Goal: Communication & Community: Answer question/provide support

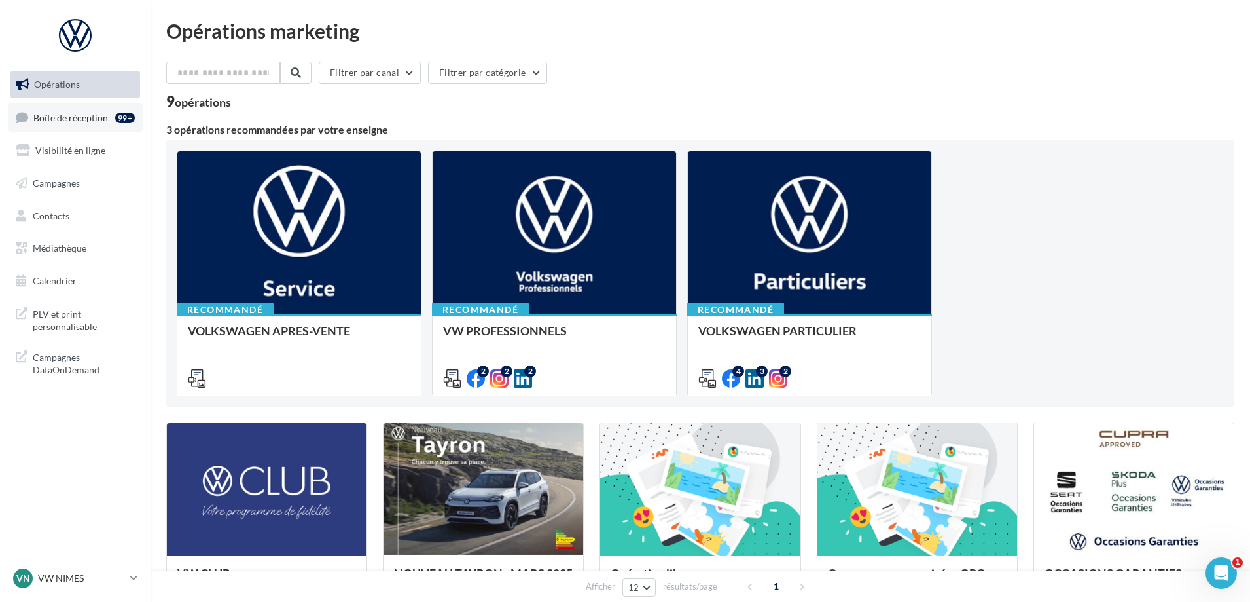
click at [88, 115] on span "Boîte de réception" at bounding box center [70, 116] width 75 height 11
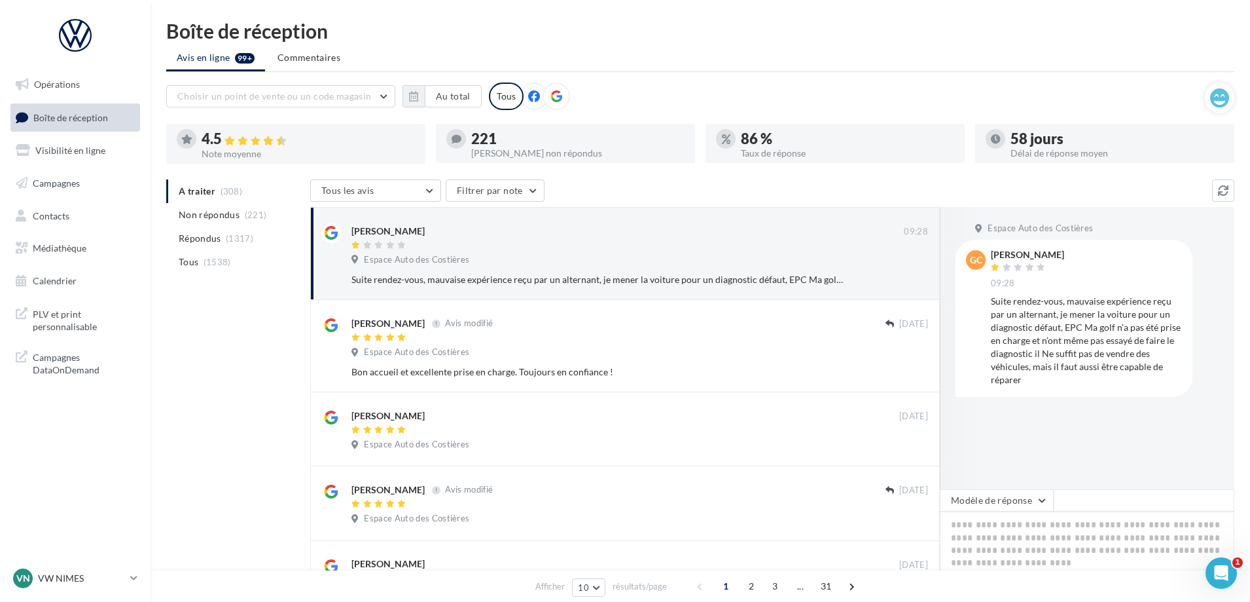
click at [239, 213] on li "Non répondus (221)" at bounding box center [235, 215] width 139 height 24
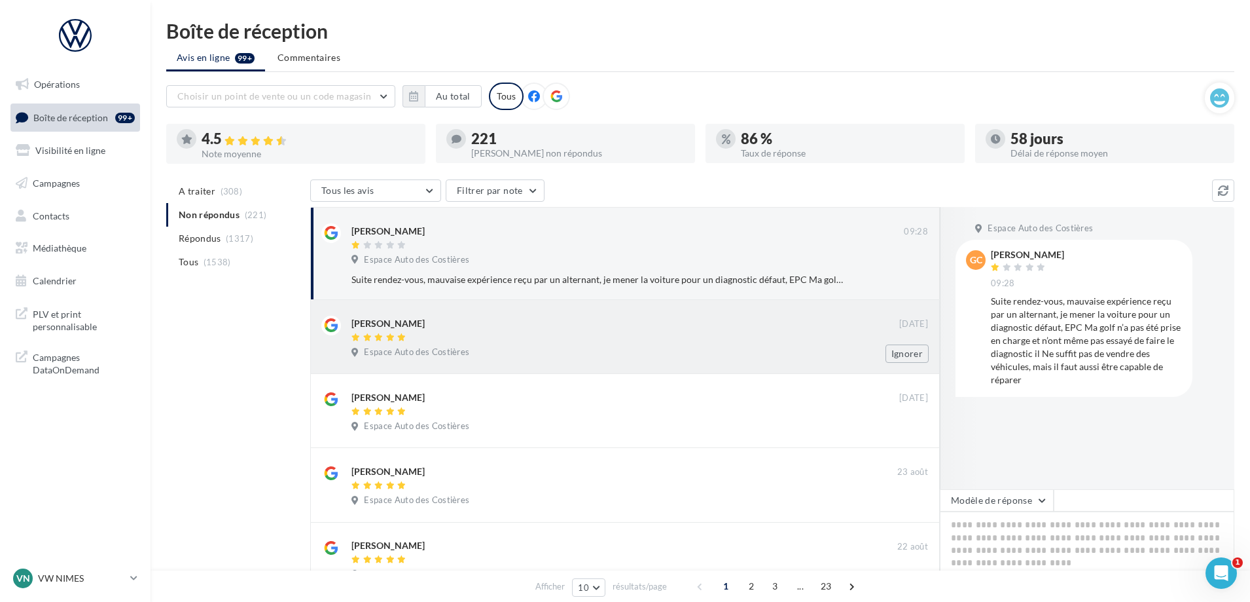
click at [545, 358] on div "Espace Auto des Costières" at bounding box center [639, 353] width 577 height 14
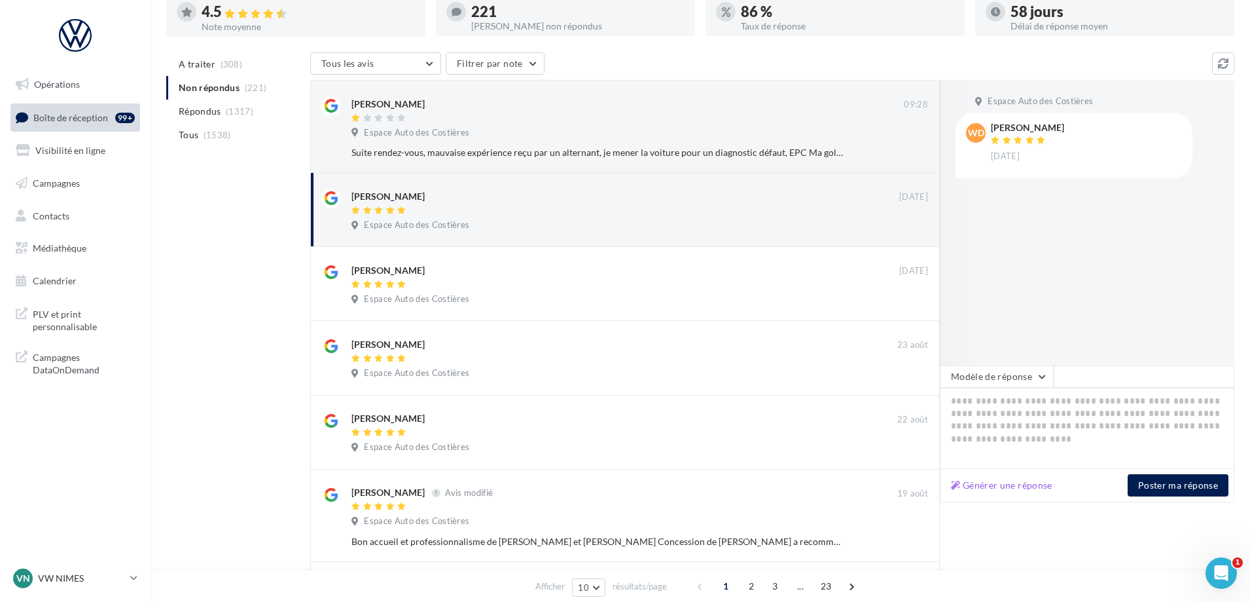
scroll to position [131, 0]
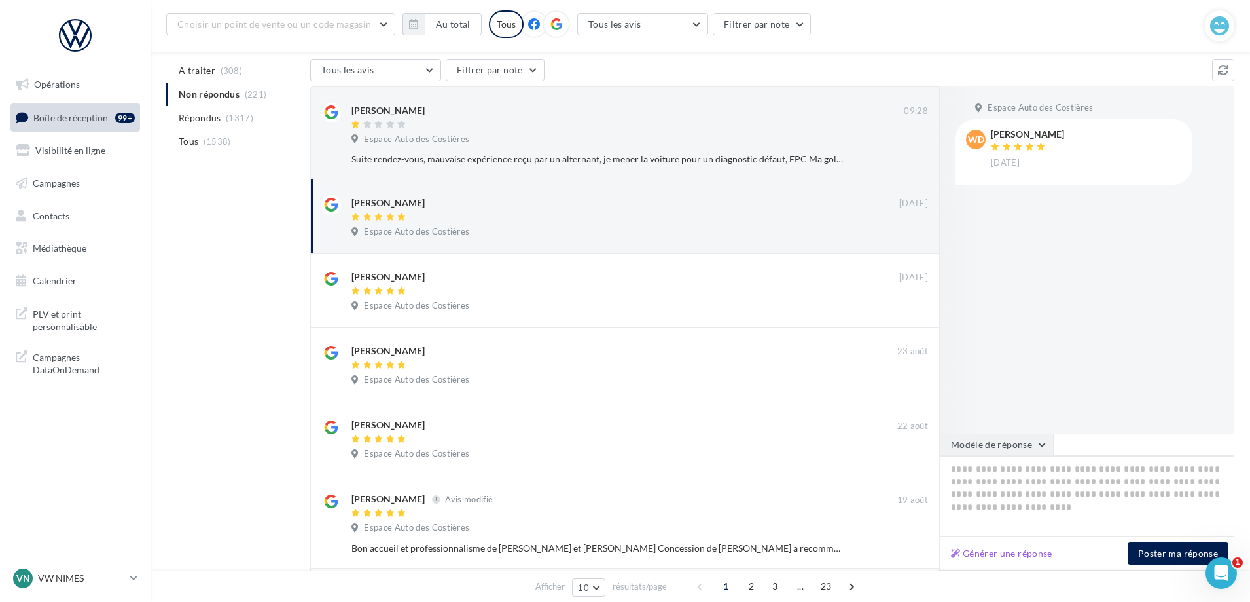
click at [1020, 440] on button "Modèle de réponse" at bounding box center [997, 444] width 114 height 22
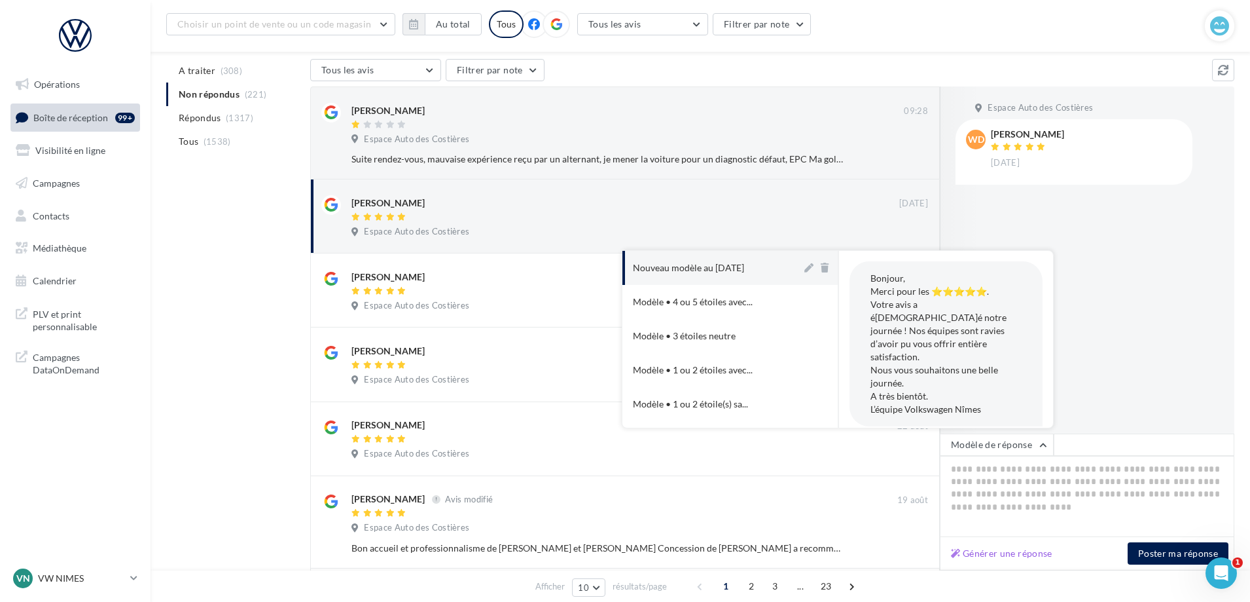
click at [718, 272] on div "Nouveau modèle au [DATE]" at bounding box center [688, 267] width 111 height 13
type textarea "**********"
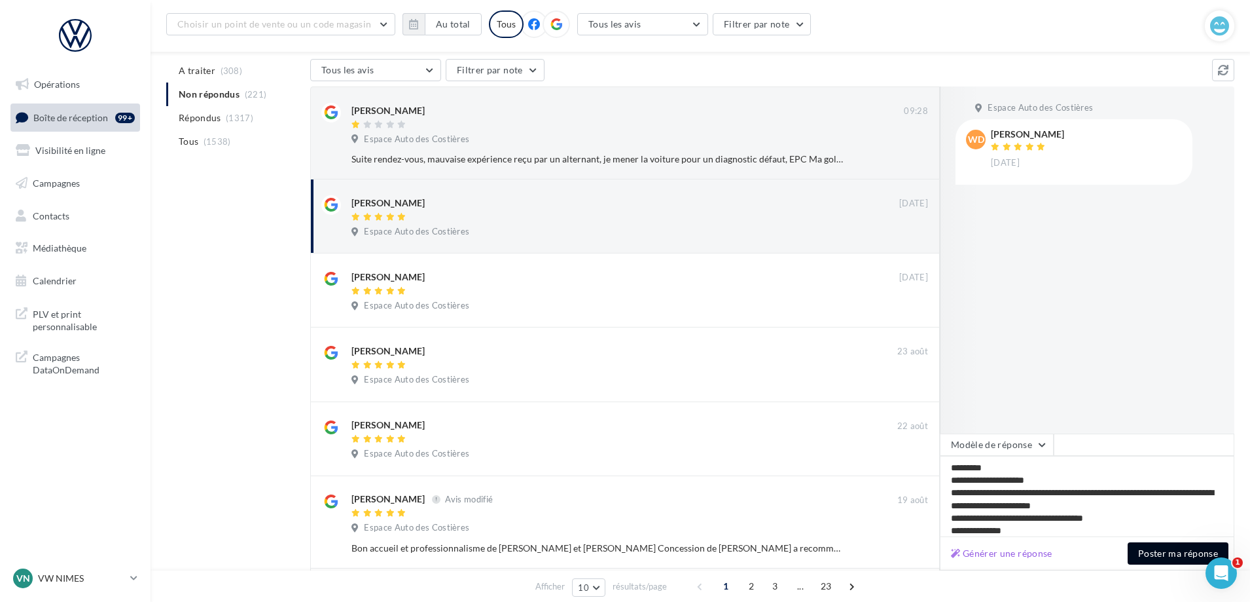
click at [1185, 547] on button "Poster ma réponse" at bounding box center [1178, 553] width 101 height 22
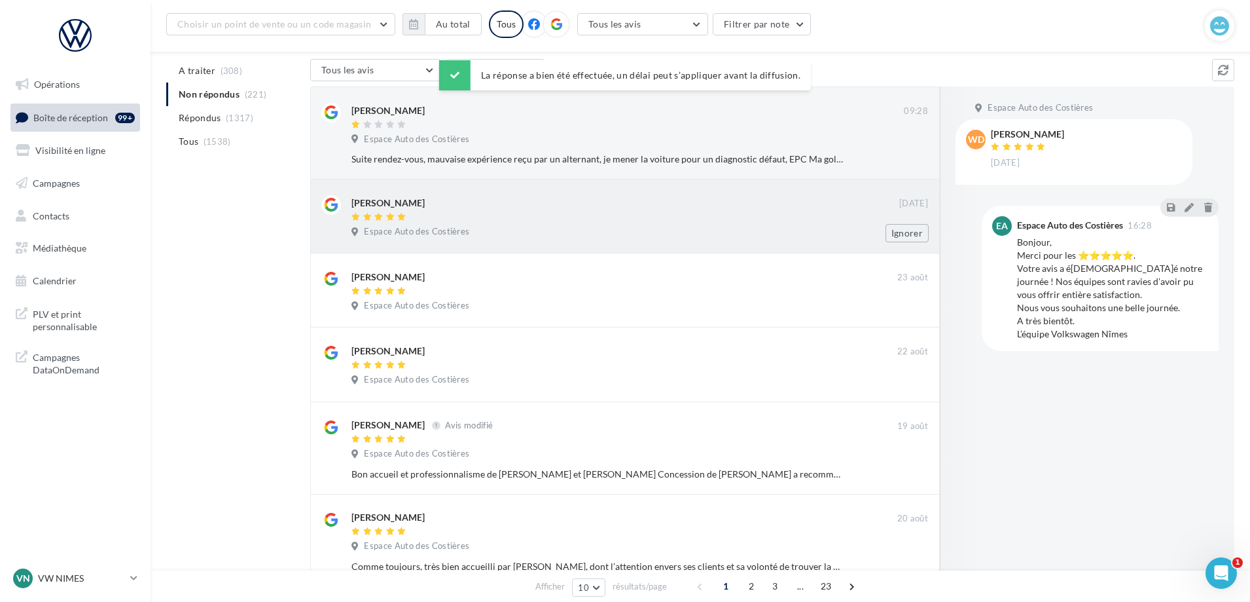
click at [528, 232] on div "Espace Auto des Costières" at bounding box center [639, 233] width 577 height 14
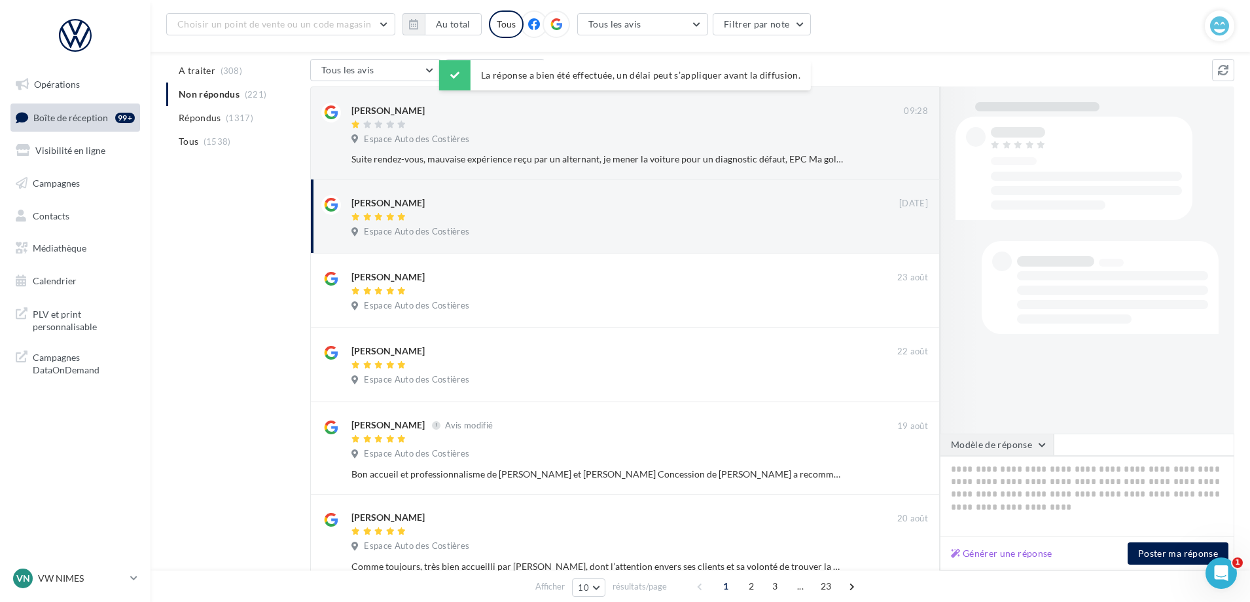
click at [992, 441] on button "Modèle de réponse" at bounding box center [997, 444] width 114 height 22
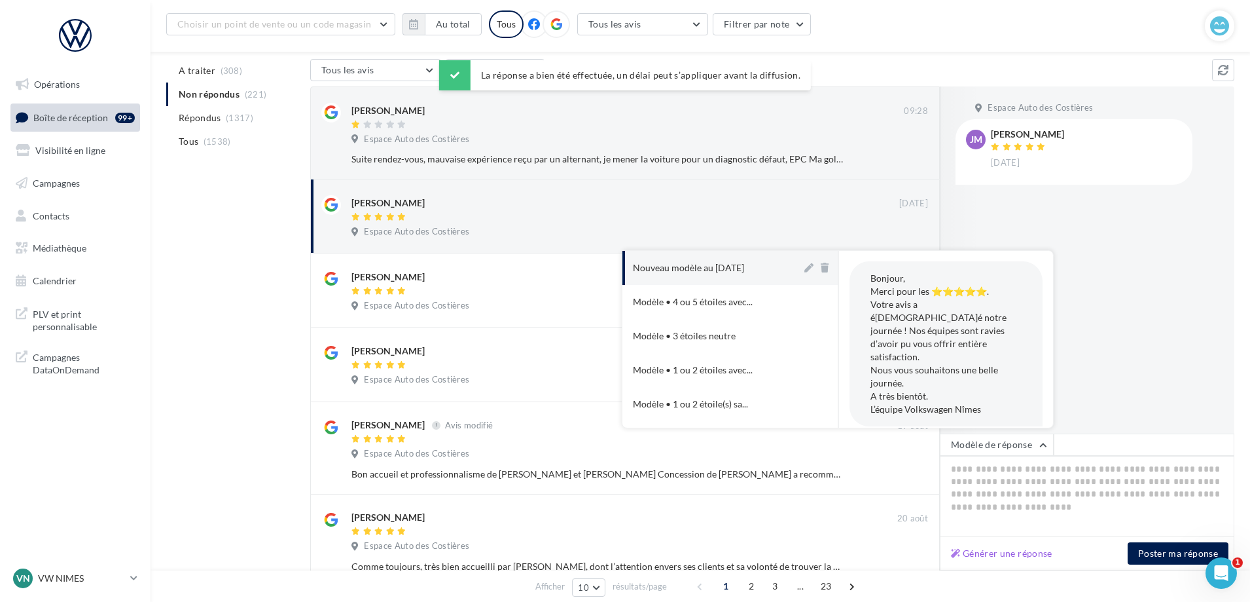
click at [710, 269] on div "Nouveau modèle au [DATE]" at bounding box center [688, 267] width 111 height 13
type textarea "**********"
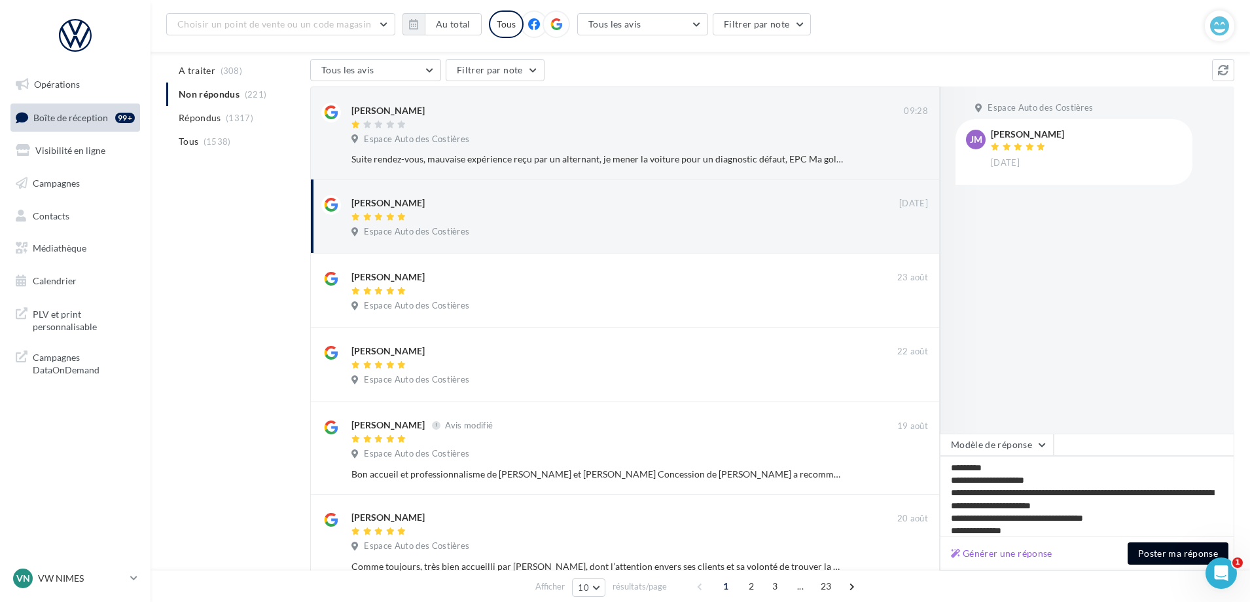
click at [1190, 561] on button "Poster ma réponse" at bounding box center [1178, 553] width 101 height 22
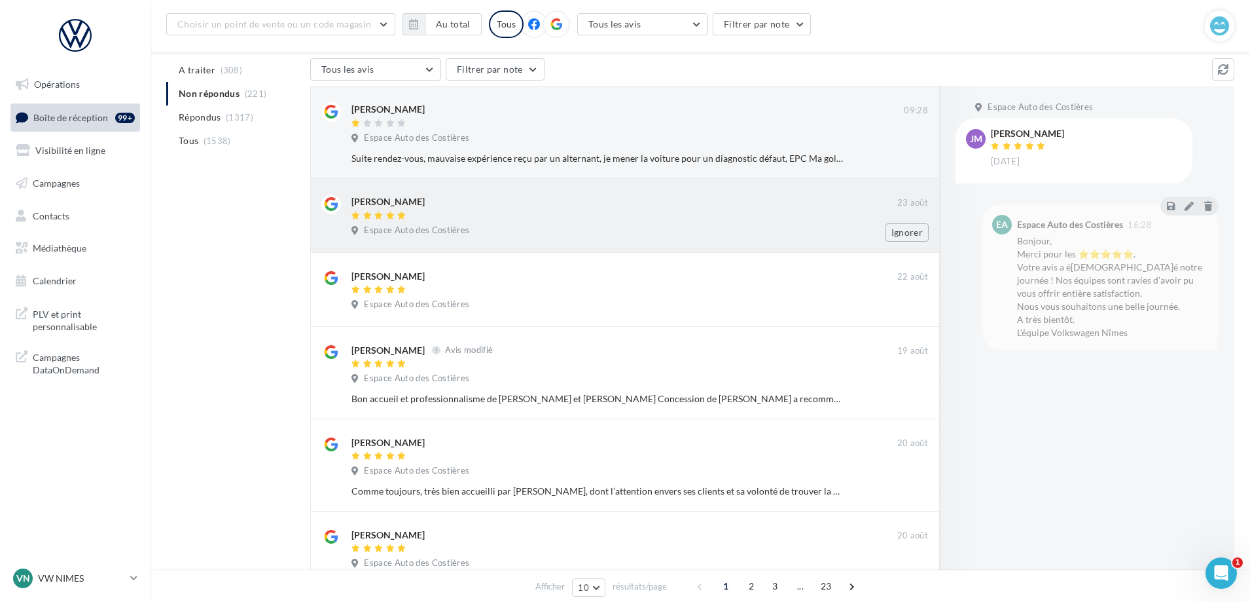
click at [414, 219] on div at bounding box center [624, 216] width 546 height 11
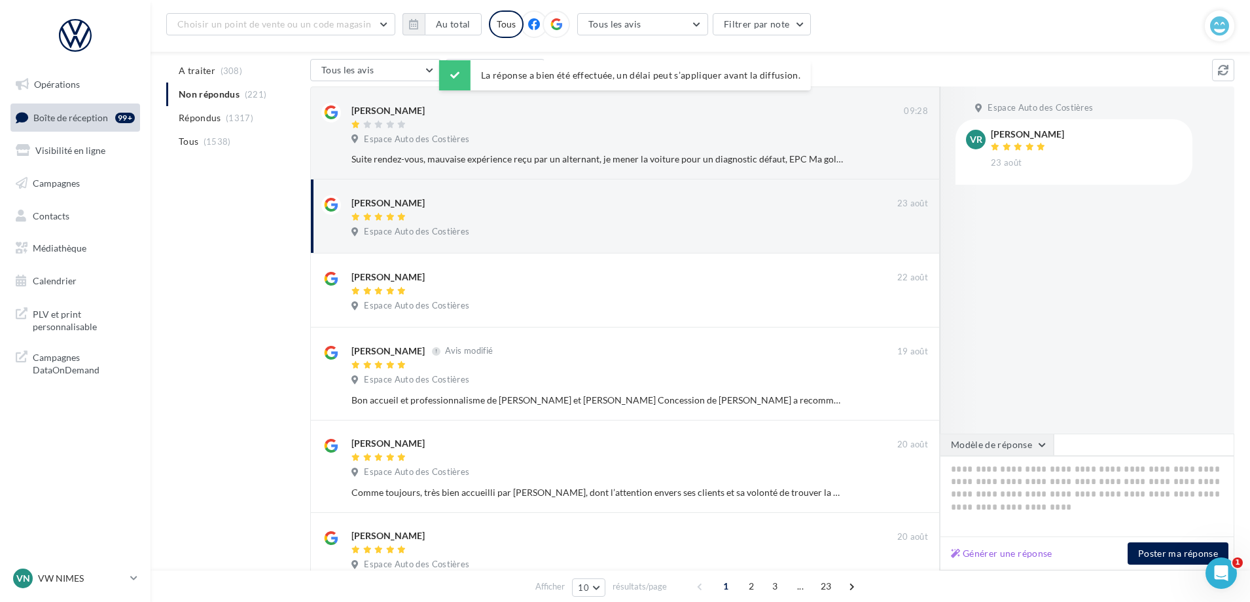
click at [1013, 446] on button "Modèle de réponse" at bounding box center [997, 444] width 114 height 22
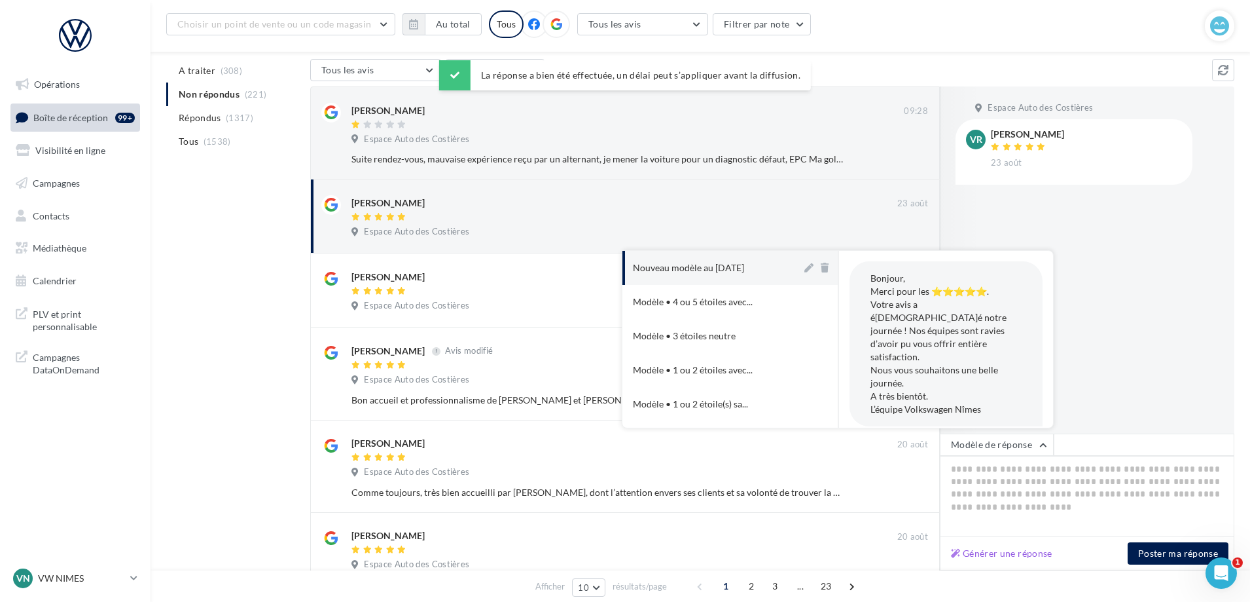
click at [702, 264] on div "Nouveau modèle au [DATE]" at bounding box center [688, 267] width 111 height 13
type textarea "**********"
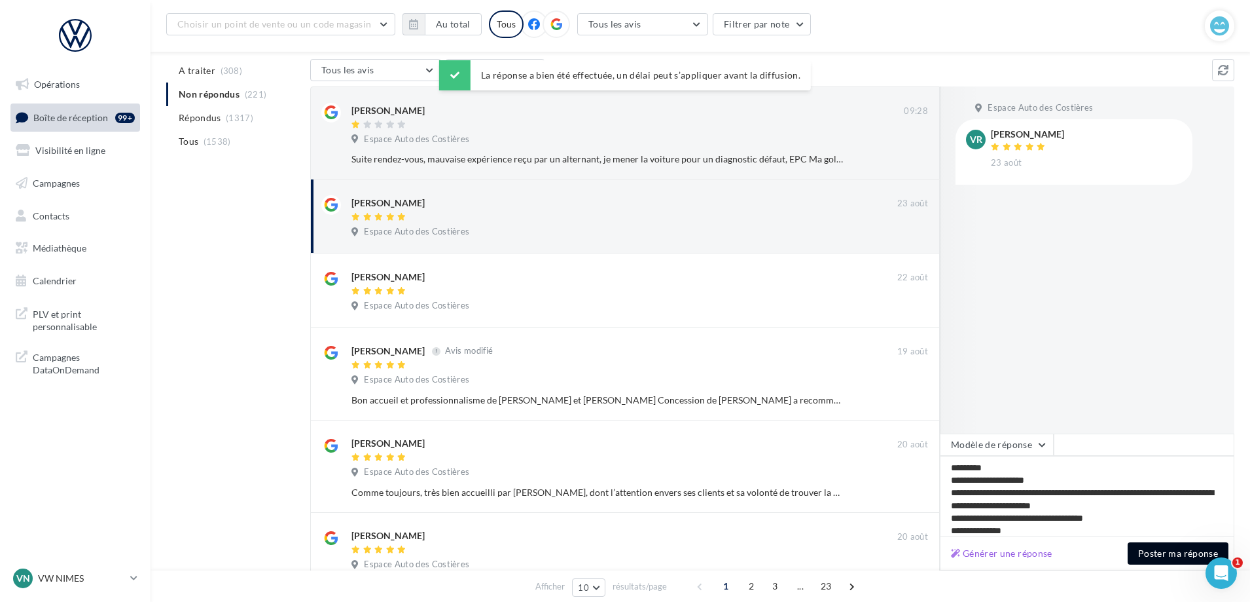
click at [1187, 545] on button "Poster ma réponse" at bounding box center [1178, 553] width 101 height 22
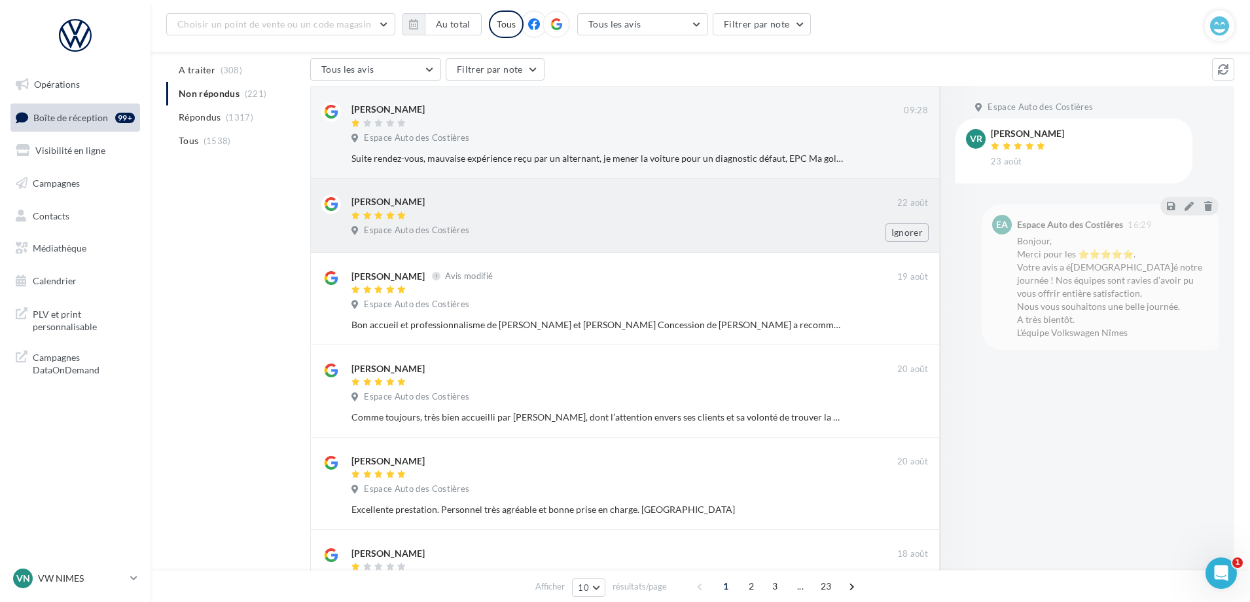
click at [434, 209] on div "[PERSON_NAME]" at bounding box center [624, 207] width 546 height 27
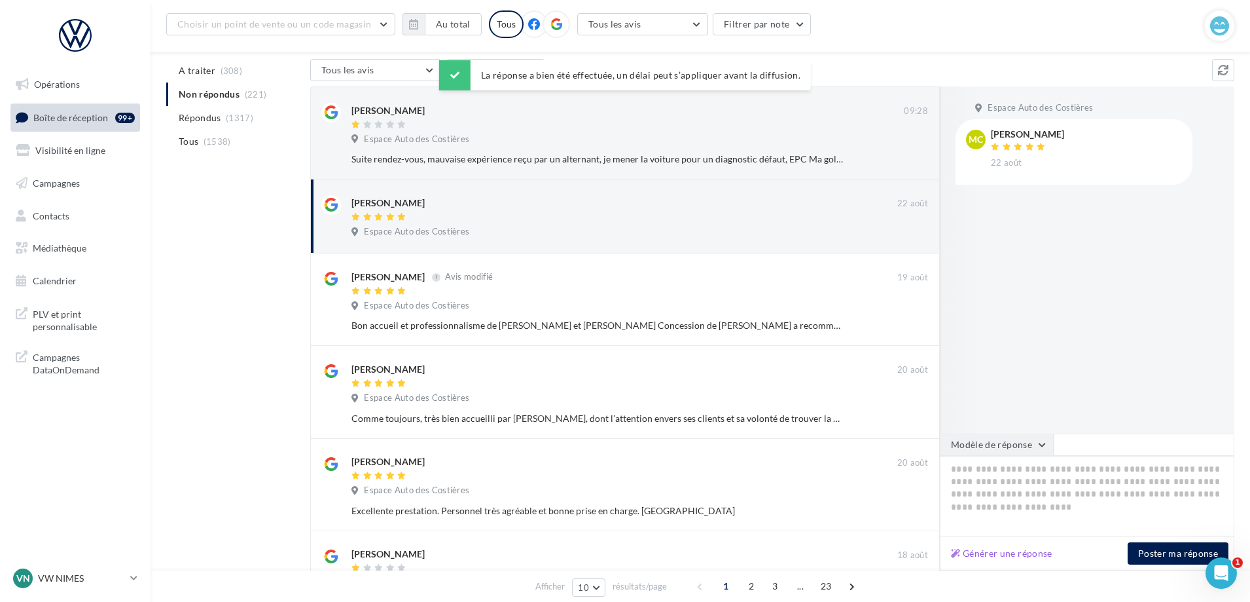
click at [1001, 450] on button "Modèle de réponse" at bounding box center [997, 444] width 114 height 22
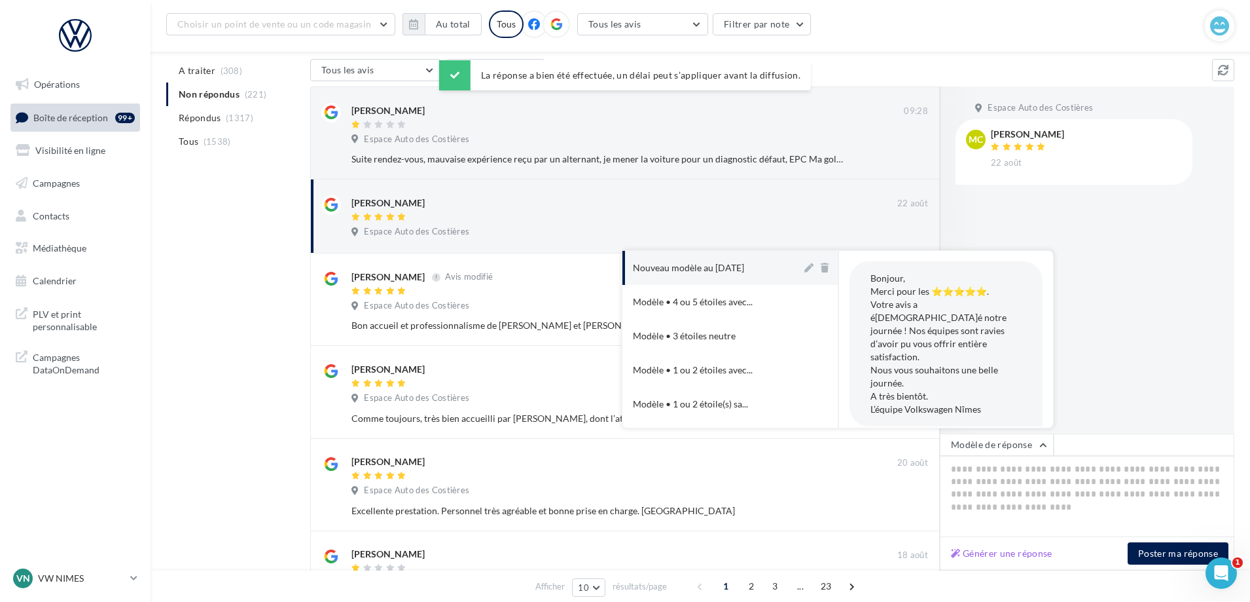
click at [744, 266] on div "Nouveau modèle au [DATE]" at bounding box center [688, 267] width 111 height 13
type textarea "**********"
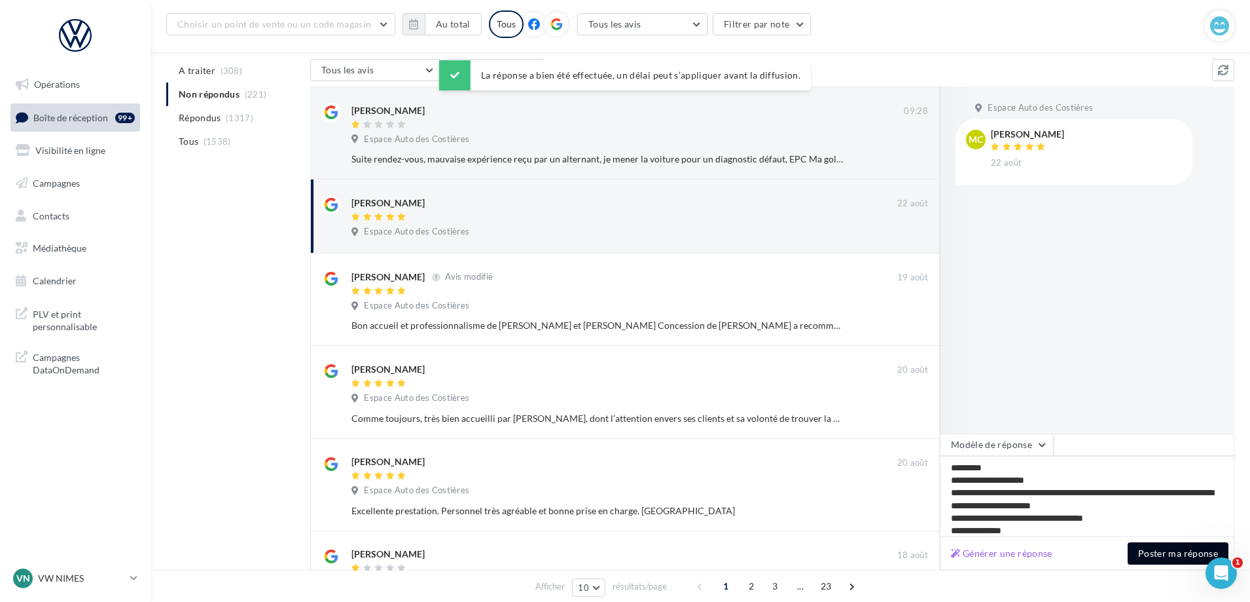
click at [1183, 552] on button "Poster ma réponse" at bounding box center [1178, 553] width 101 height 22
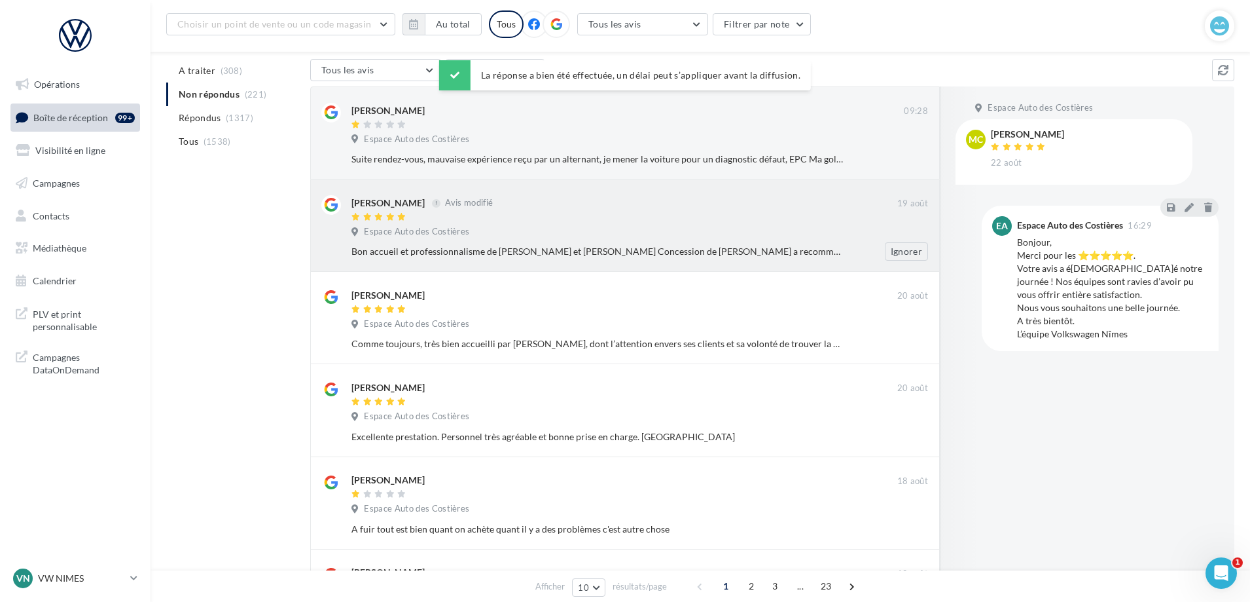
click at [471, 223] on div "[PERSON_NAME] Avis modifié [DATE] Espace Auto des Costières Bon accueil et prof…" at bounding box center [639, 227] width 577 height 65
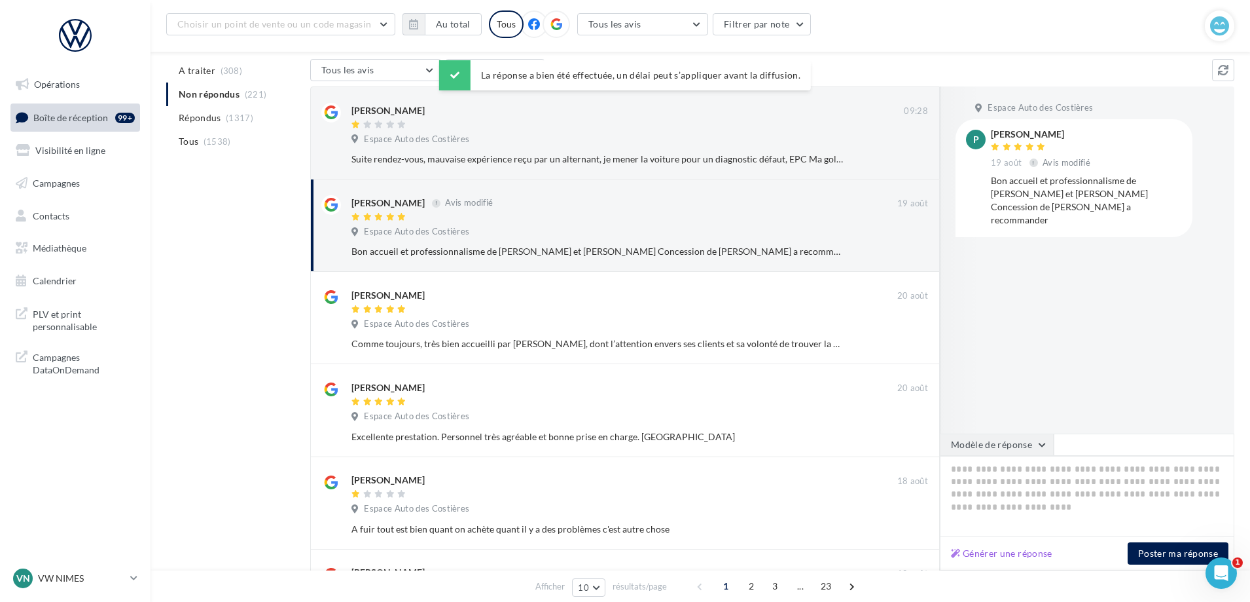
click at [1008, 442] on button "Modèle de réponse" at bounding box center [997, 444] width 114 height 22
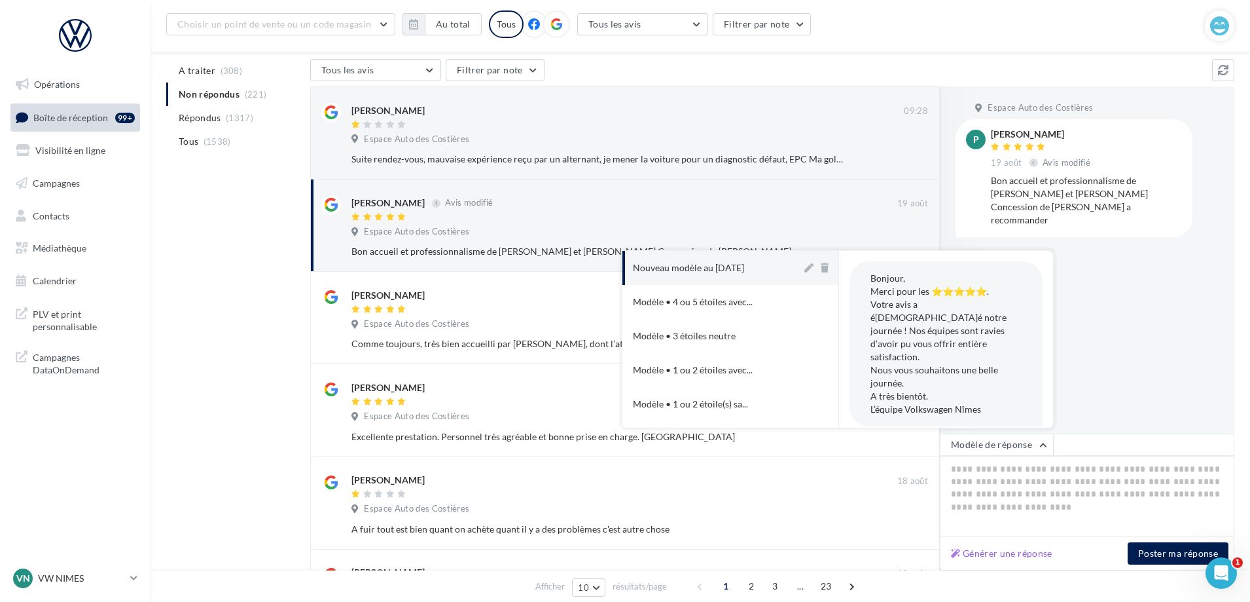
click at [691, 268] on div "Nouveau modèle au [DATE]" at bounding box center [688, 267] width 111 height 13
type textarea "**********"
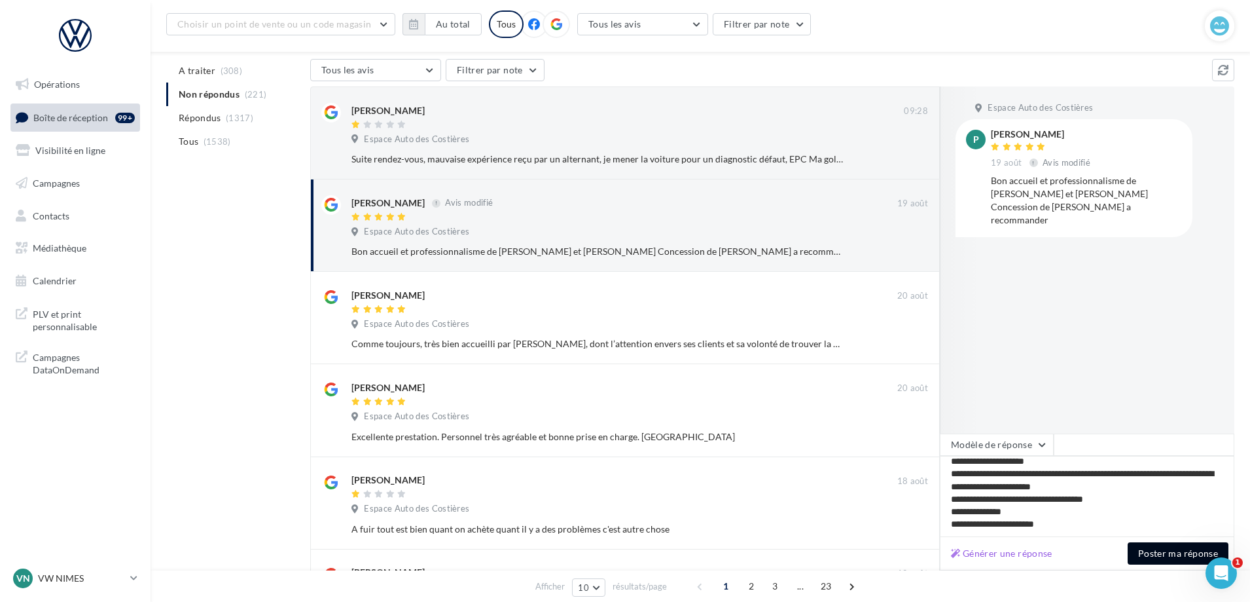
scroll to position [19, 0]
click at [1151, 543] on button "Poster ma réponse" at bounding box center [1178, 553] width 101 height 22
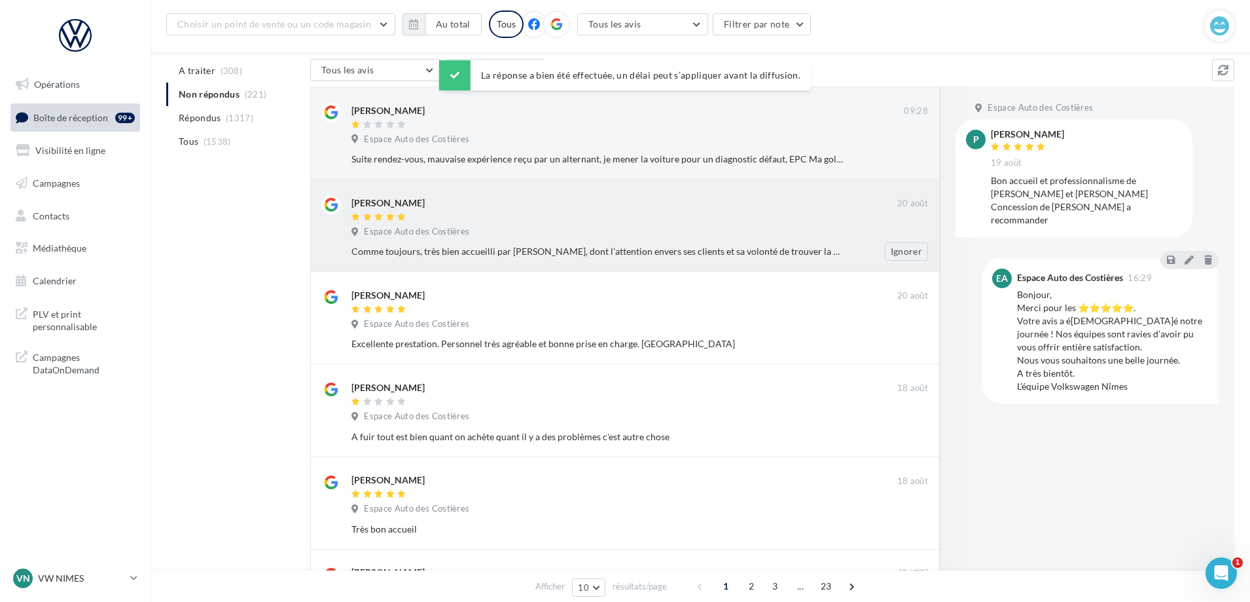
click at [483, 219] on div at bounding box center [624, 217] width 546 height 11
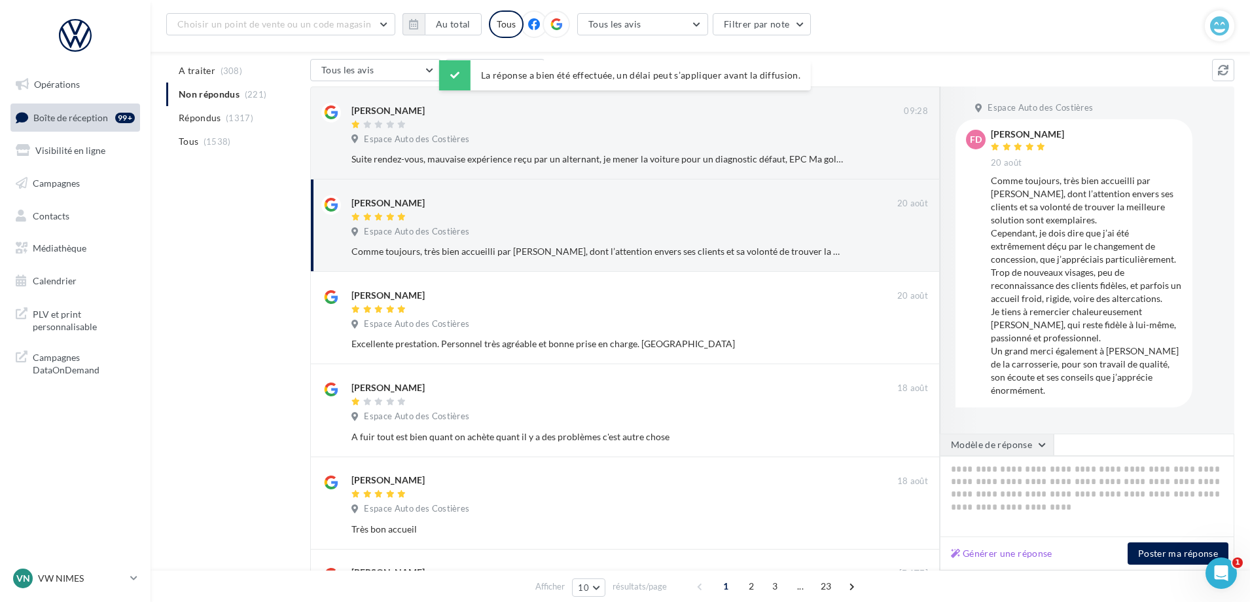
drag, startPoint x: 1003, startPoint y: 441, endPoint x: 1013, endPoint y: 441, distance: 10.5
click at [1003, 439] on button "Modèle de réponse" at bounding box center [997, 444] width 114 height 22
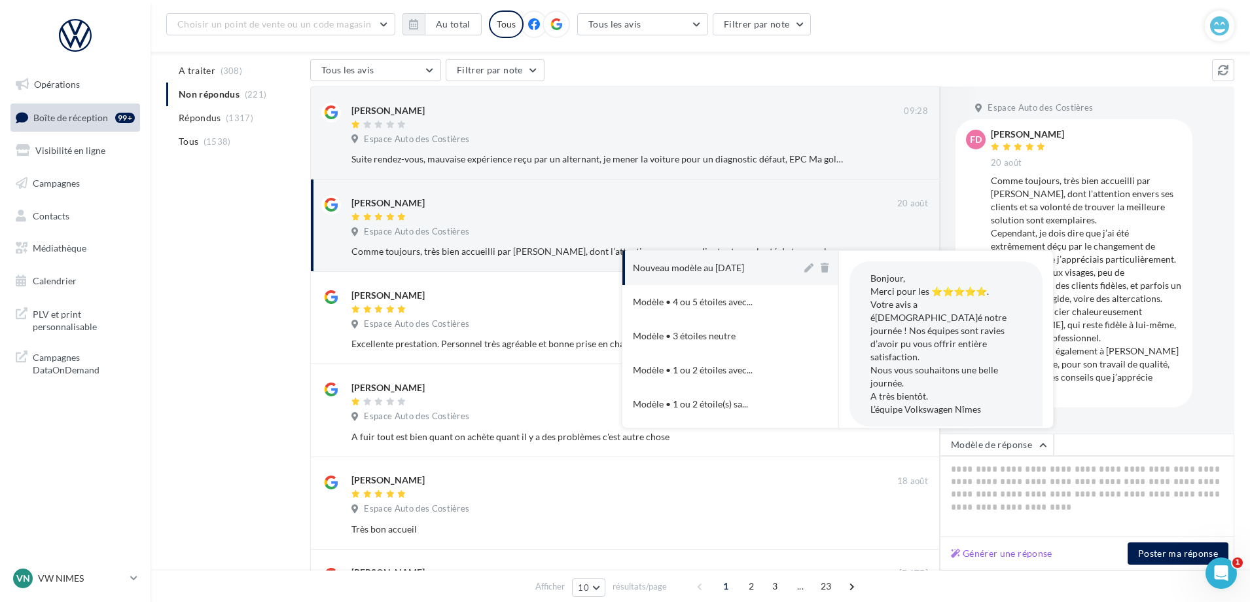
click at [700, 265] on div "Nouveau modèle au [DATE]" at bounding box center [688, 267] width 111 height 13
type textarea "**********"
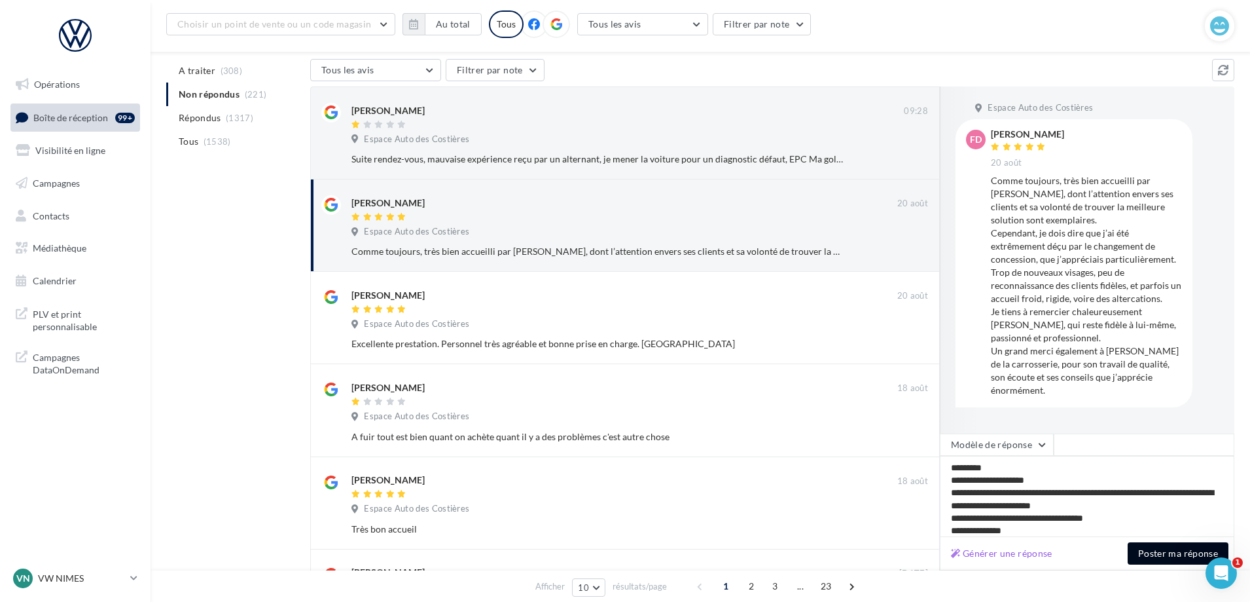
click at [1172, 558] on button "Poster ma réponse" at bounding box center [1178, 553] width 101 height 22
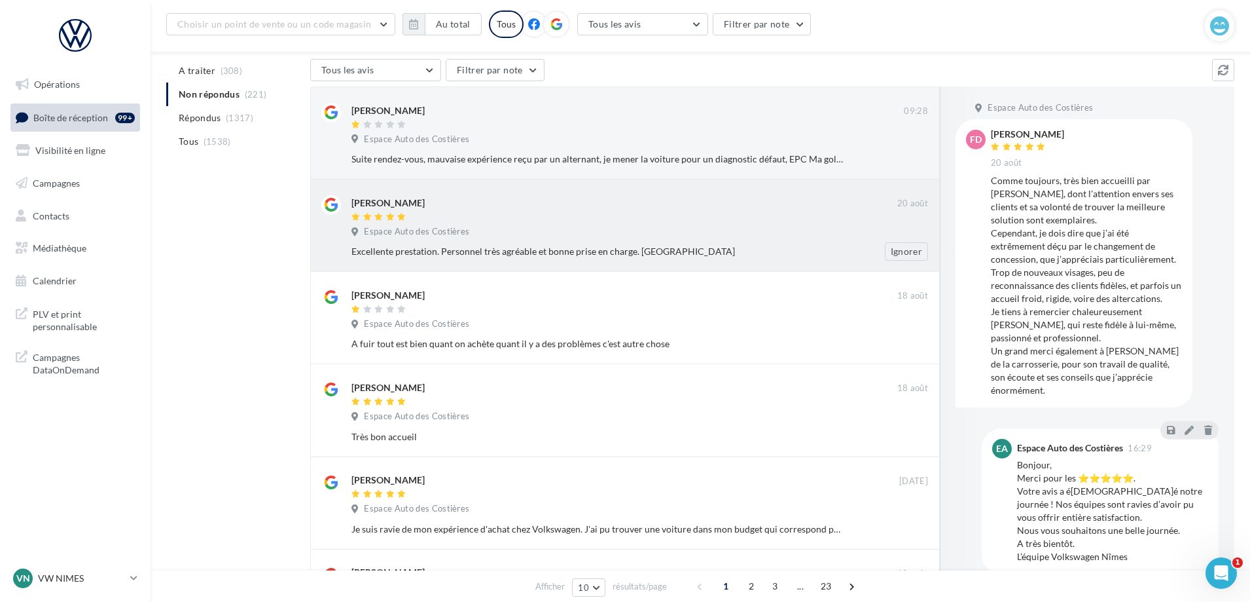
click at [482, 254] on div "Excellente prestation. Personnel très agréable et bonne prise en charge. [GEOGR…" at bounding box center [597, 251] width 492 height 13
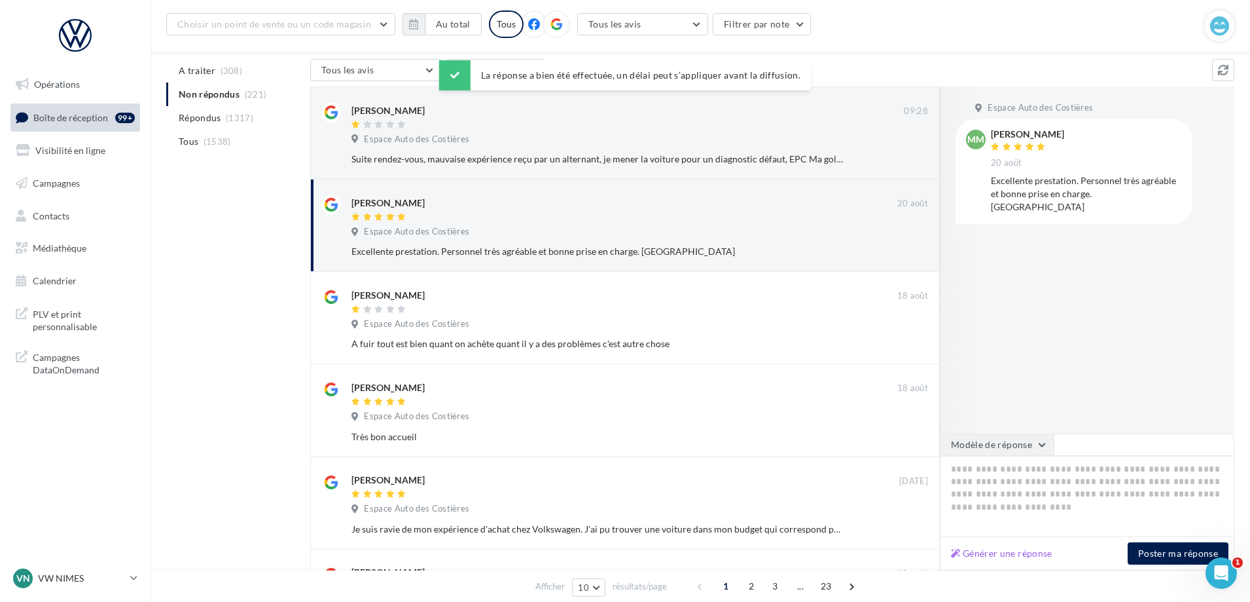
click at [1008, 444] on button "Modèle de réponse" at bounding box center [997, 444] width 114 height 22
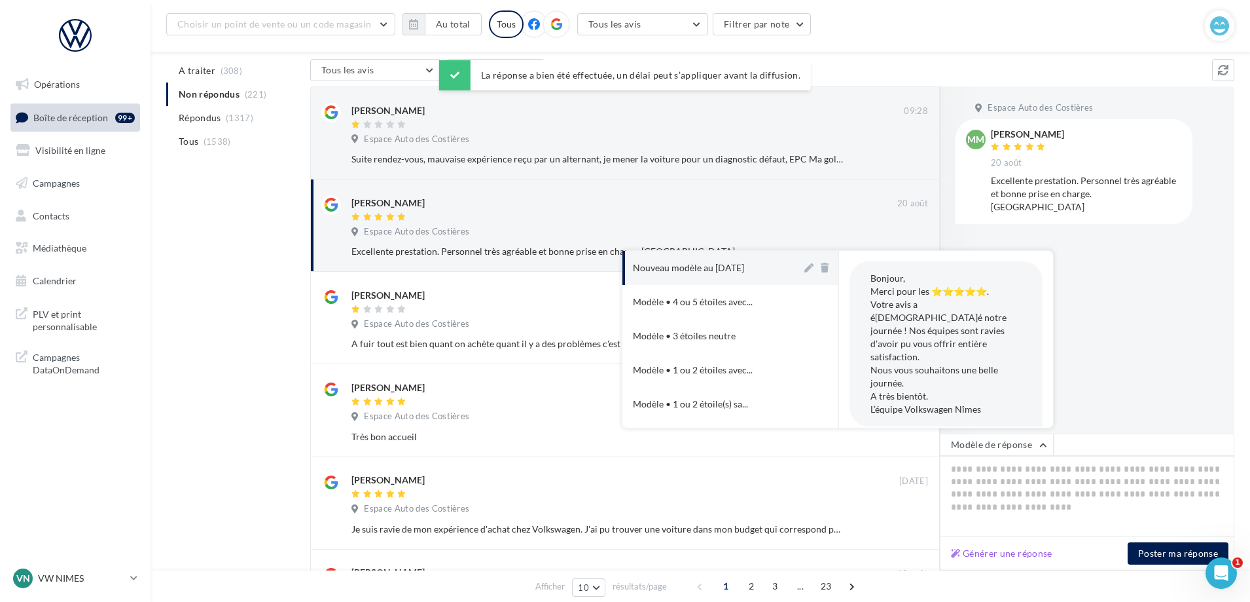
click at [739, 260] on button "Nouveau modèle au [DATE]" at bounding box center [711, 268] width 179 height 34
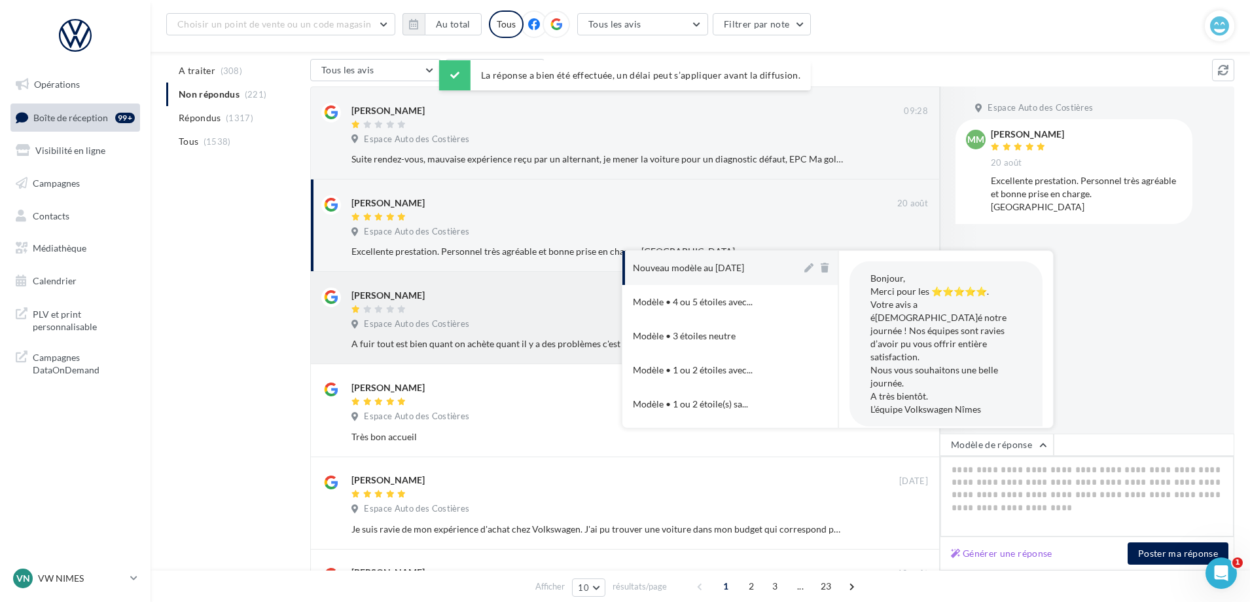
type textarea "**********"
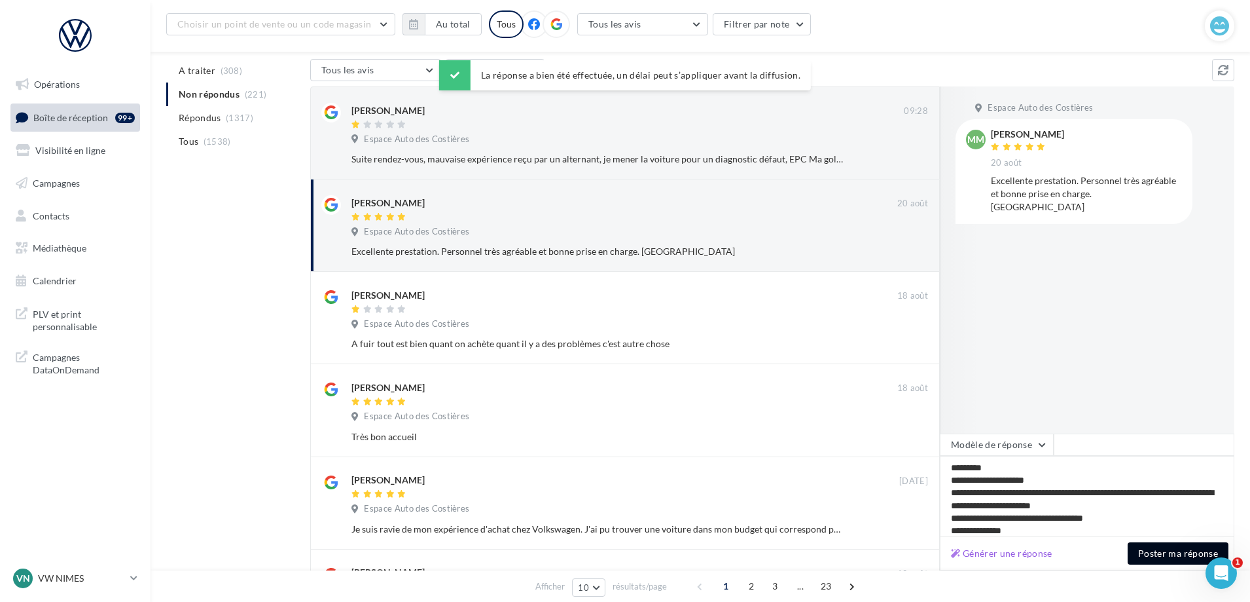
click at [1179, 561] on button "Poster ma réponse" at bounding box center [1178, 553] width 101 height 22
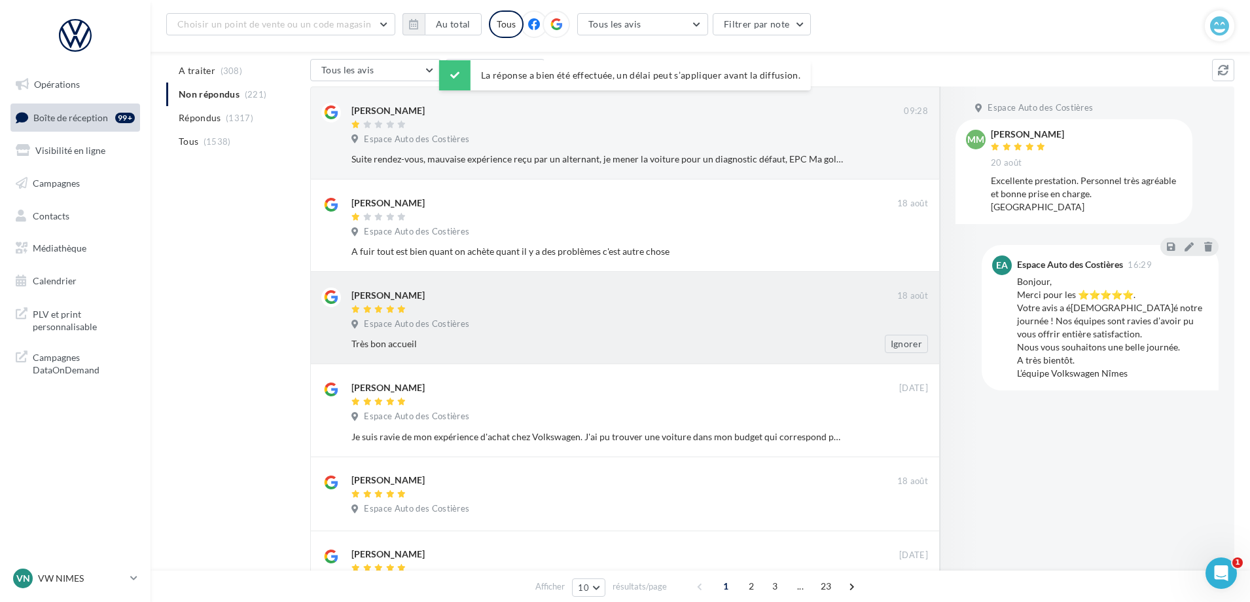
click at [483, 319] on div "Espace Auto des Costières" at bounding box center [639, 325] width 577 height 14
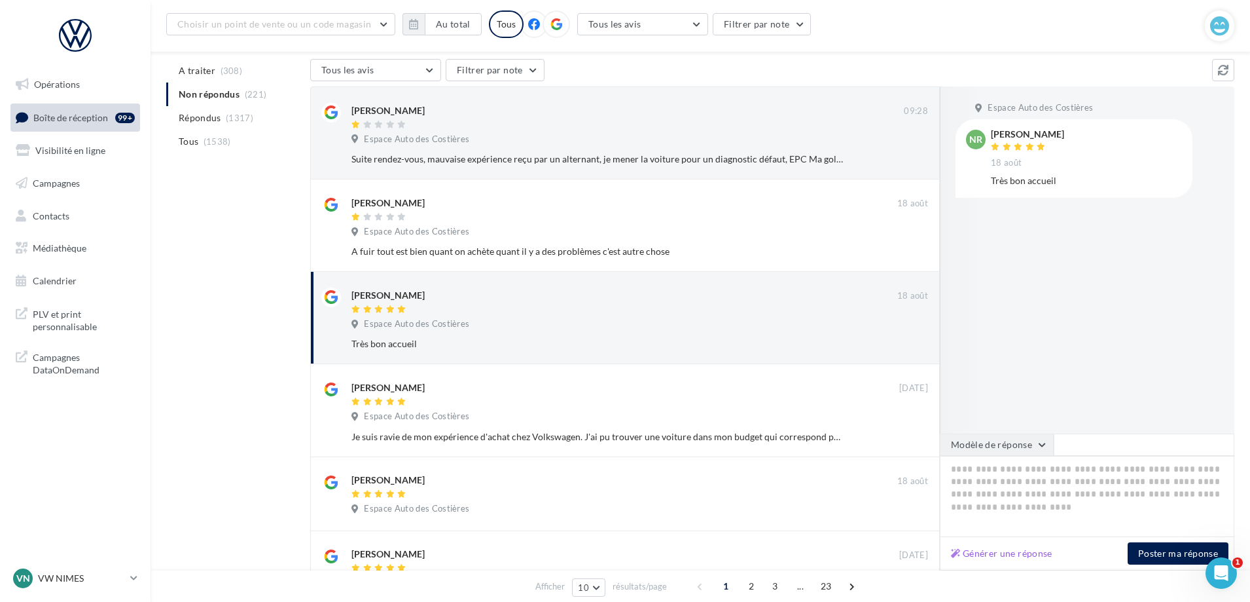
click at [953, 441] on button "Modèle de réponse" at bounding box center [997, 444] width 114 height 22
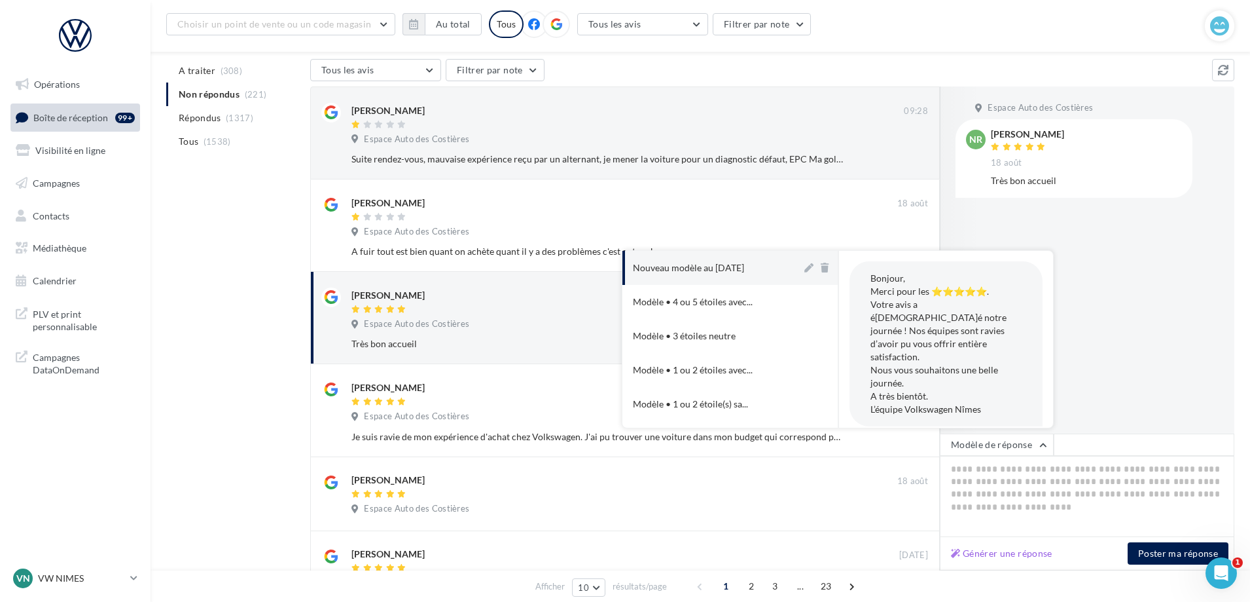
click at [714, 263] on div "Nouveau modèle au [DATE]" at bounding box center [688, 267] width 111 height 13
type textarea "**********"
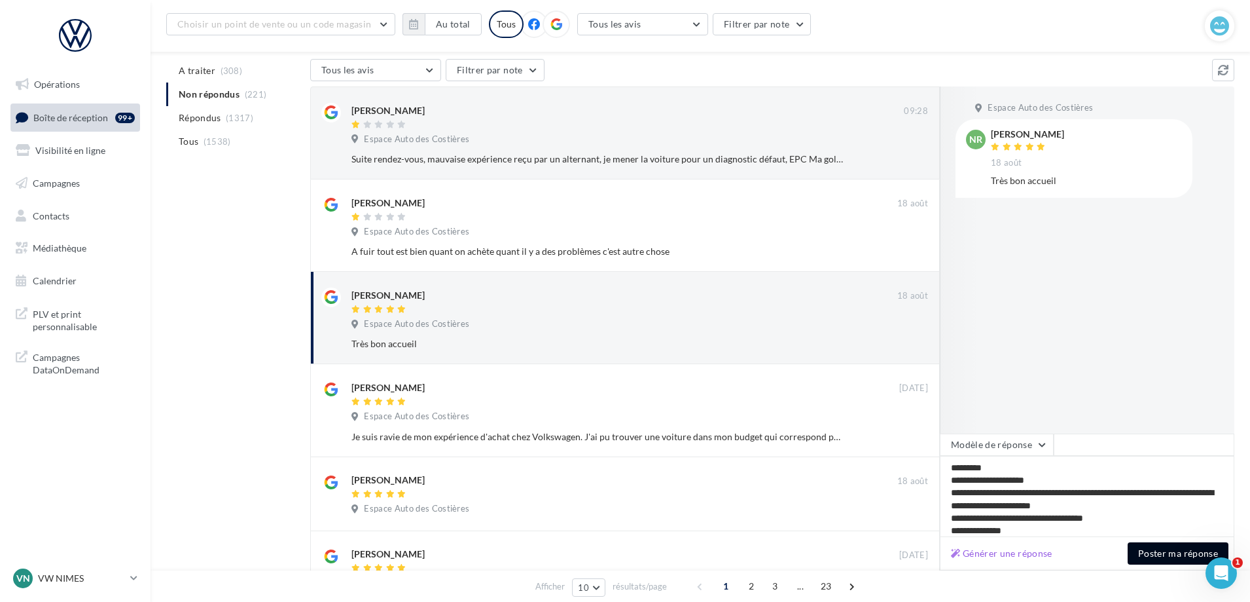
click at [1201, 559] on button "Poster ma réponse" at bounding box center [1178, 553] width 101 height 22
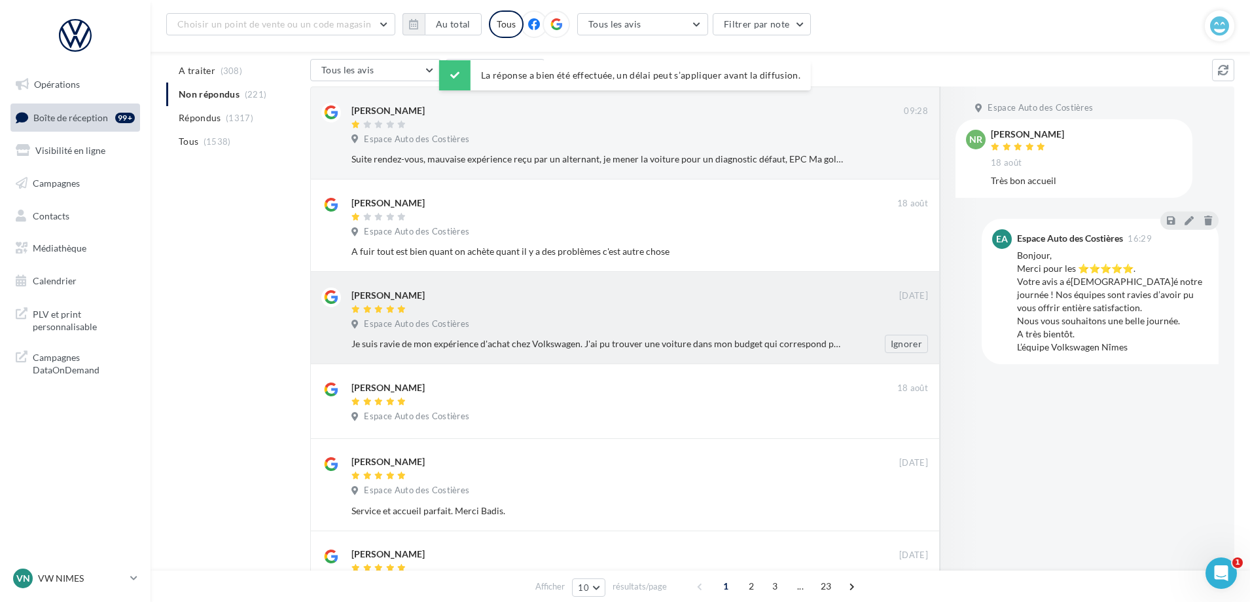
click at [439, 308] on div at bounding box center [625, 309] width 548 height 11
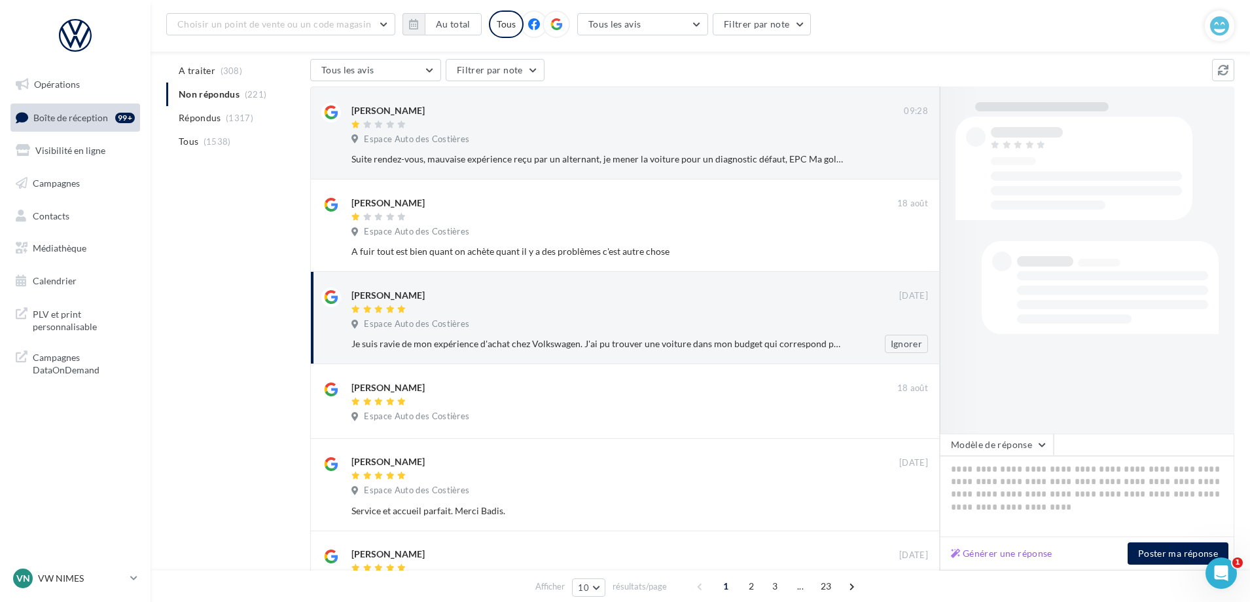
click at [406, 321] on span "Espace Auto des Costières" at bounding box center [416, 324] width 105 height 12
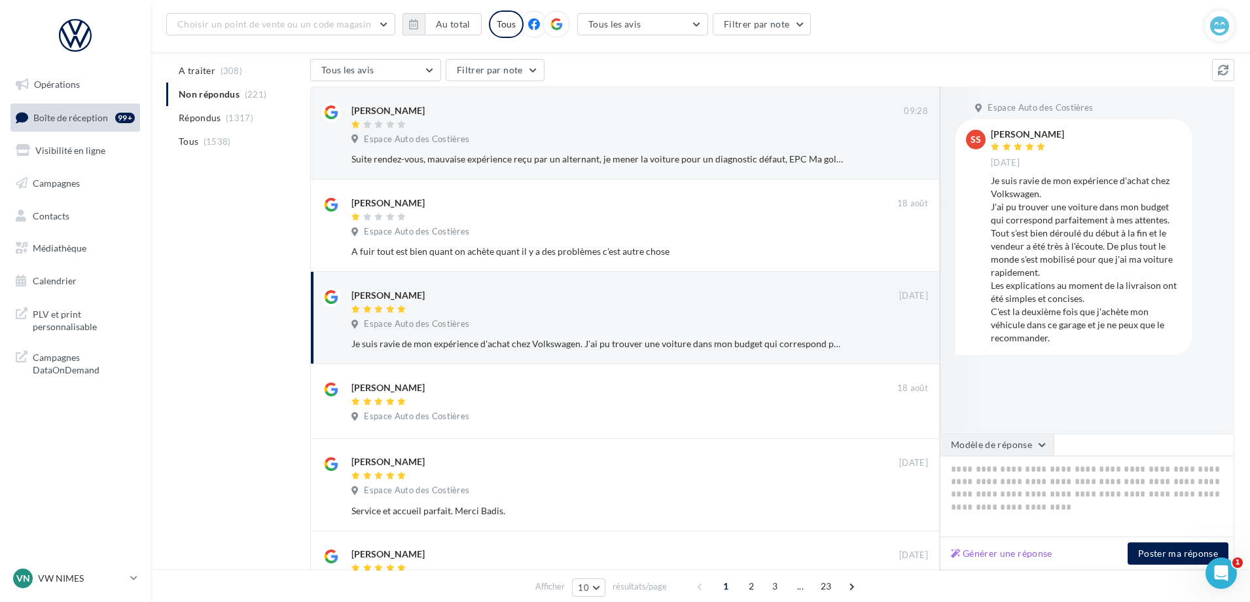
click at [1016, 451] on button "Modèle de réponse" at bounding box center [997, 444] width 114 height 22
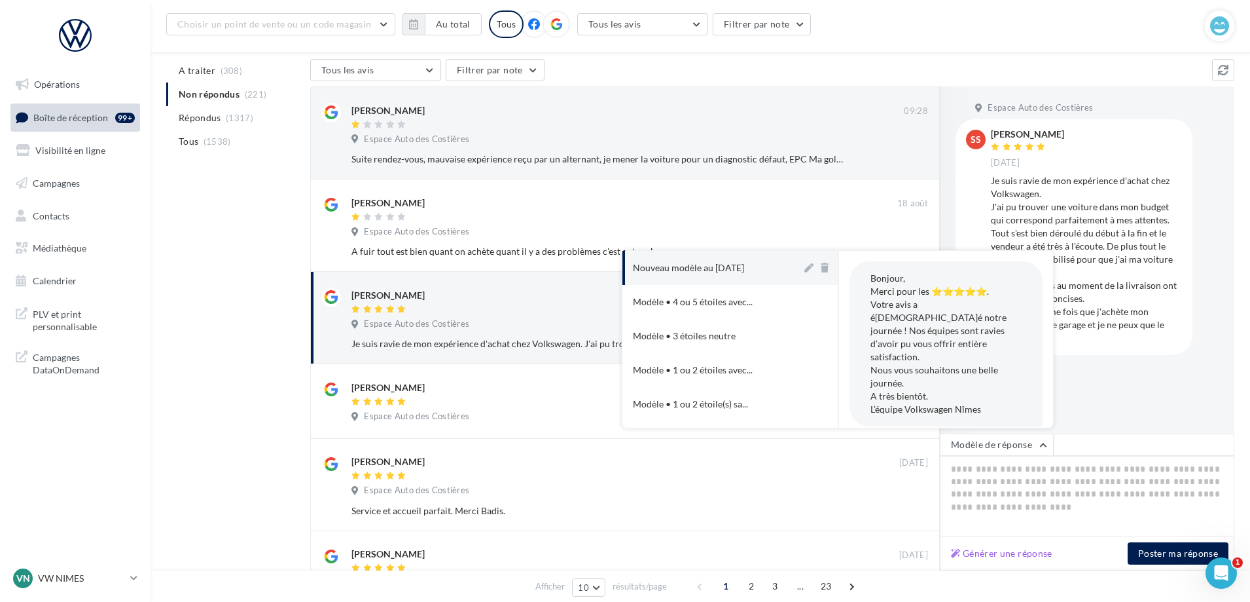
click at [736, 268] on div "Nouveau modèle au [DATE]" at bounding box center [688, 267] width 111 height 13
type textarea "**********"
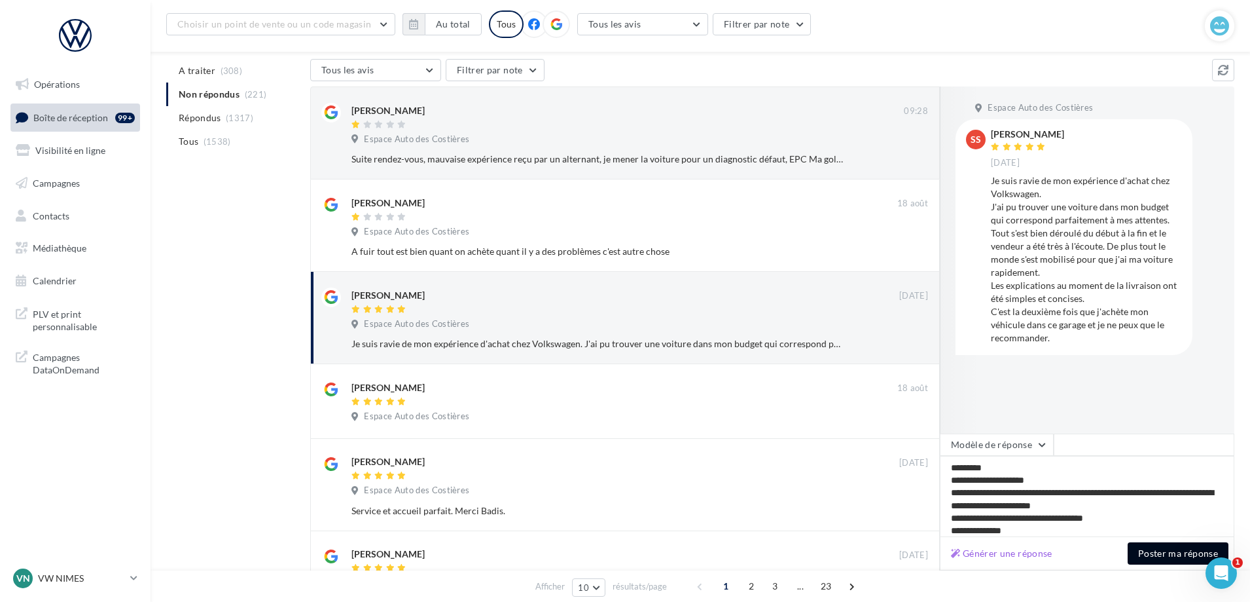
click at [1159, 546] on button "Poster ma réponse" at bounding box center [1178, 553] width 101 height 22
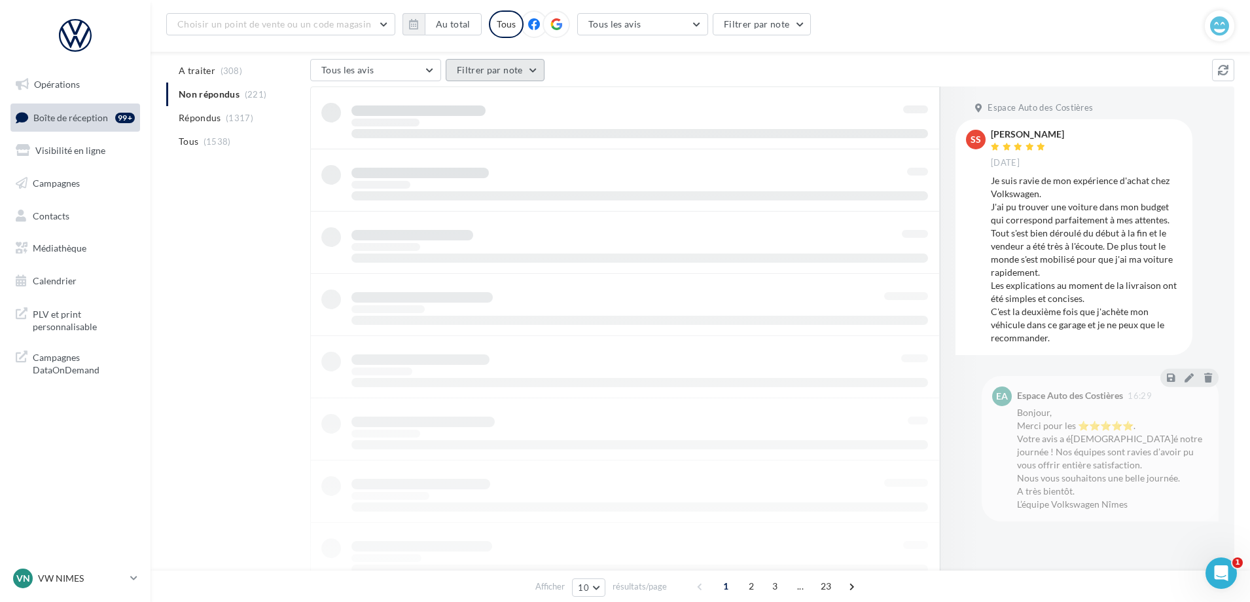
click at [512, 75] on button "Filtrer par note" at bounding box center [495, 70] width 99 height 22
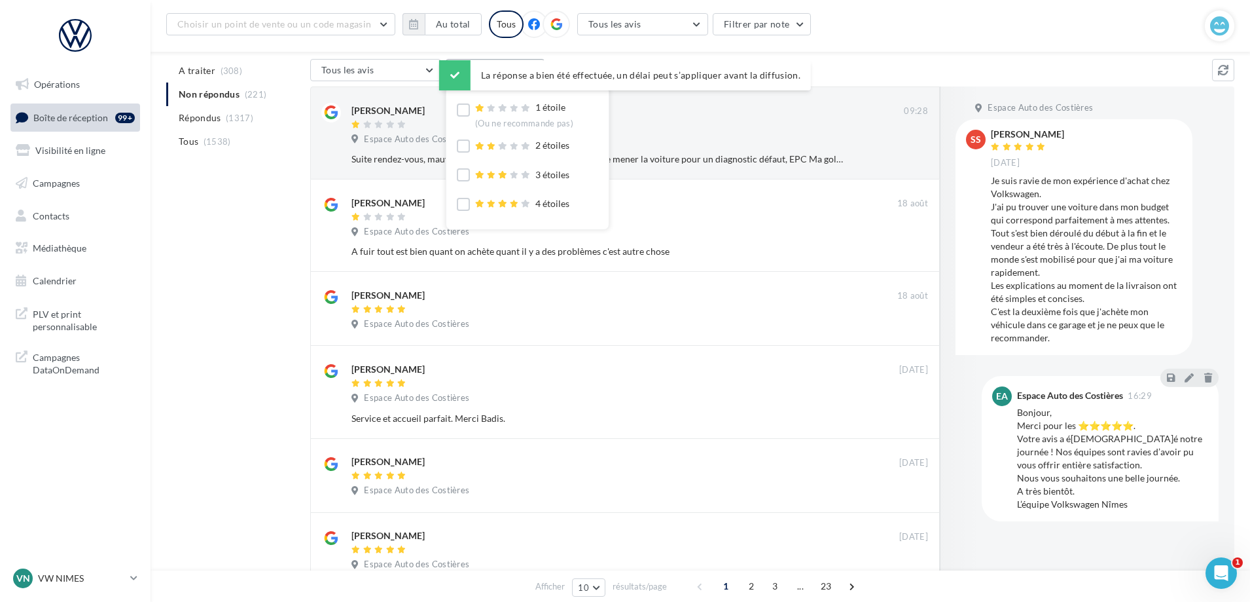
scroll to position [37, 0]
click at [515, 190] on div "5 étoiles (Ou recommande)" at bounding box center [527, 201] width 141 height 29
click at [514, 194] on icon at bounding box center [513, 198] width 9 height 8
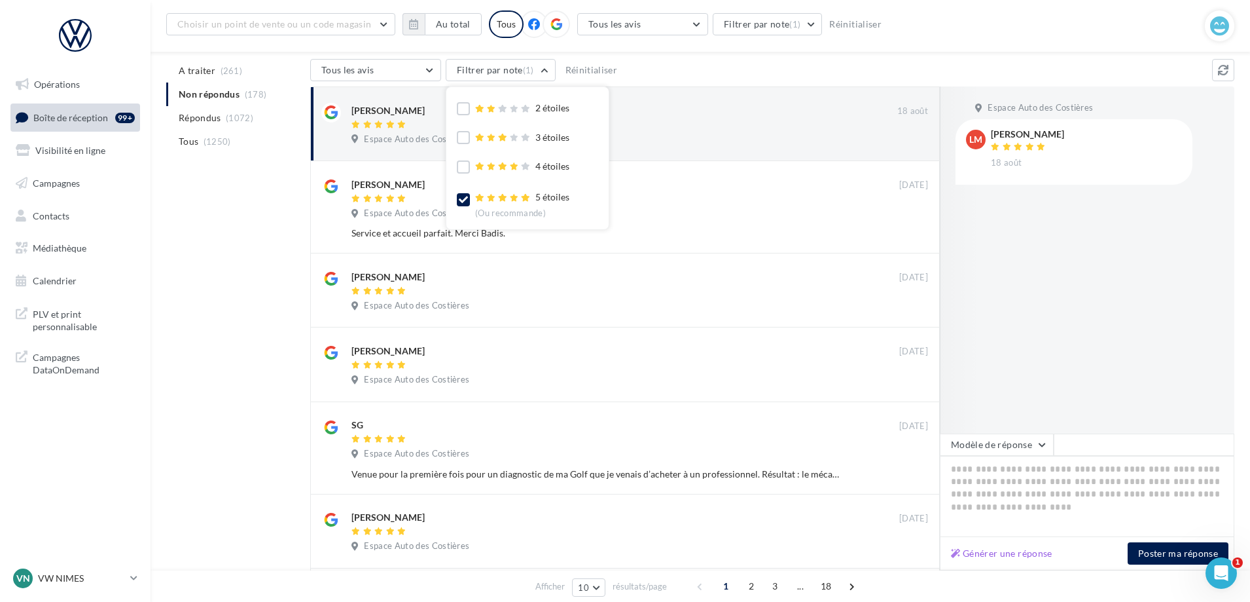
click at [293, 310] on div "A traiter (261) Non répondus (178) Répondus (1072) Tous (1250) Tous les avis To…" at bounding box center [700, 498] width 1068 height 878
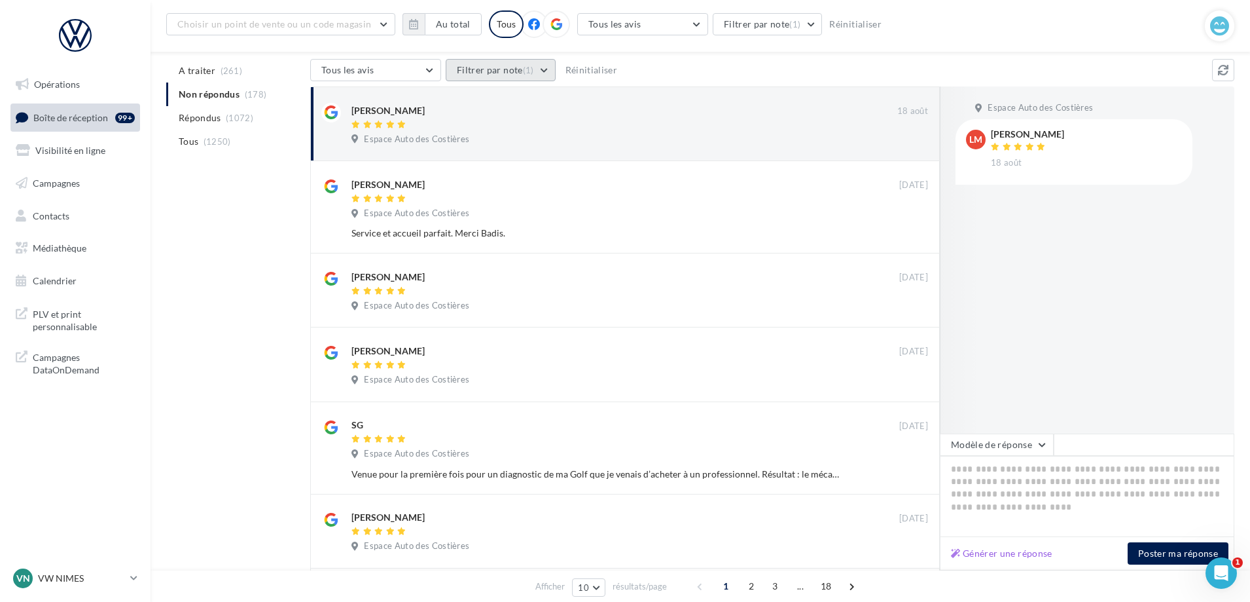
click at [534, 69] on button "Filtrer par note (1)" at bounding box center [501, 70] width 110 height 22
click at [537, 176] on div "3 étoiles" at bounding box center [522, 175] width 94 height 14
click at [539, 176] on div "3 étoiles" at bounding box center [522, 175] width 94 height 14
click at [519, 113] on div at bounding box center [504, 108] width 58 height 9
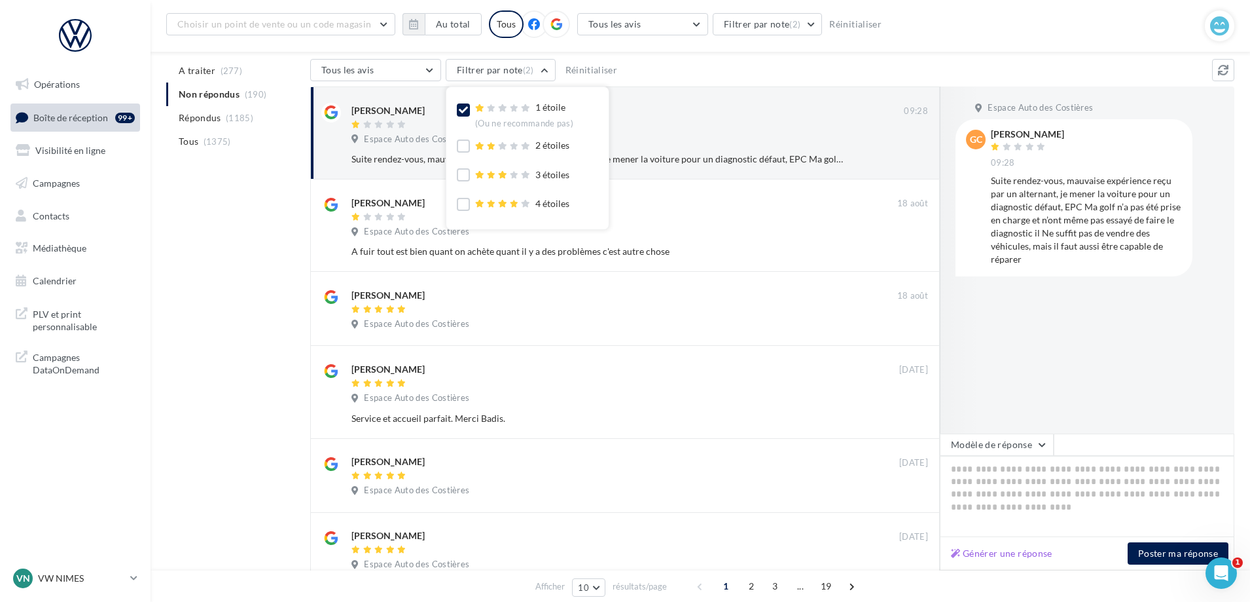
click at [519, 111] on div at bounding box center [504, 108] width 58 height 9
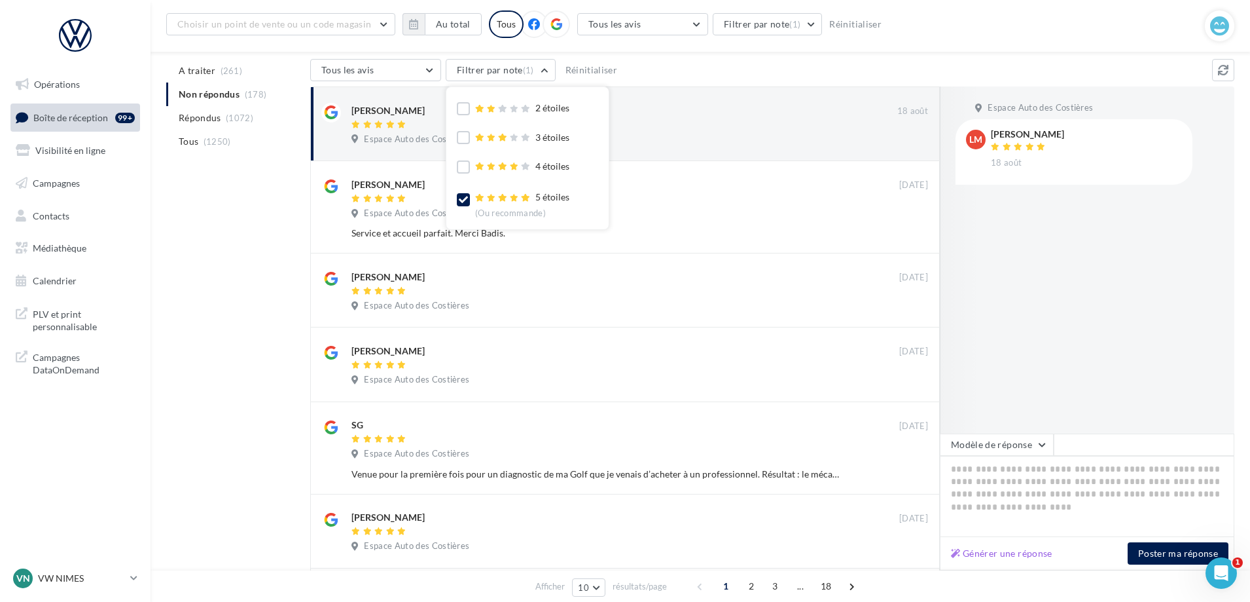
click at [655, 70] on div "Tous les avis Tous les avis Avis avec commentaire Avis sans commentaire Filtrer…" at bounding box center [761, 71] width 902 height 25
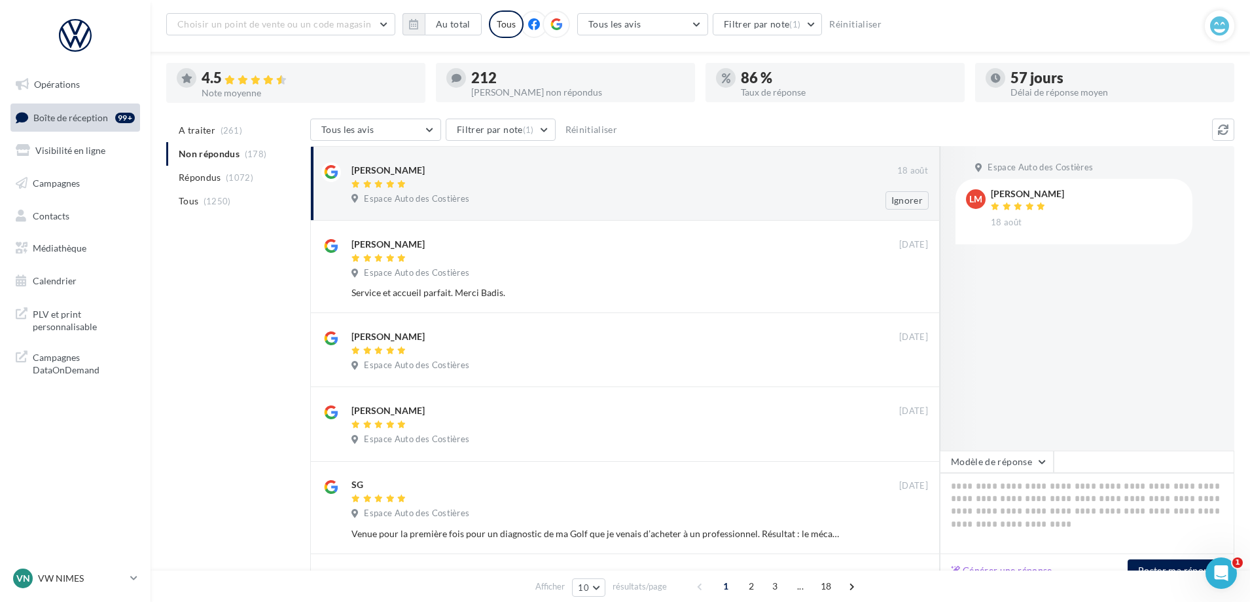
scroll to position [0, 0]
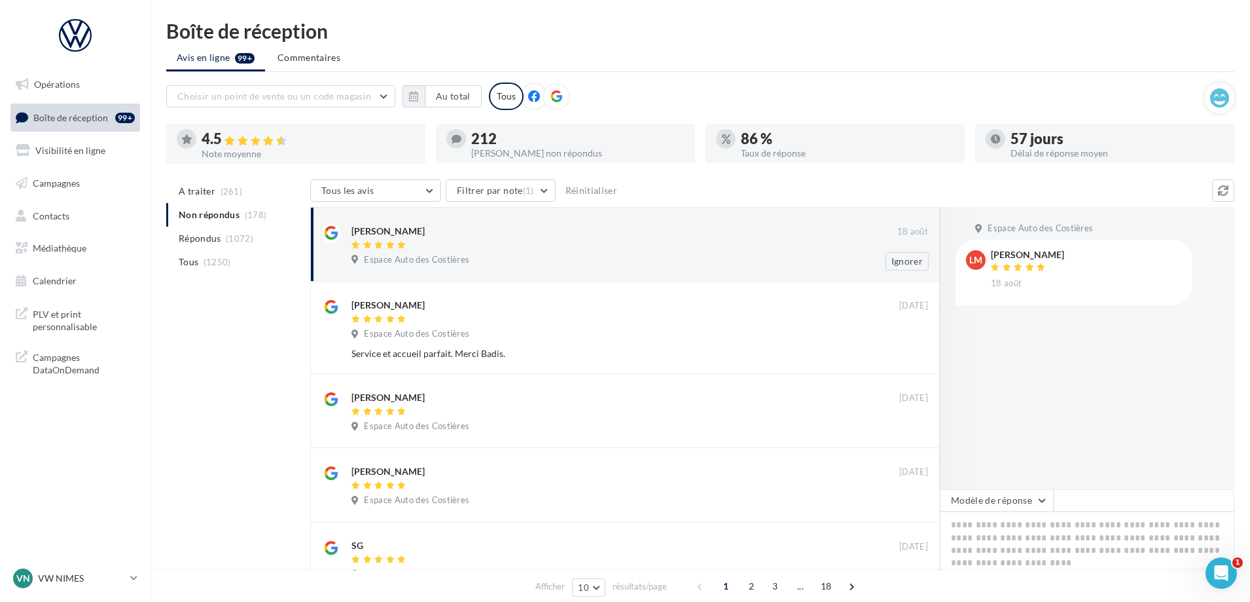
click at [622, 247] on div at bounding box center [624, 245] width 546 height 11
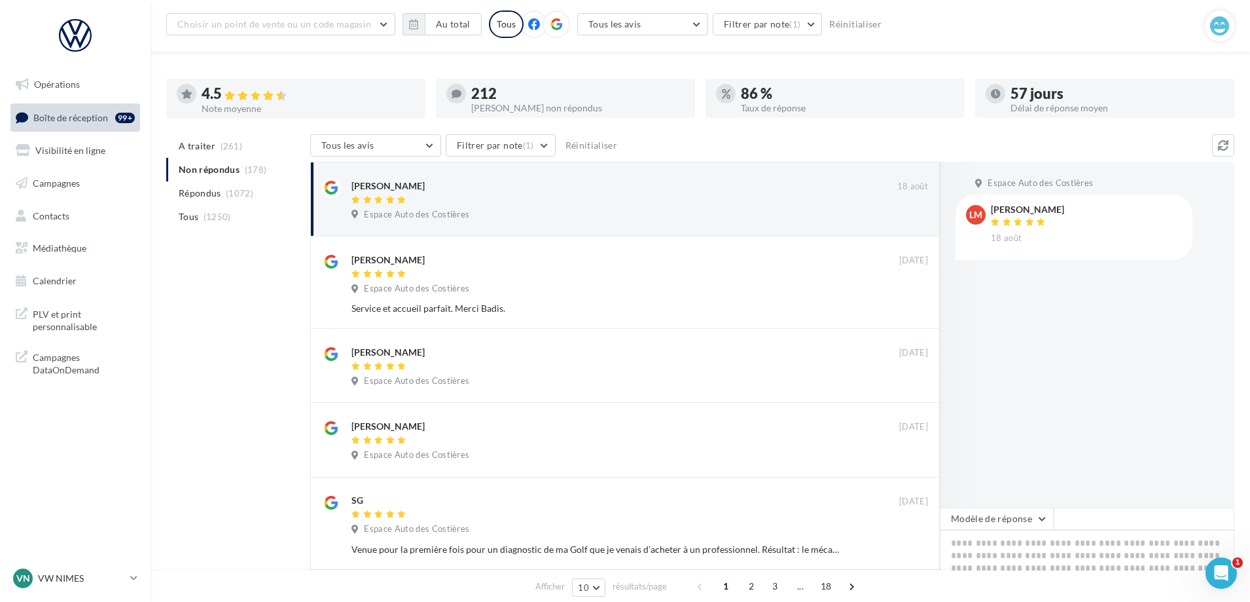
scroll to position [131, 0]
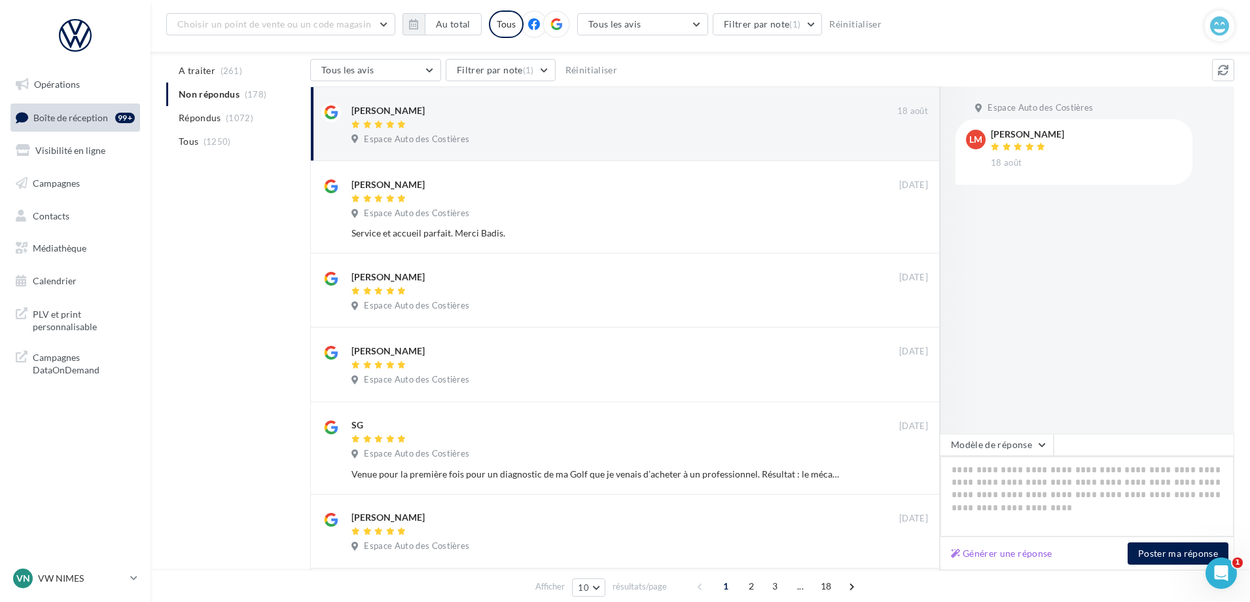
click at [1003, 461] on textarea at bounding box center [1087, 496] width 295 height 81
click at [1011, 432] on div at bounding box center [982, 259] width 84 height 347
click at [1011, 449] on button "Modèle de réponse" at bounding box center [997, 444] width 114 height 22
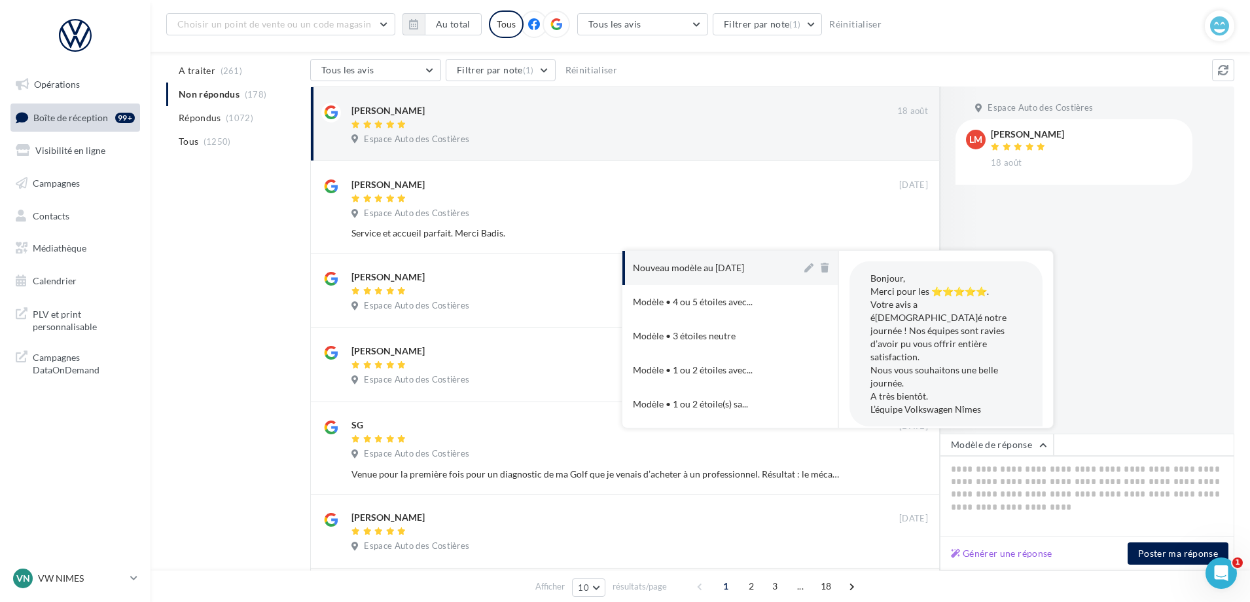
click at [751, 255] on button "Nouveau modèle au [DATE]" at bounding box center [711, 268] width 179 height 34
type textarea "**********"
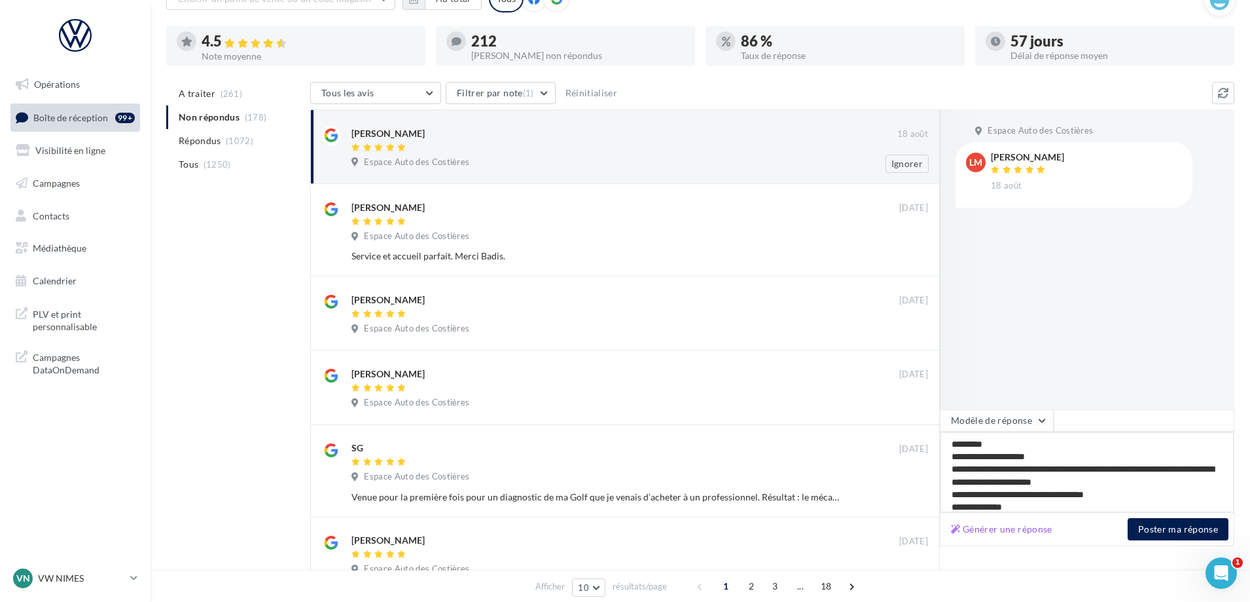
scroll to position [65, 0]
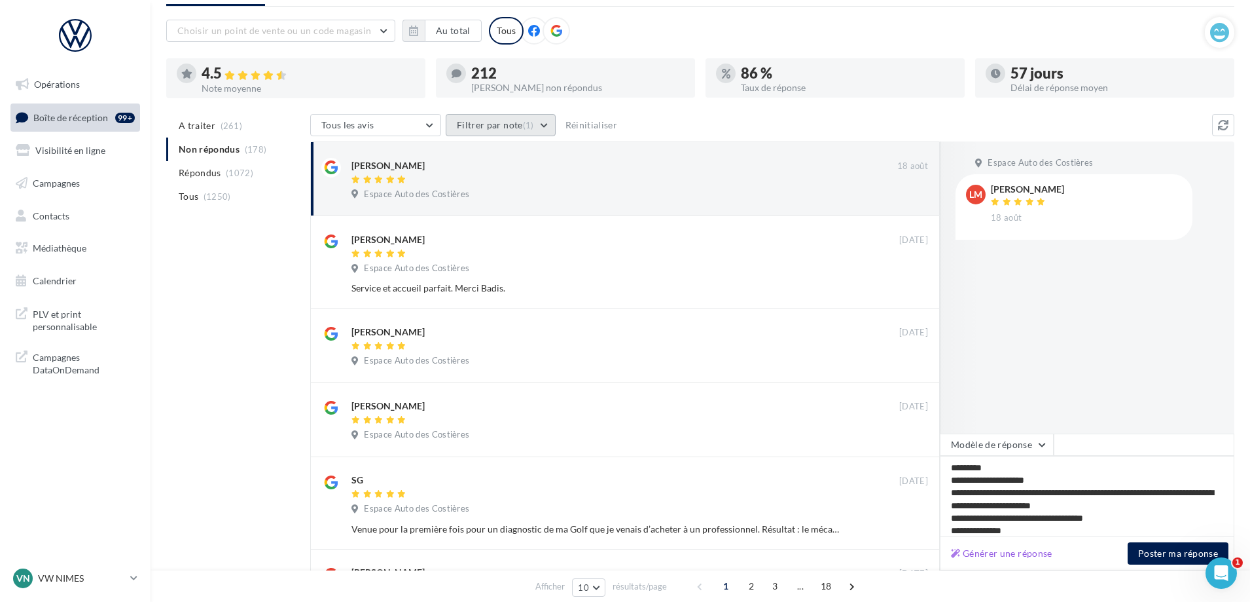
click at [520, 122] on button "Filtrer par note (1)" at bounding box center [501, 125] width 110 height 22
click at [677, 114] on div "Tous les avis Tous les avis Avis avec commentaire Avis sans commentaire Filtrer…" at bounding box center [761, 126] width 902 height 25
click at [1198, 560] on button "Poster ma réponse" at bounding box center [1178, 553] width 101 height 22
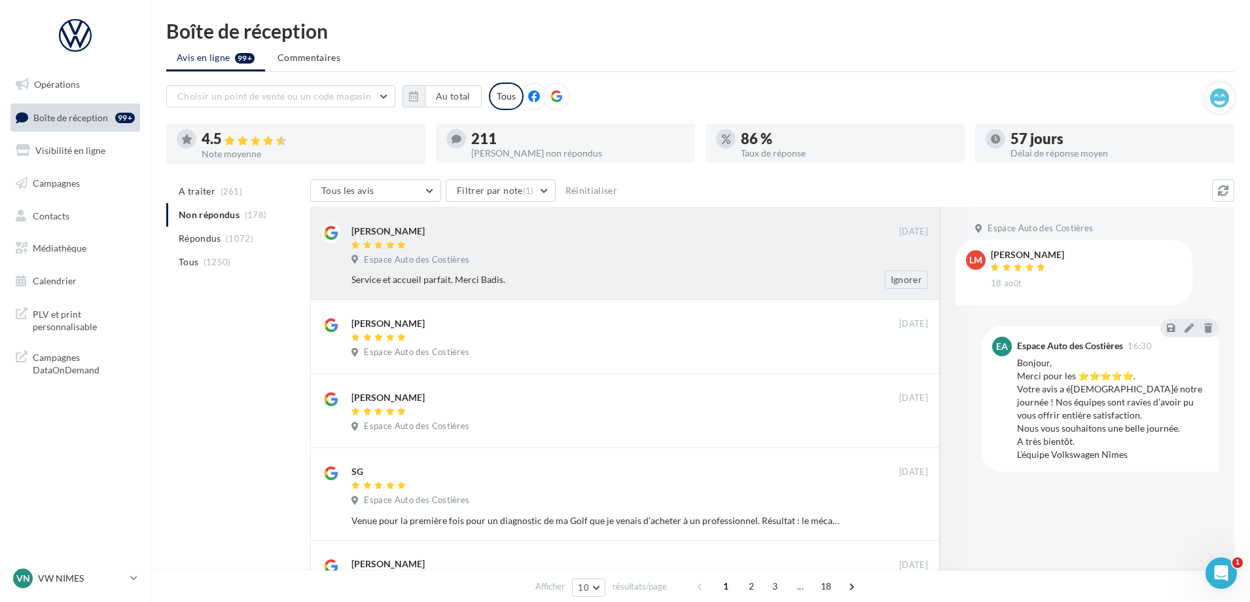
click at [525, 268] on div "[PERSON_NAME] [DATE] Espace Auto des Costières Service et accueil parfait. Merc…" at bounding box center [639, 255] width 577 height 65
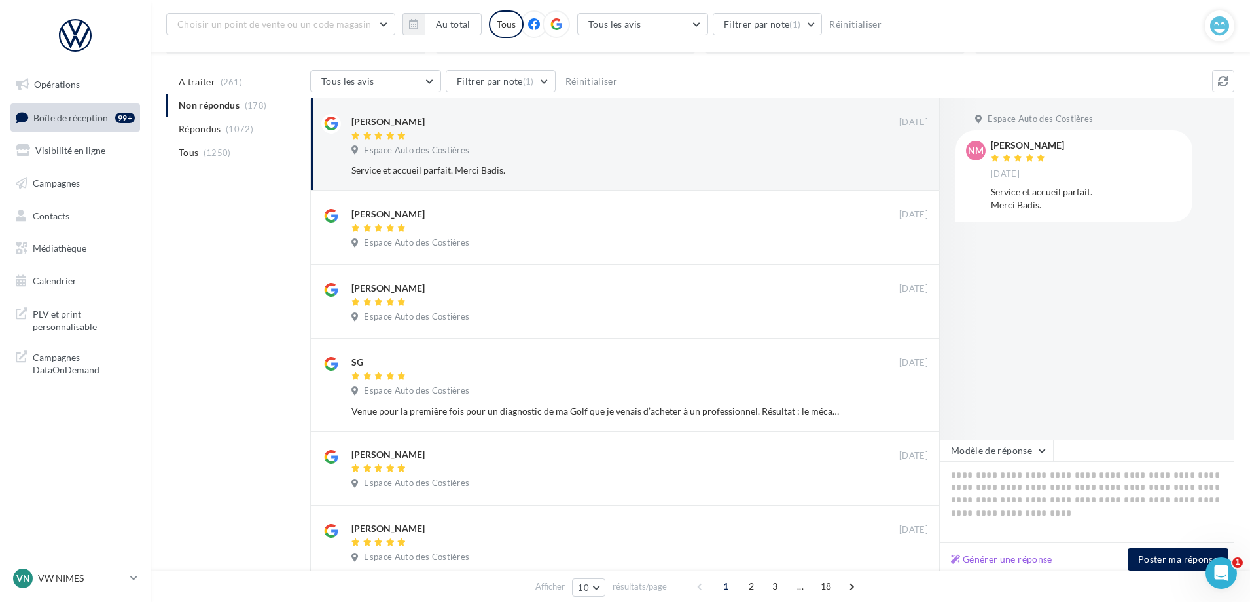
scroll to position [131, 0]
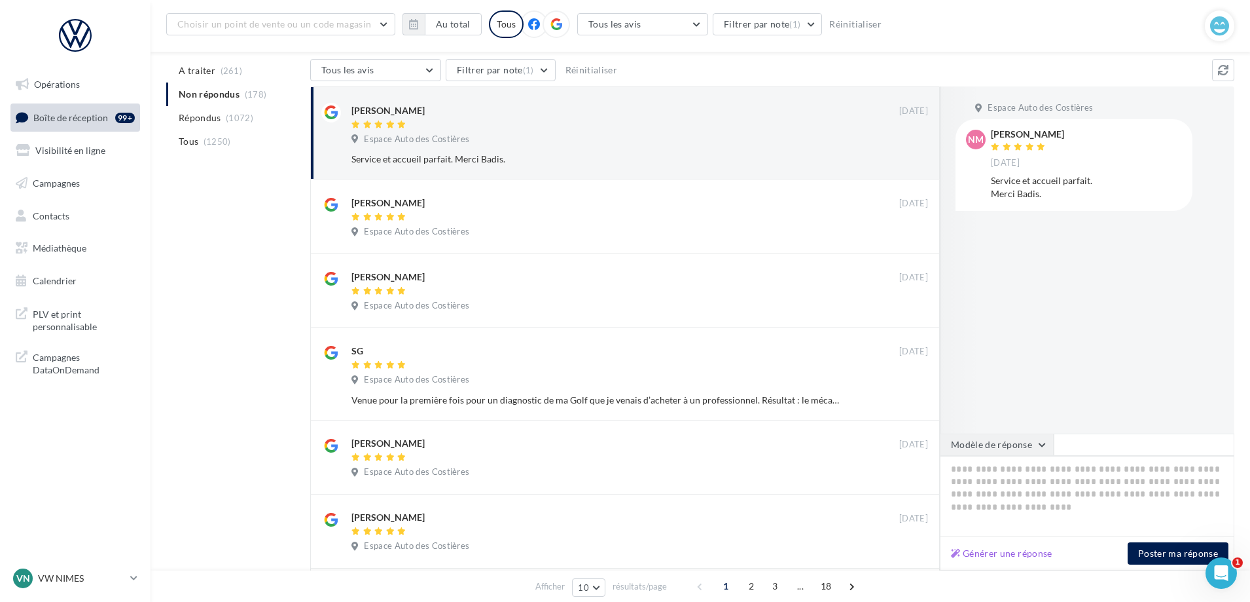
click at [1008, 433] on button "Modèle de réponse" at bounding box center [997, 444] width 114 height 22
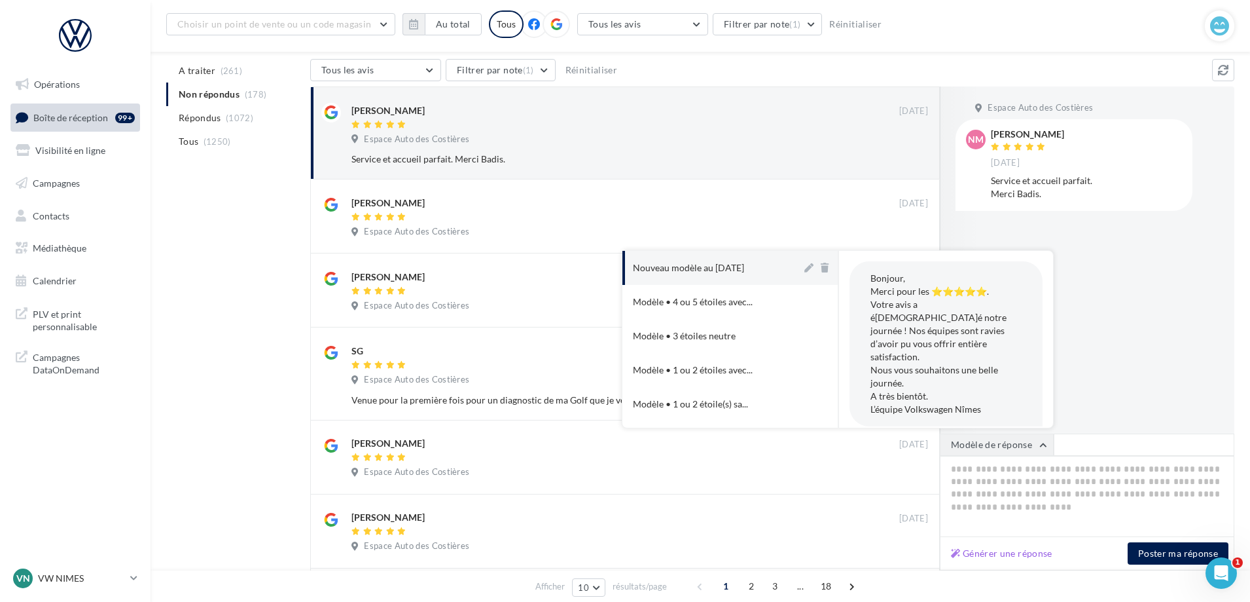
click at [1013, 444] on button "Modèle de réponse" at bounding box center [997, 444] width 114 height 22
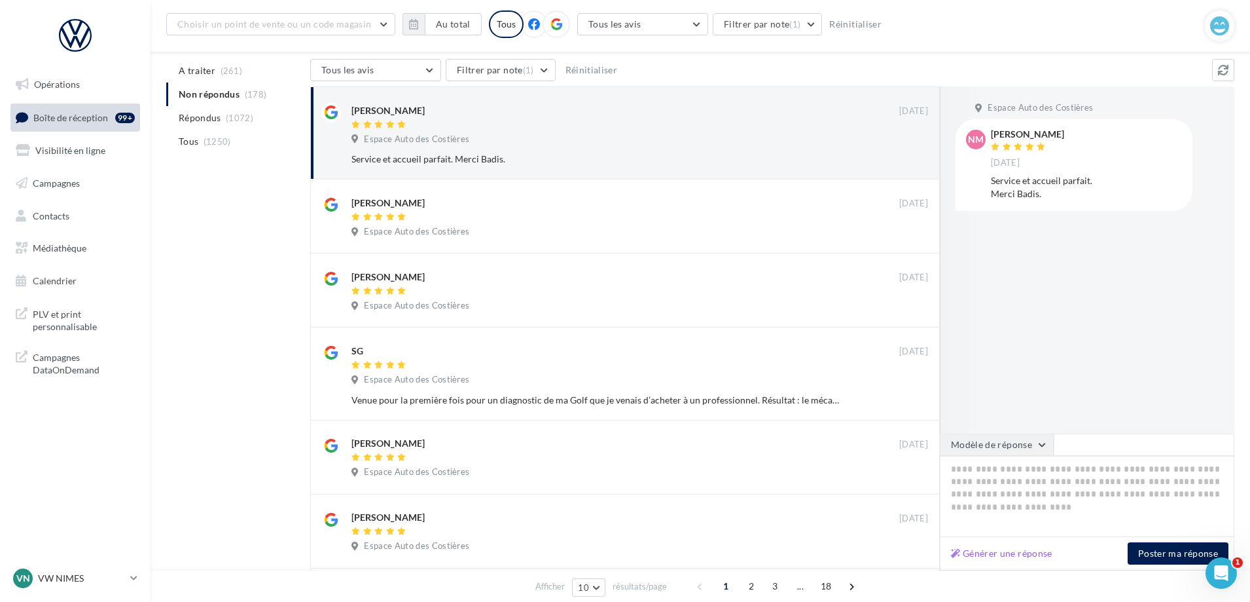
click at [1013, 442] on button "Modèle de réponse" at bounding box center [997, 444] width 114 height 22
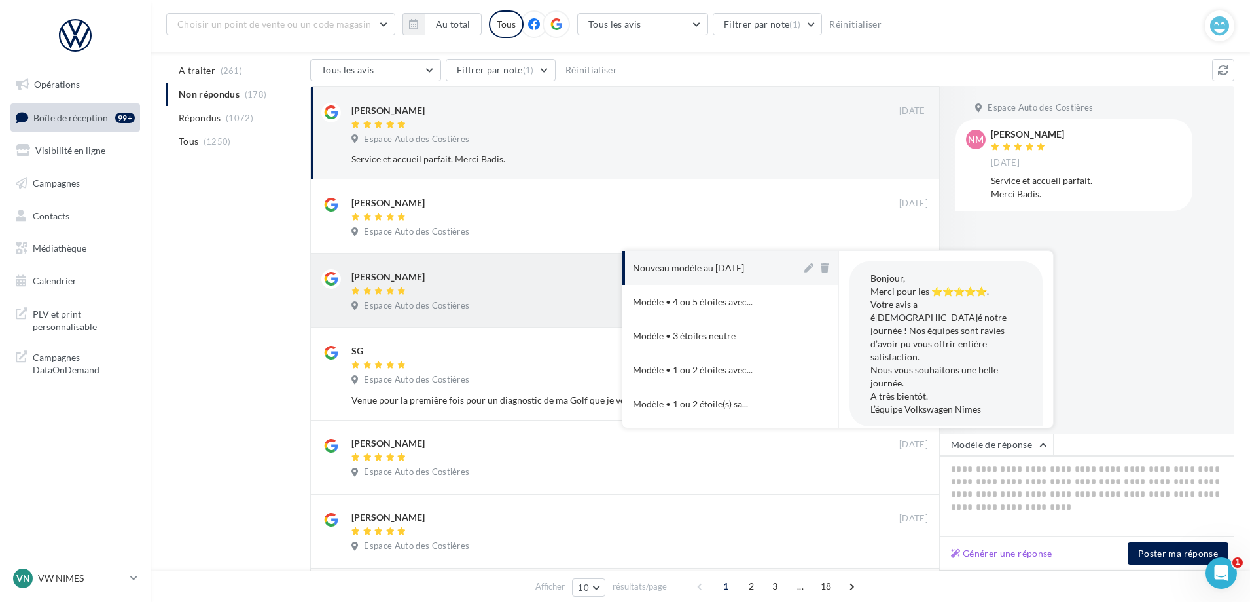
click at [734, 259] on button "Nouveau modèle au [DATE]" at bounding box center [711, 268] width 179 height 34
type textarea "**********"
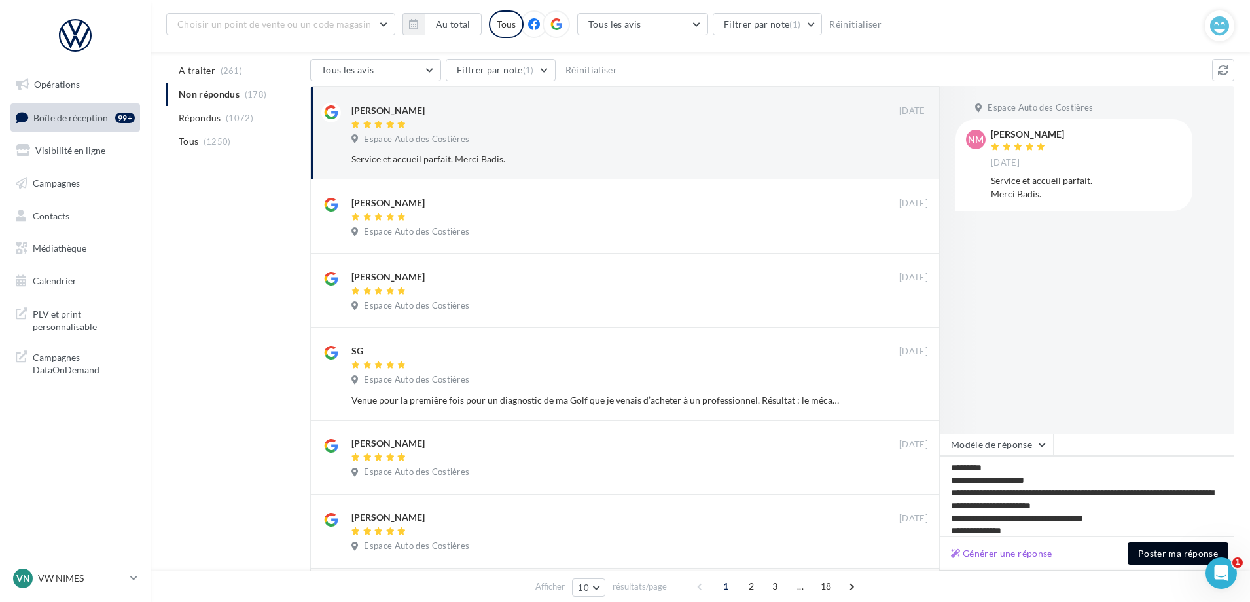
click at [1165, 560] on button "Poster ma réponse" at bounding box center [1178, 553] width 101 height 22
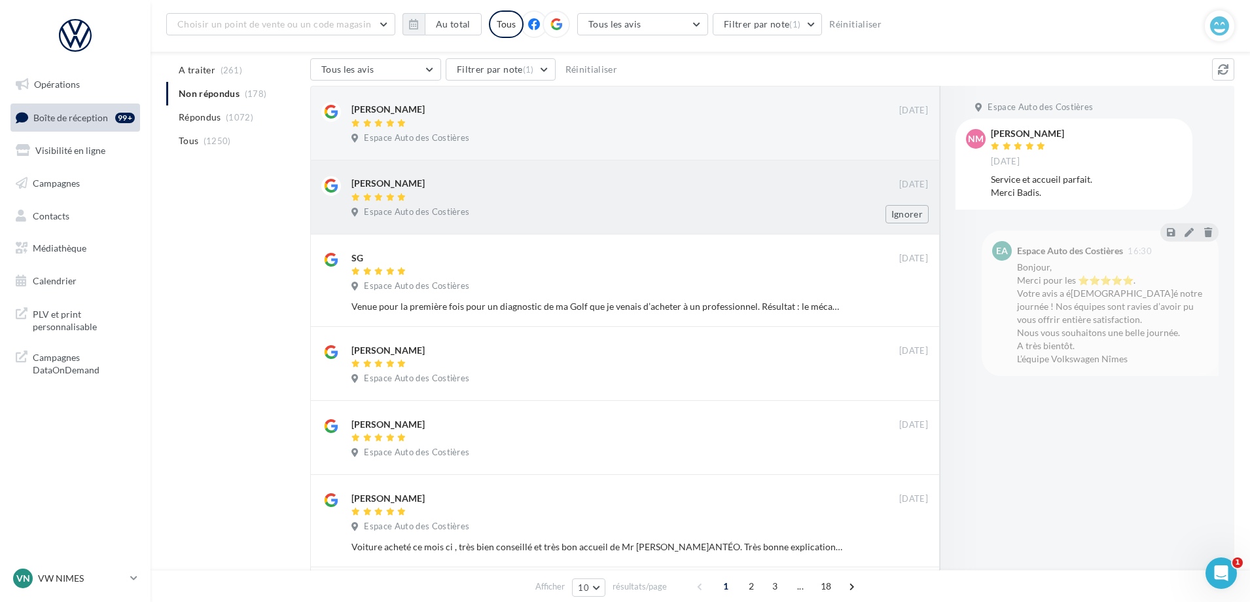
click at [531, 159] on div "[PERSON_NAME] [DATE] Espace Auto des Costières Ignorer" at bounding box center [625, 123] width 630 height 75
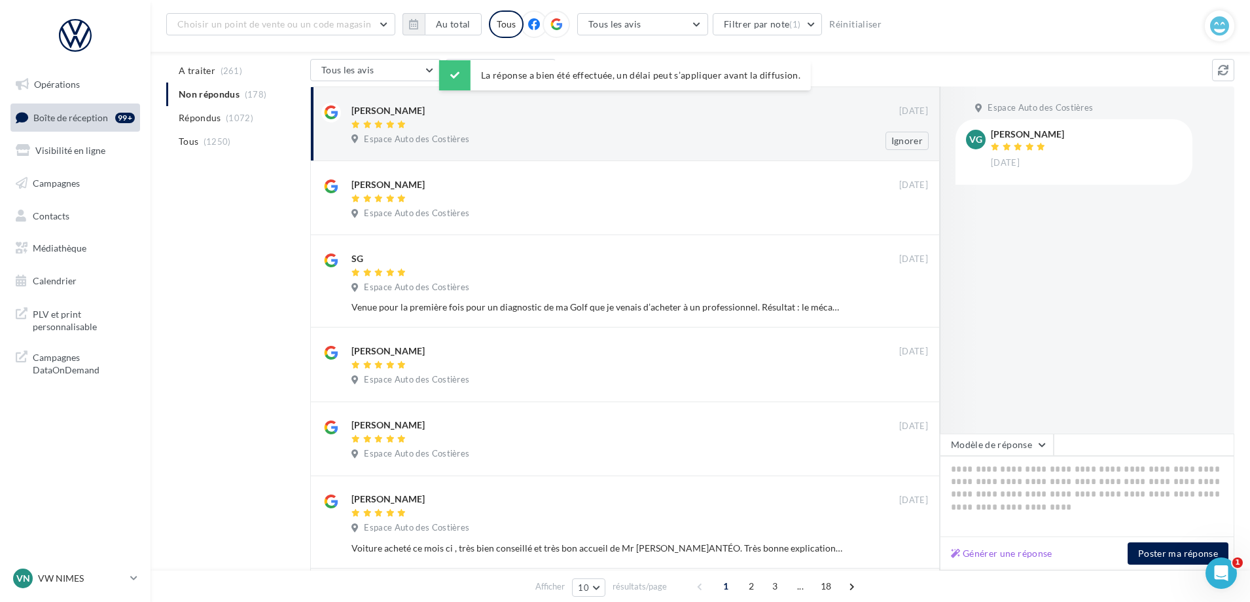
click at [571, 160] on div "[PERSON_NAME] [DATE] Espace Auto des Costières Ignorer" at bounding box center [625, 123] width 630 height 75
click at [567, 127] on div at bounding box center [625, 125] width 548 height 11
click at [1022, 432] on div at bounding box center [982, 259] width 84 height 347
click at [1024, 443] on button "Modèle de réponse" at bounding box center [997, 444] width 114 height 22
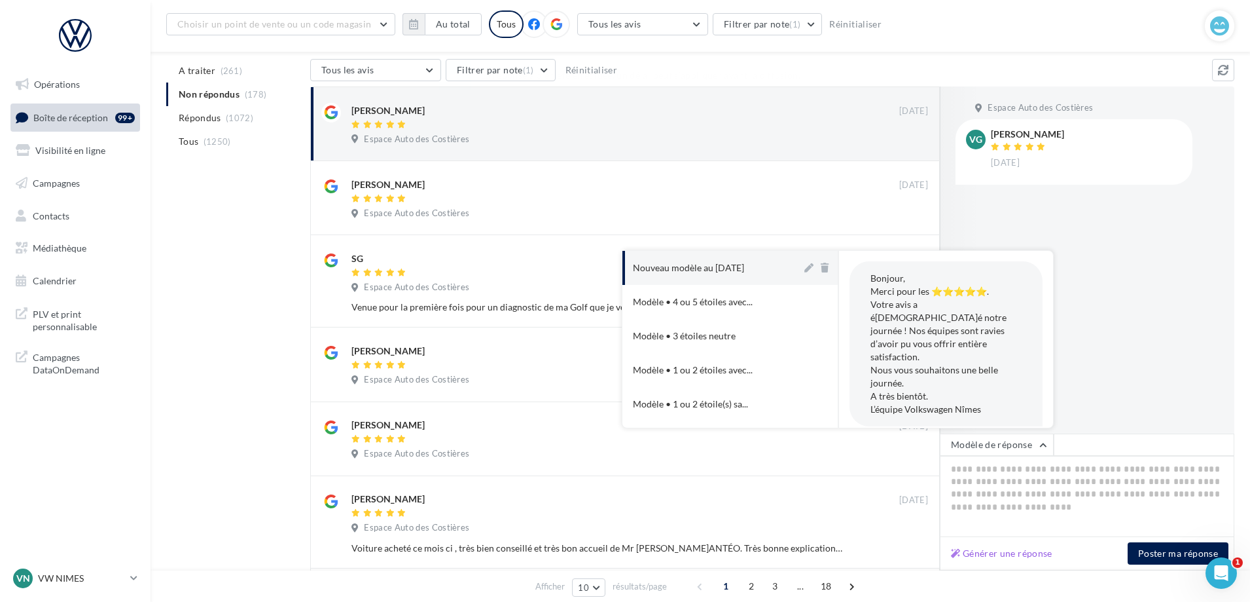
click at [689, 268] on div "Nouveau modèle au [DATE]" at bounding box center [688, 267] width 111 height 13
type textarea "**********"
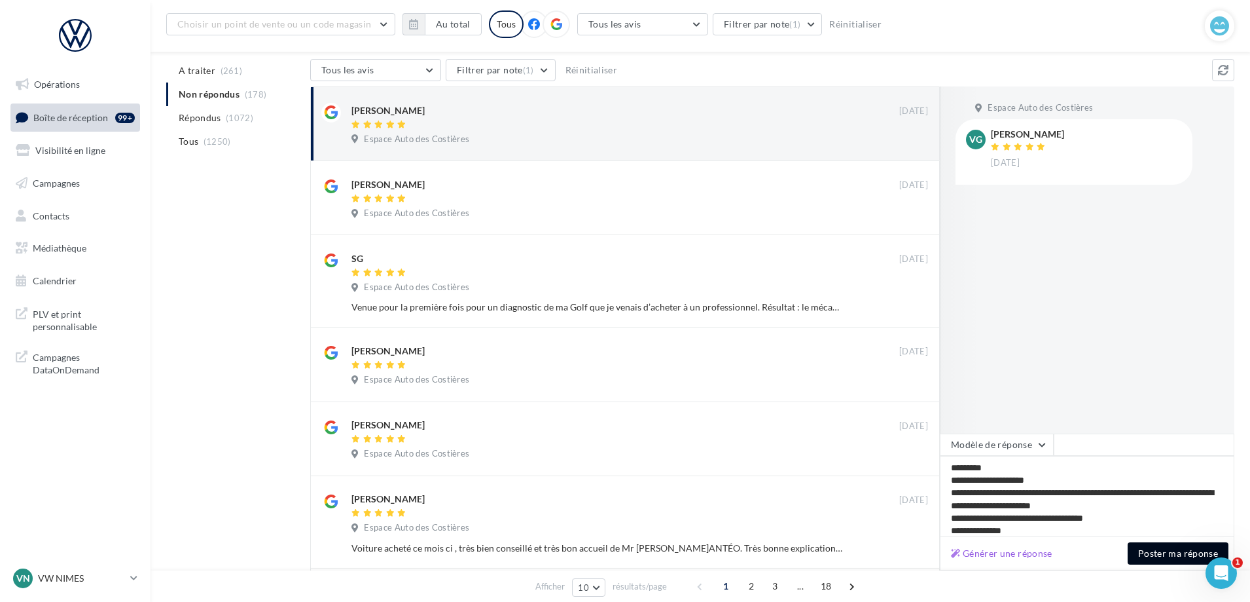
click at [1180, 558] on button "Poster ma réponse" at bounding box center [1178, 553] width 101 height 22
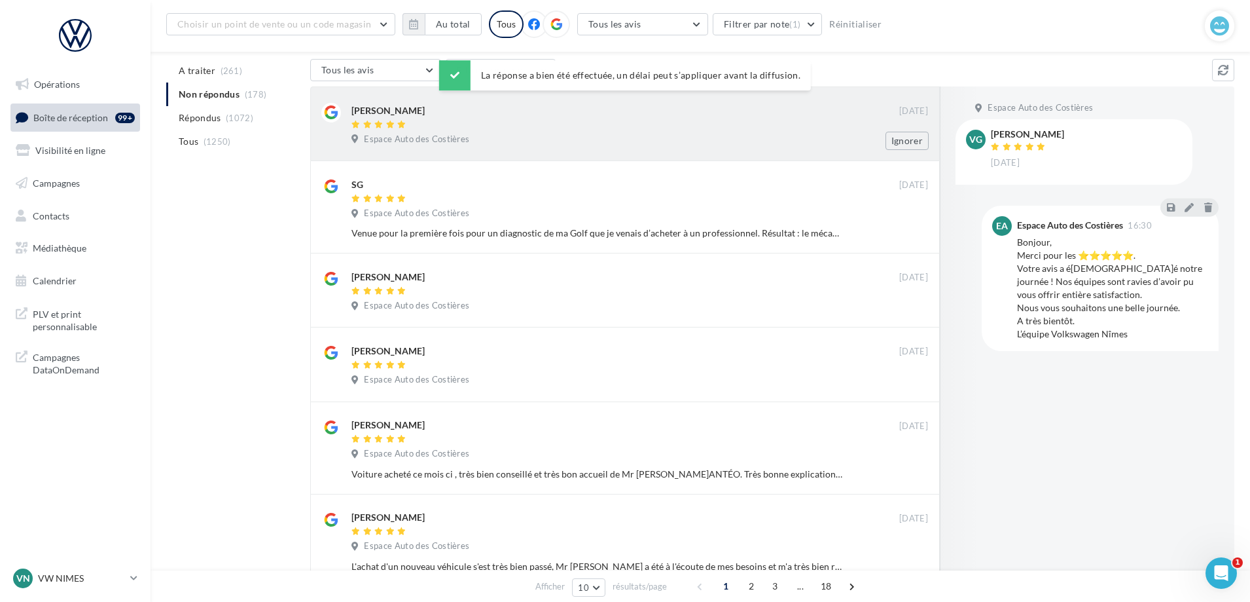
click at [488, 120] on div at bounding box center [625, 125] width 548 height 11
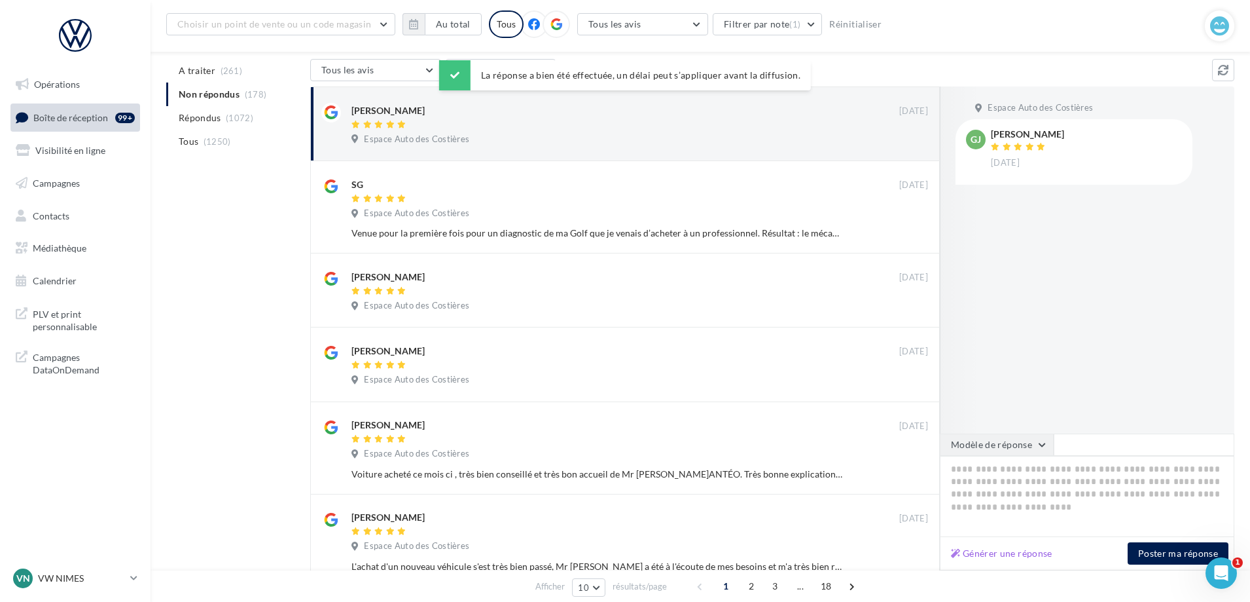
click at [993, 445] on button "Modèle de réponse" at bounding box center [997, 444] width 114 height 22
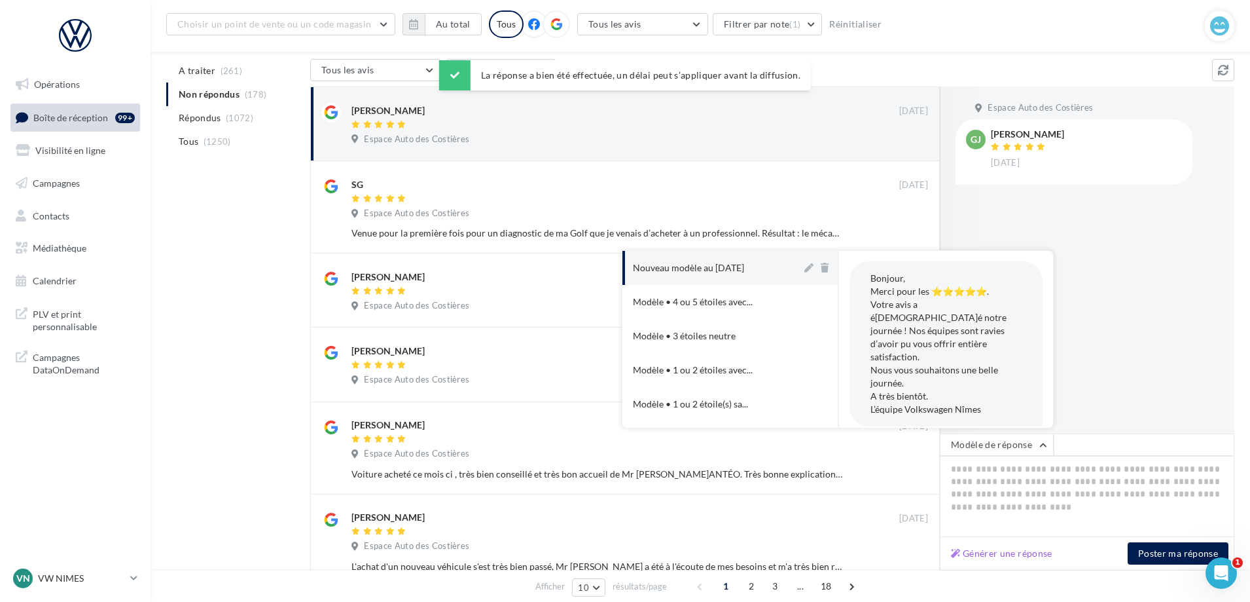
click at [702, 272] on div "Nouveau modèle au [DATE]" at bounding box center [688, 267] width 111 height 13
type textarea "**********"
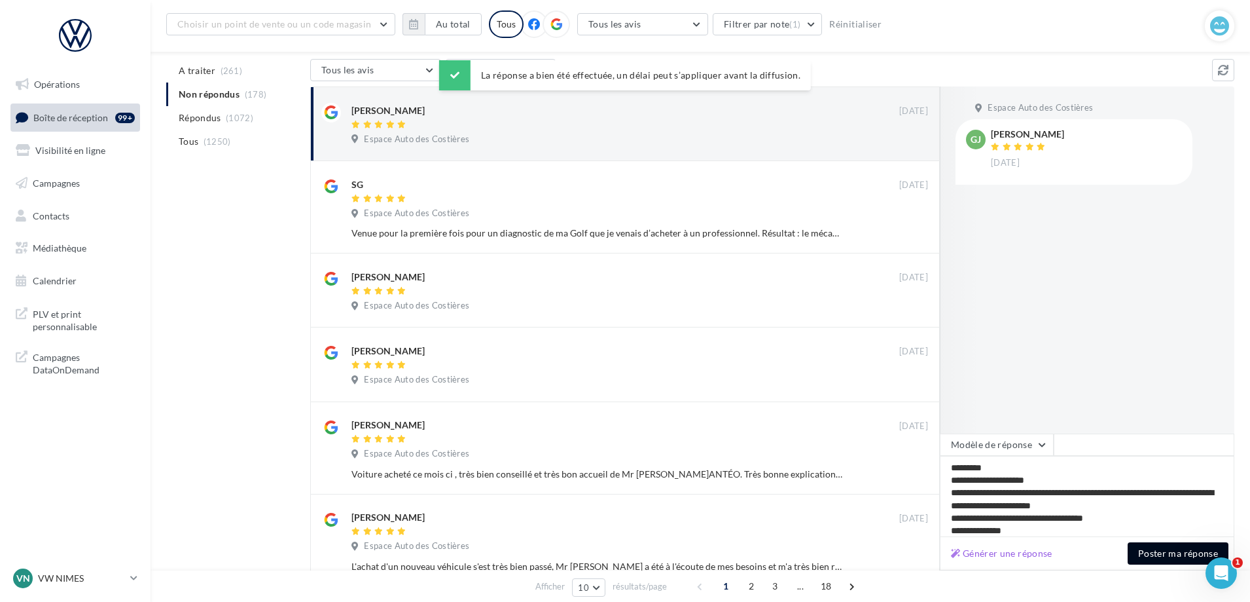
click at [1183, 548] on button "Poster ma réponse" at bounding box center [1178, 553] width 101 height 22
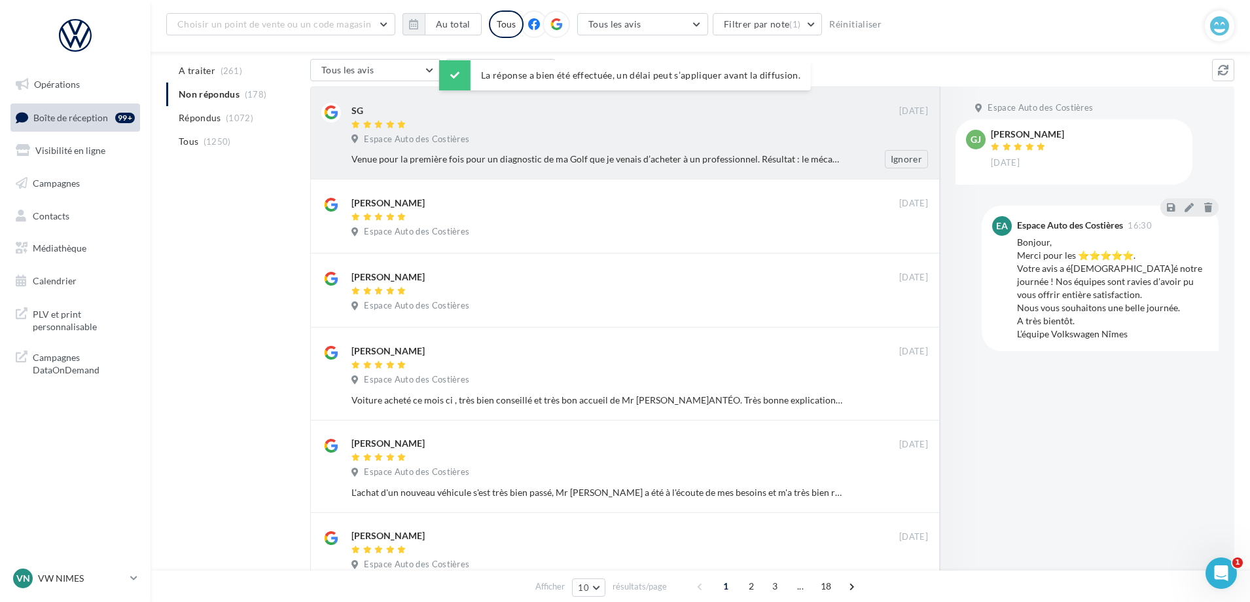
click at [466, 129] on div at bounding box center [625, 125] width 548 height 11
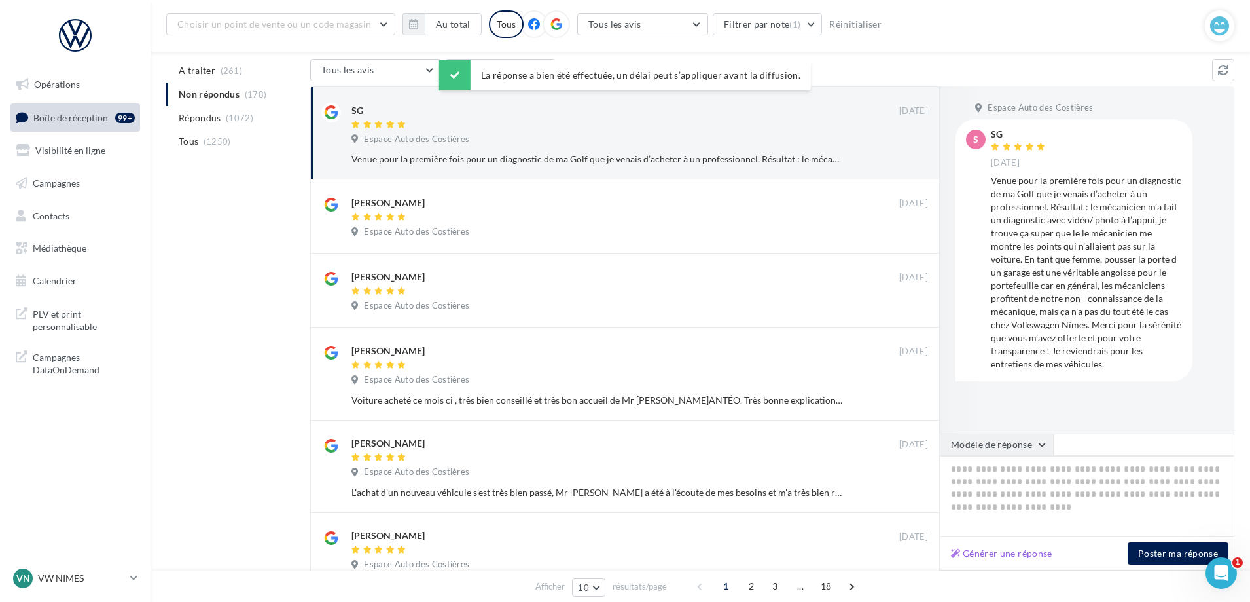
click at [1028, 443] on button "Modèle de réponse" at bounding box center [997, 444] width 114 height 22
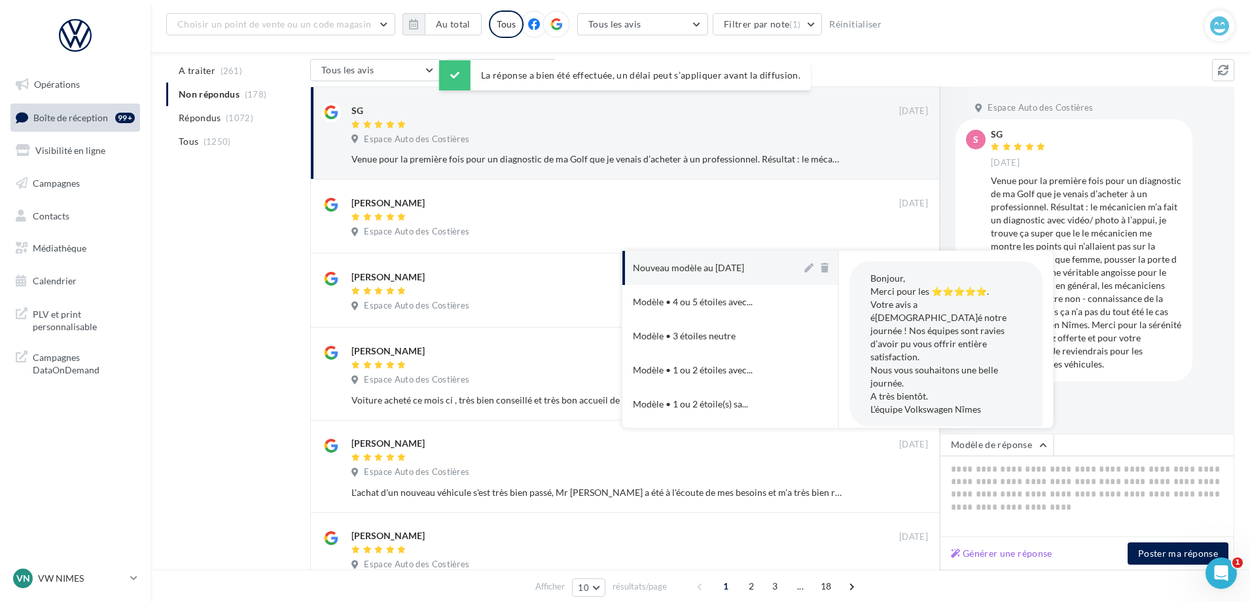
click at [677, 268] on div "Nouveau modèle au [DATE]" at bounding box center [688, 267] width 111 height 13
type textarea "**********"
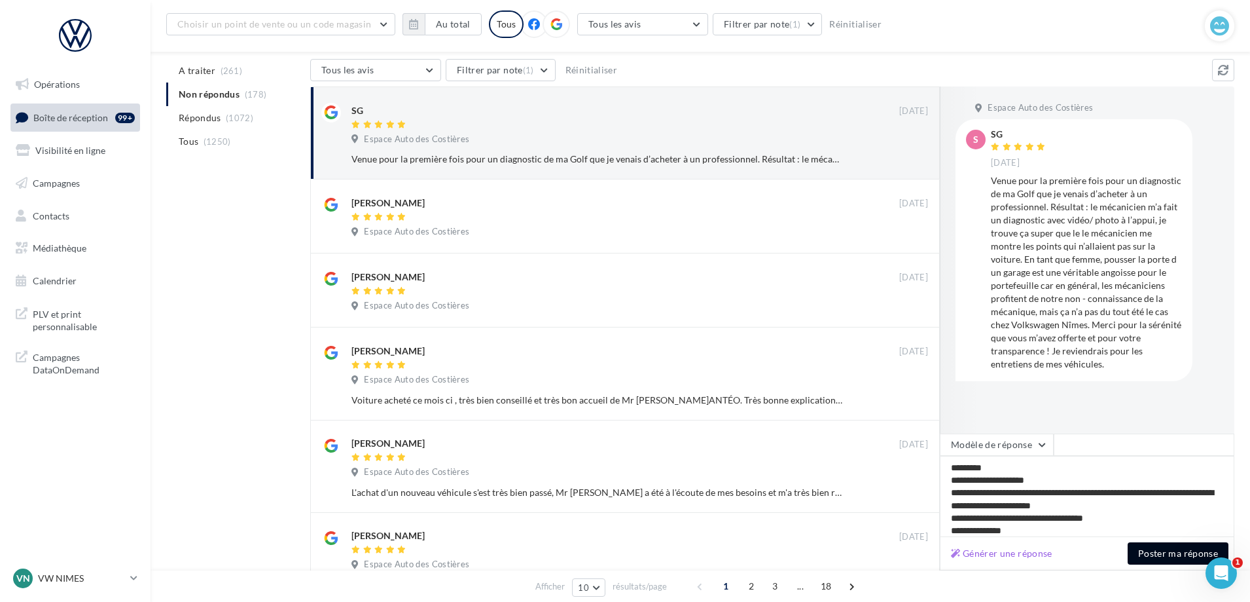
click at [1155, 556] on button "Poster ma réponse" at bounding box center [1178, 553] width 101 height 22
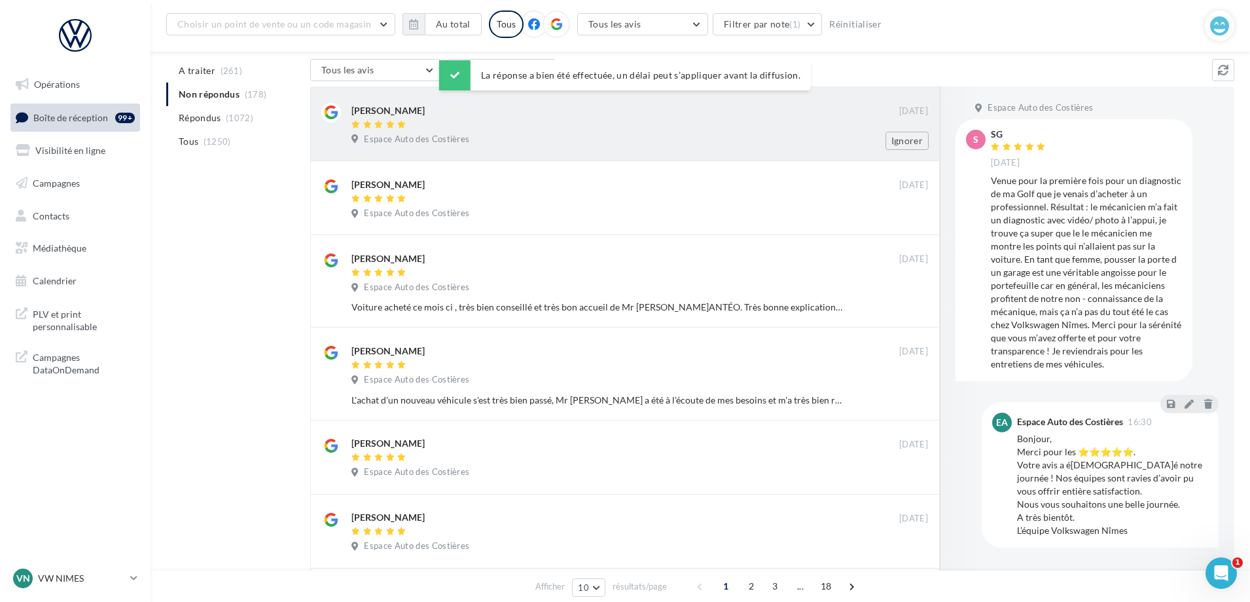
click at [534, 140] on div "Espace Auto des Costières" at bounding box center [639, 141] width 577 height 14
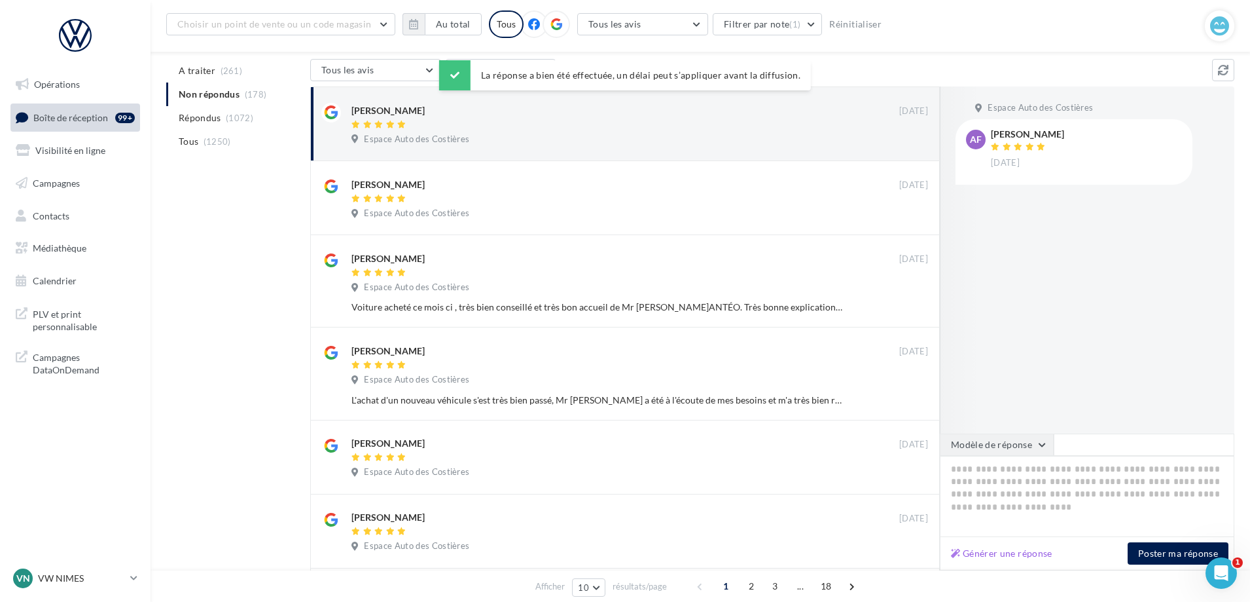
click at [1010, 441] on button "Modèle de réponse" at bounding box center [997, 444] width 114 height 22
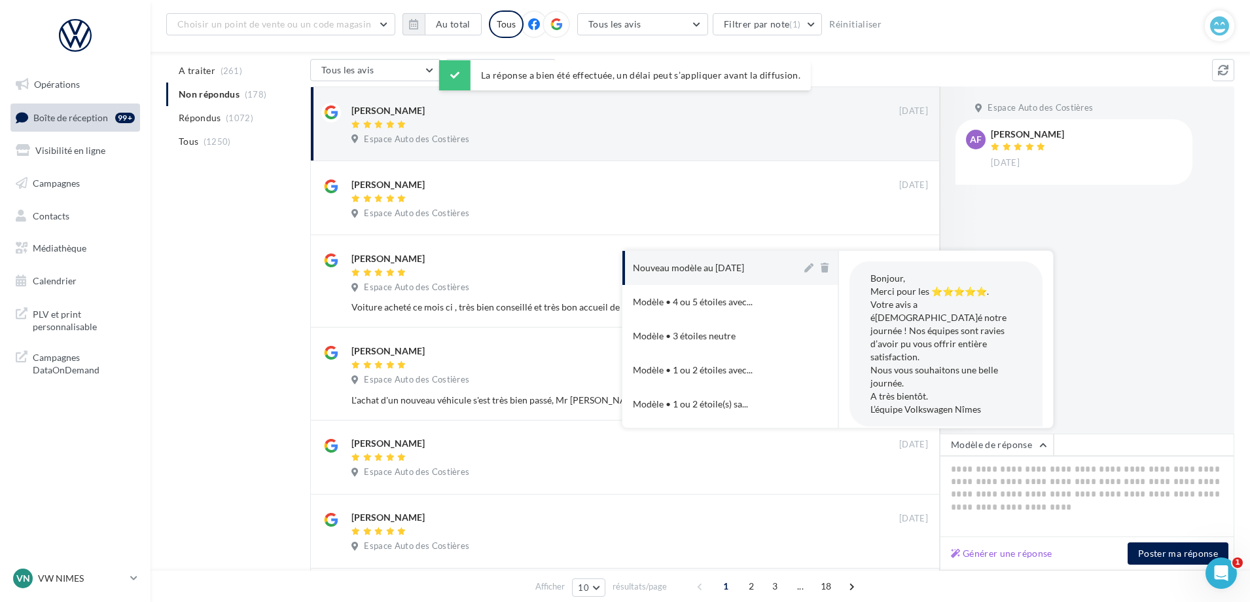
click at [723, 251] on button "Nouveau modèle au [DATE]" at bounding box center [711, 268] width 179 height 34
type textarea "**********"
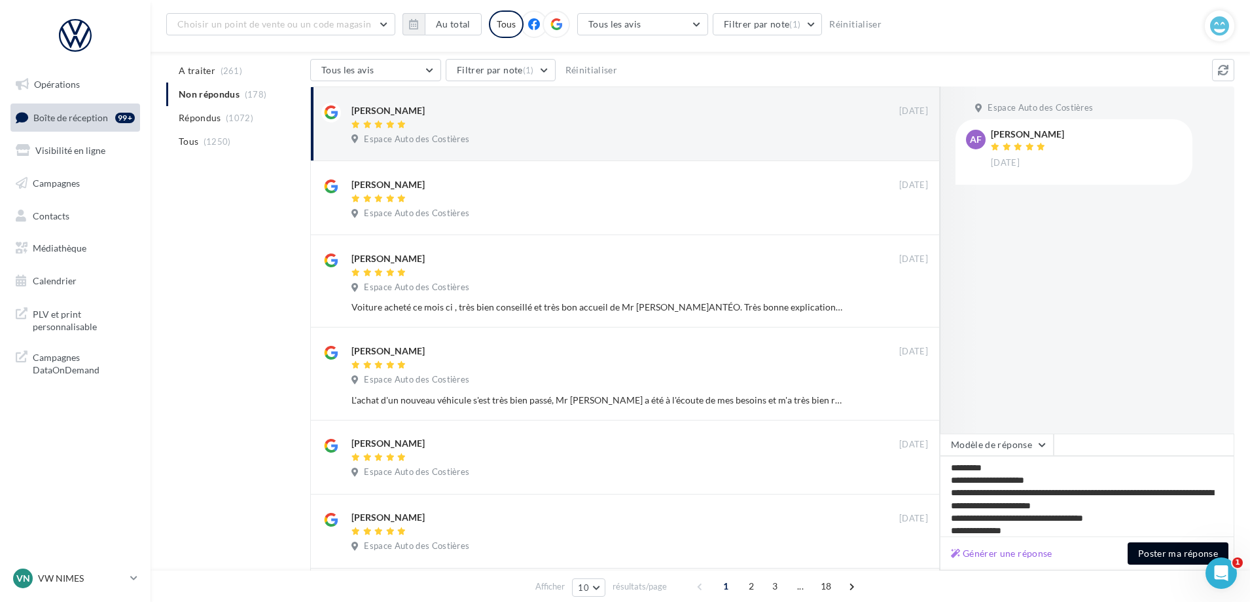
click at [1168, 556] on button "Poster ma réponse" at bounding box center [1178, 553] width 101 height 22
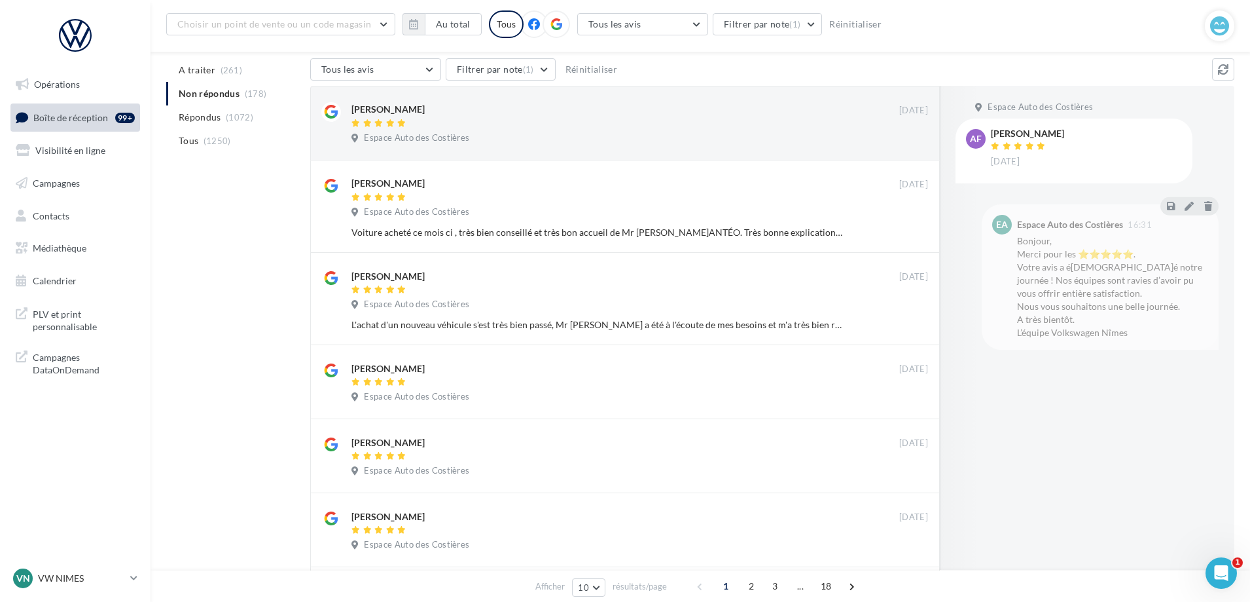
click at [503, 124] on div at bounding box center [625, 123] width 548 height 11
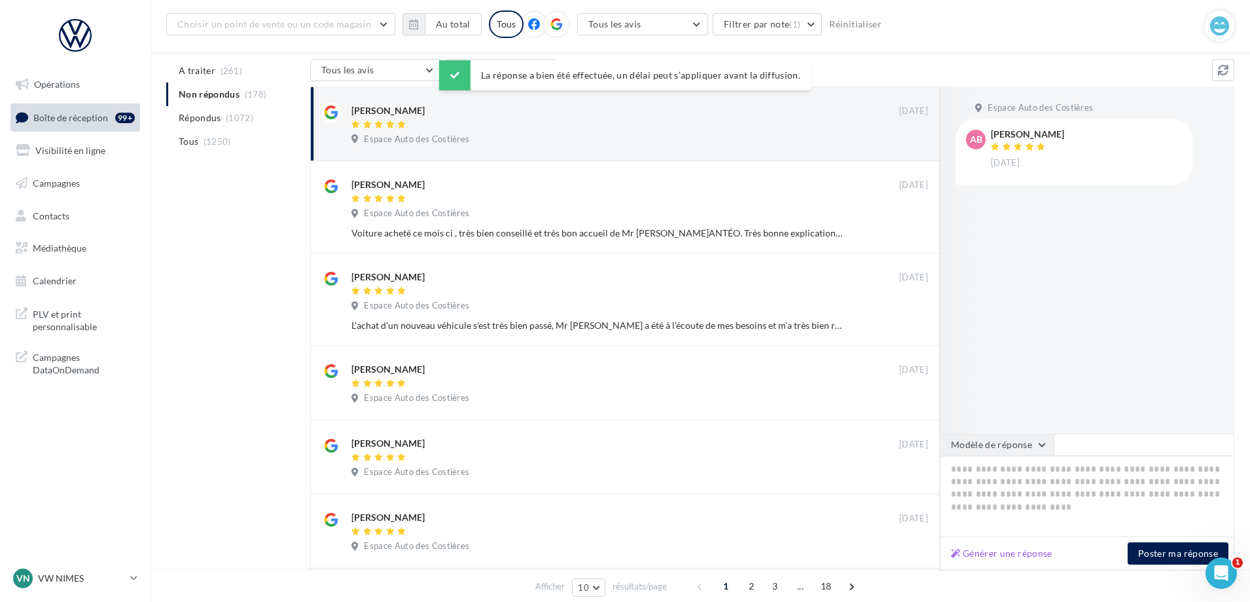
click at [1011, 450] on button "Modèle de réponse" at bounding box center [997, 444] width 114 height 22
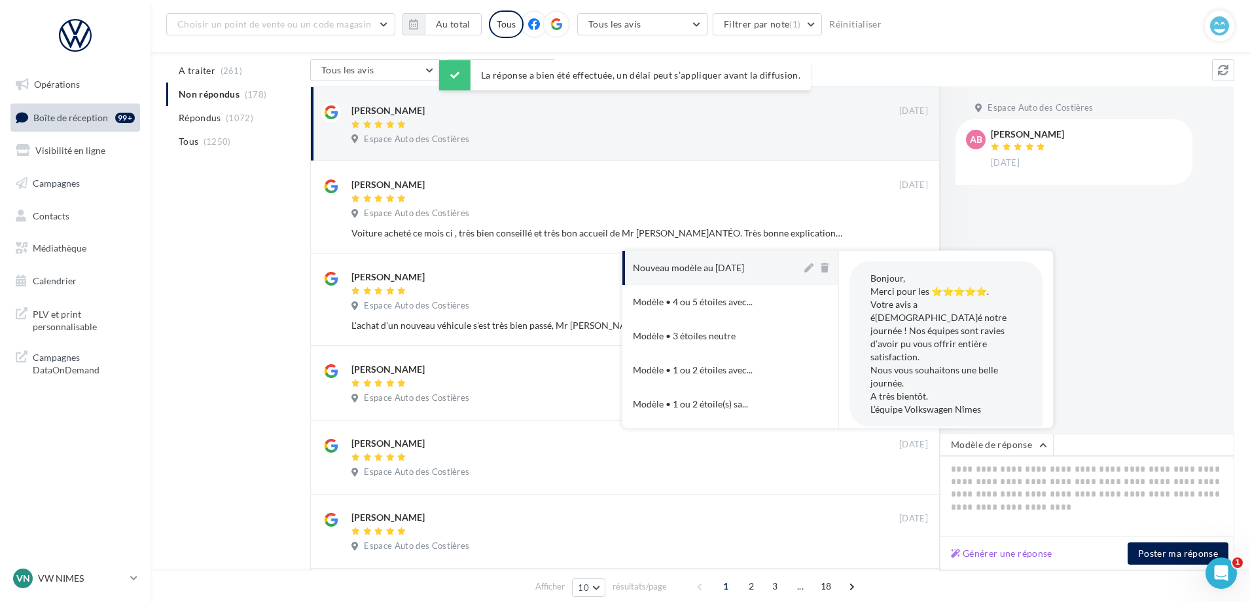
click at [728, 264] on div "Nouveau modèle au [DATE]" at bounding box center [688, 267] width 111 height 13
type textarea "**********"
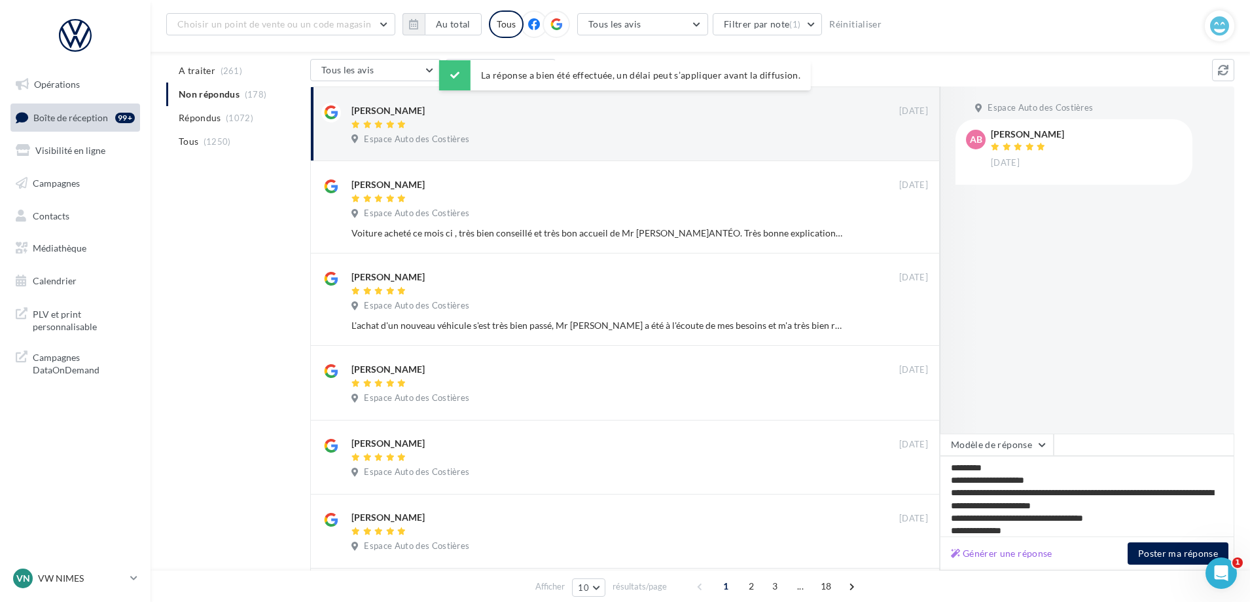
click at [1174, 540] on div "Générer une réponse Poster ma réponse" at bounding box center [1087, 553] width 295 height 33
click at [1177, 548] on button "Poster ma réponse" at bounding box center [1178, 553] width 101 height 22
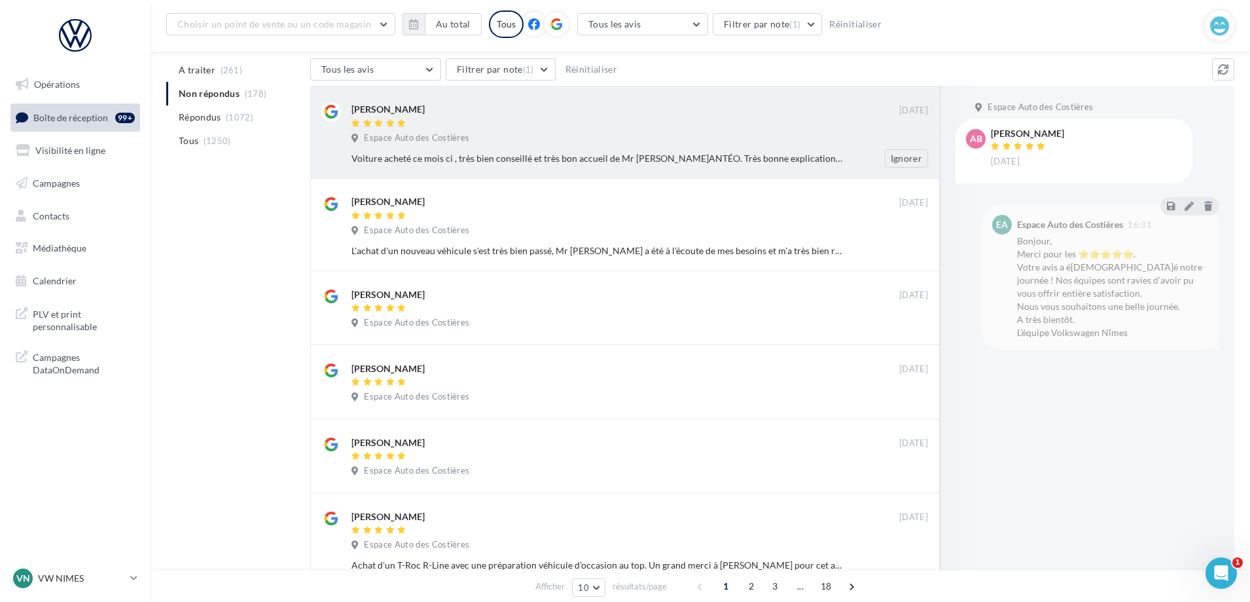
click at [574, 144] on div "Espace Auto des Costières" at bounding box center [639, 139] width 577 height 14
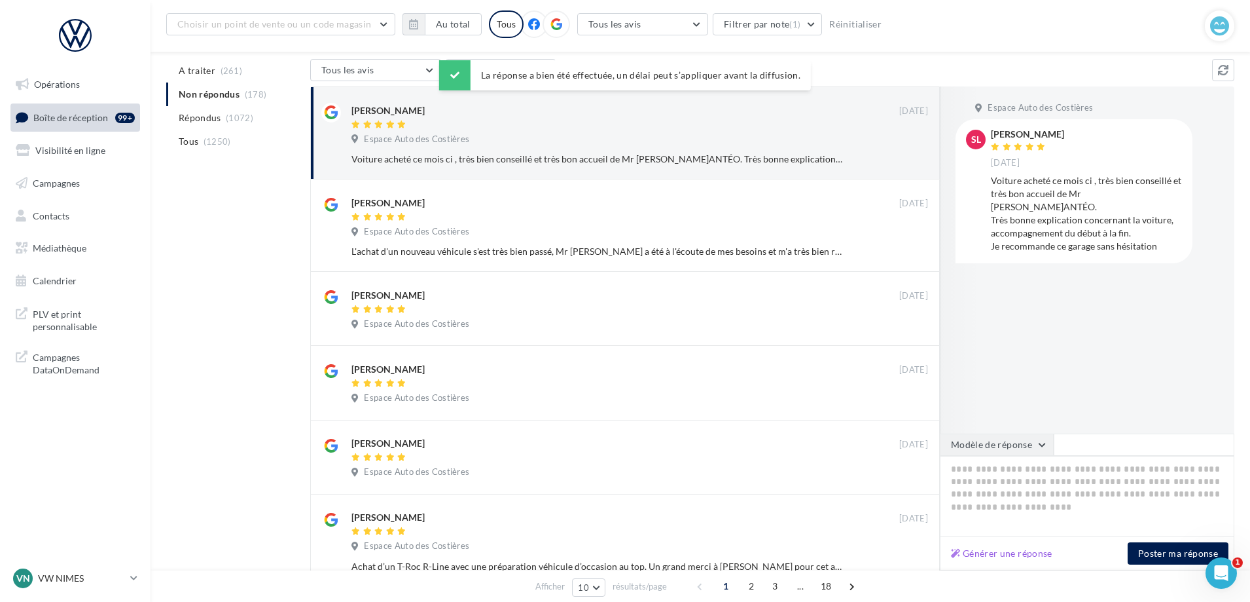
click at [1012, 442] on button "Modèle de réponse" at bounding box center [997, 444] width 114 height 22
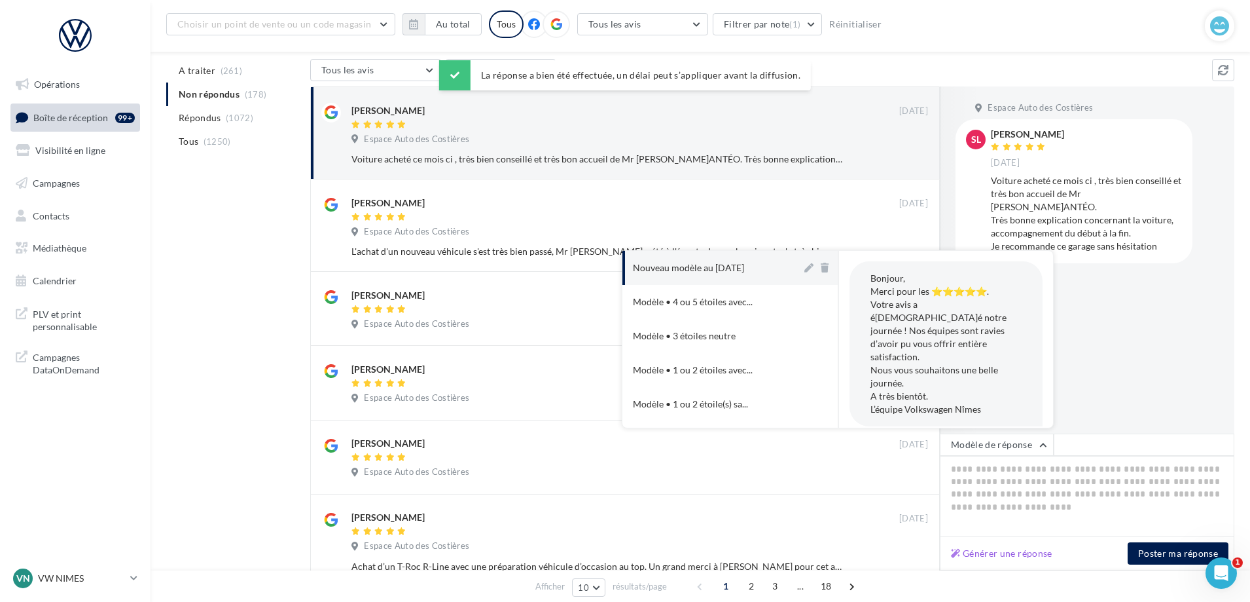
click at [768, 262] on button "Nouveau modèle au [DATE]" at bounding box center [711, 268] width 179 height 34
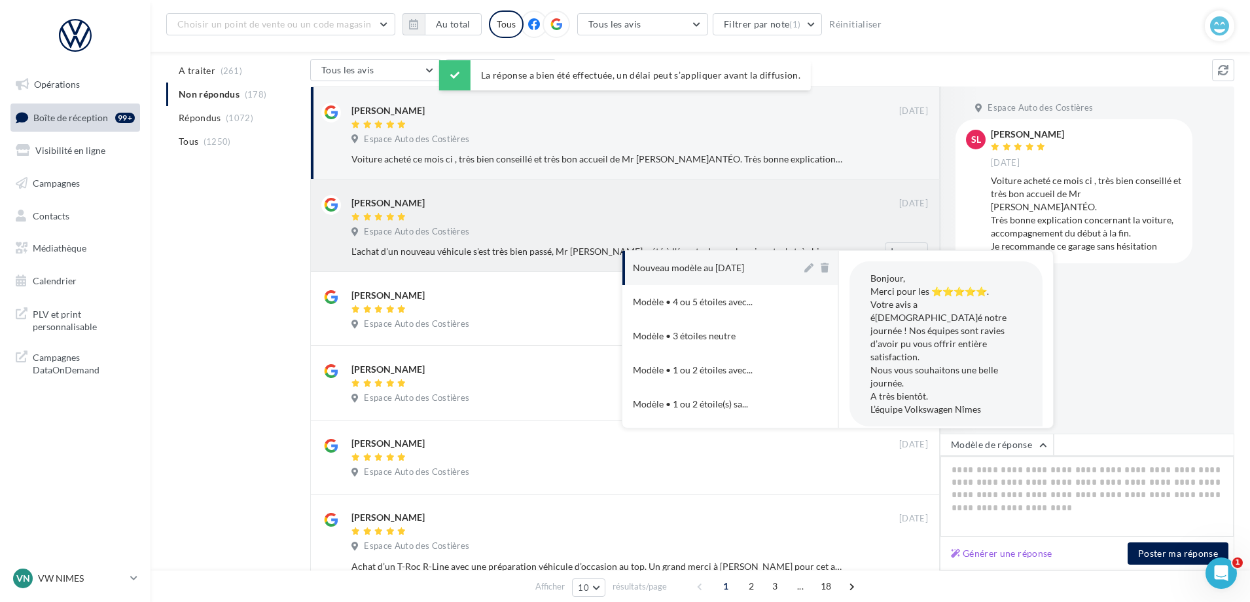
type textarea "**********"
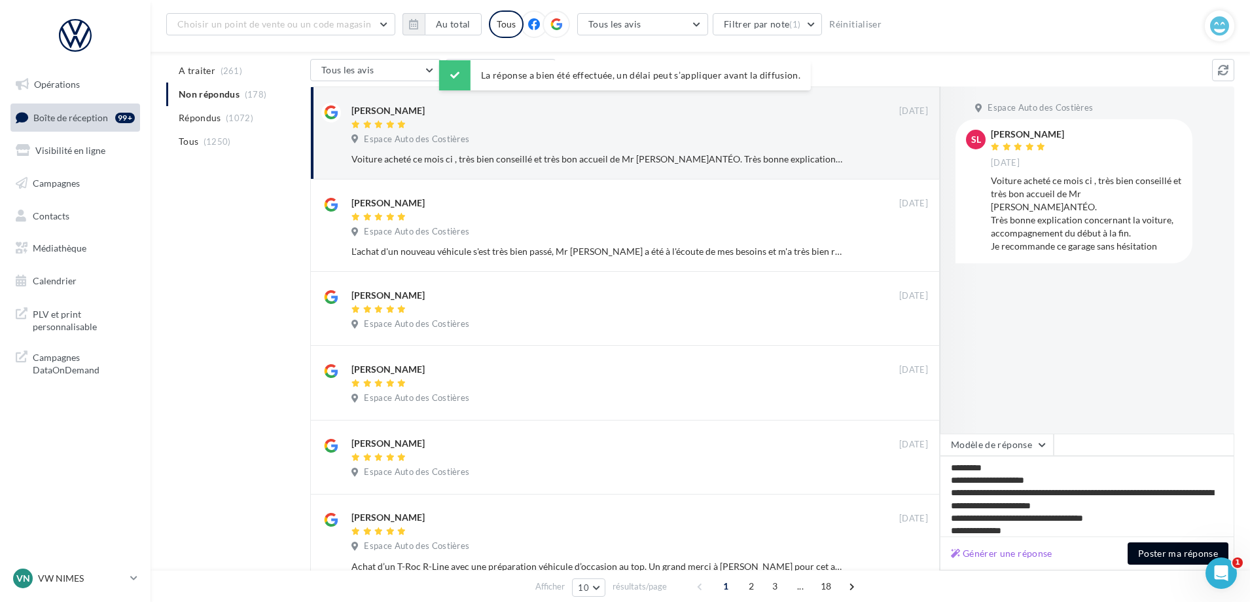
drag, startPoint x: 1192, startPoint y: 552, endPoint x: 1208, endPoint y: 551, distance: 16.4
click at [1194, 552] on button "Poster ma réponse" at bounding box center [1178, 553] width 101 height 22
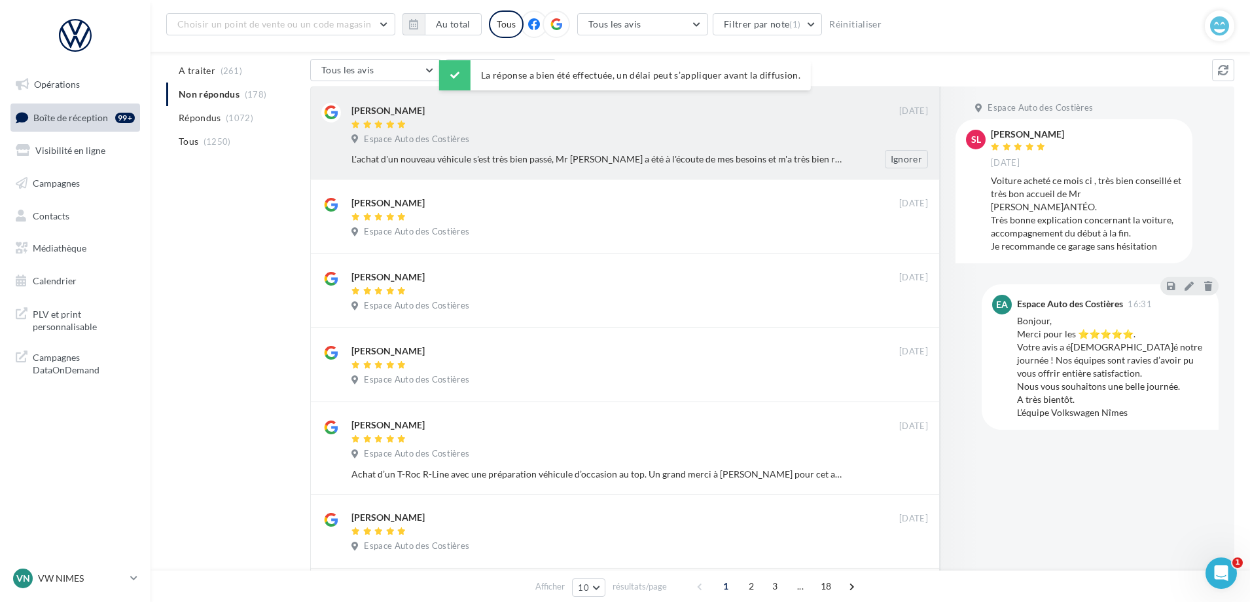
click at [575, 126] on div at bounding box center [625, 125] width 548 height 11
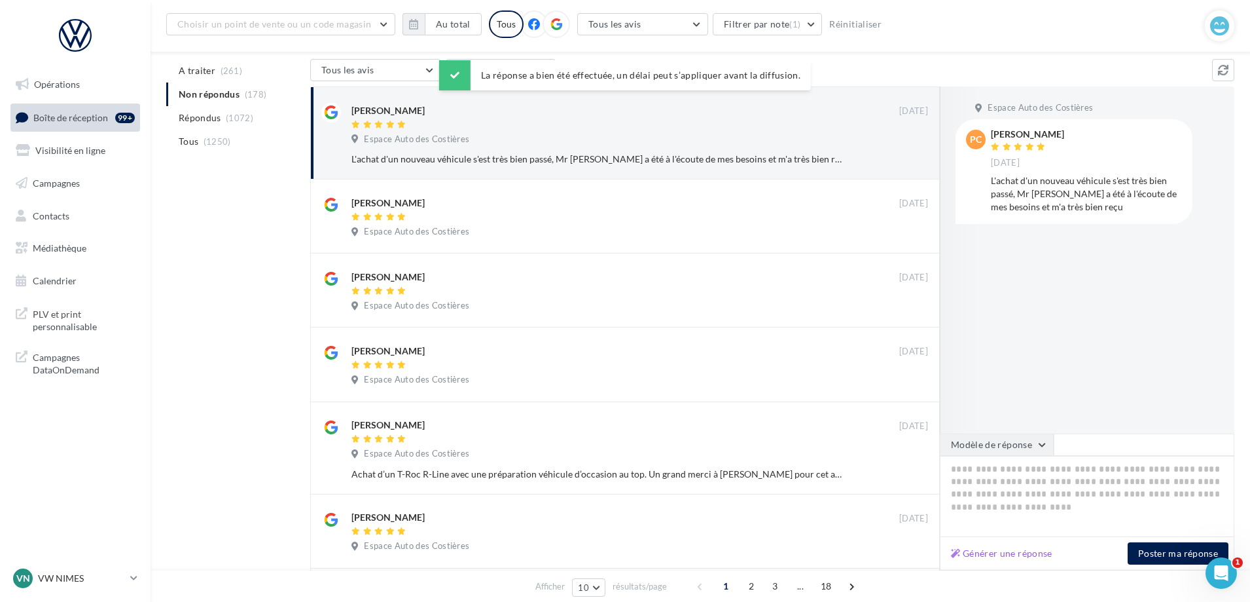
click at [1005, 449] on button "Modèle de réponse" at bounding box center [997, 444] width 114 height 22
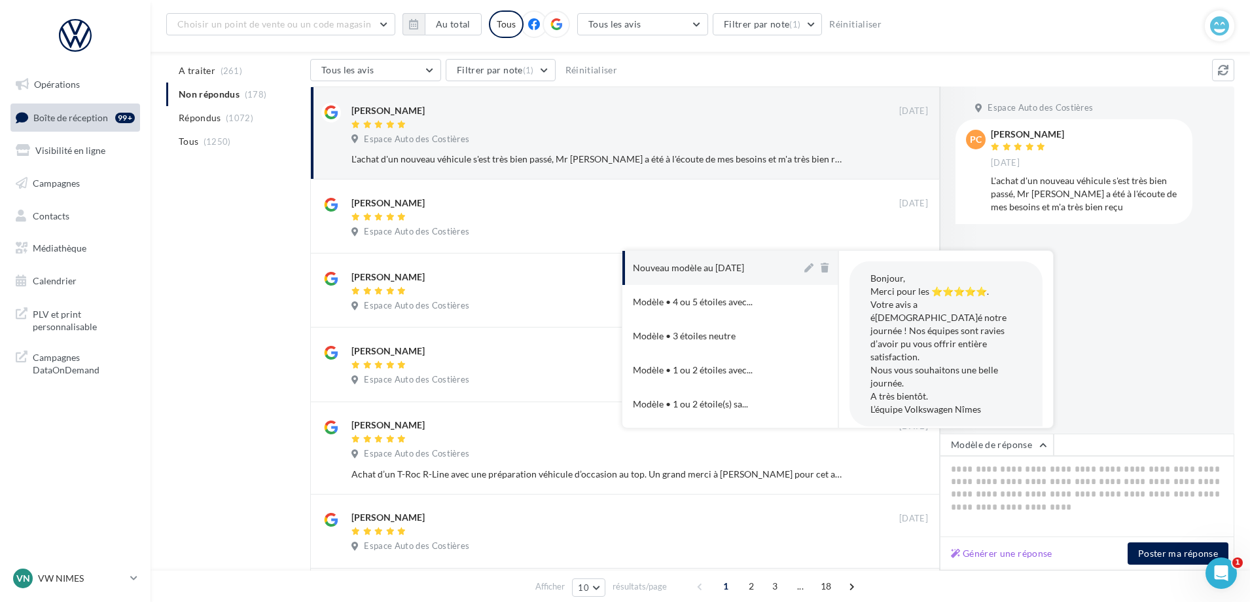
click at [709, 268] on div "Nouveau modèle au [DATE]" at bounding box center [688, 267] width 111 height 13
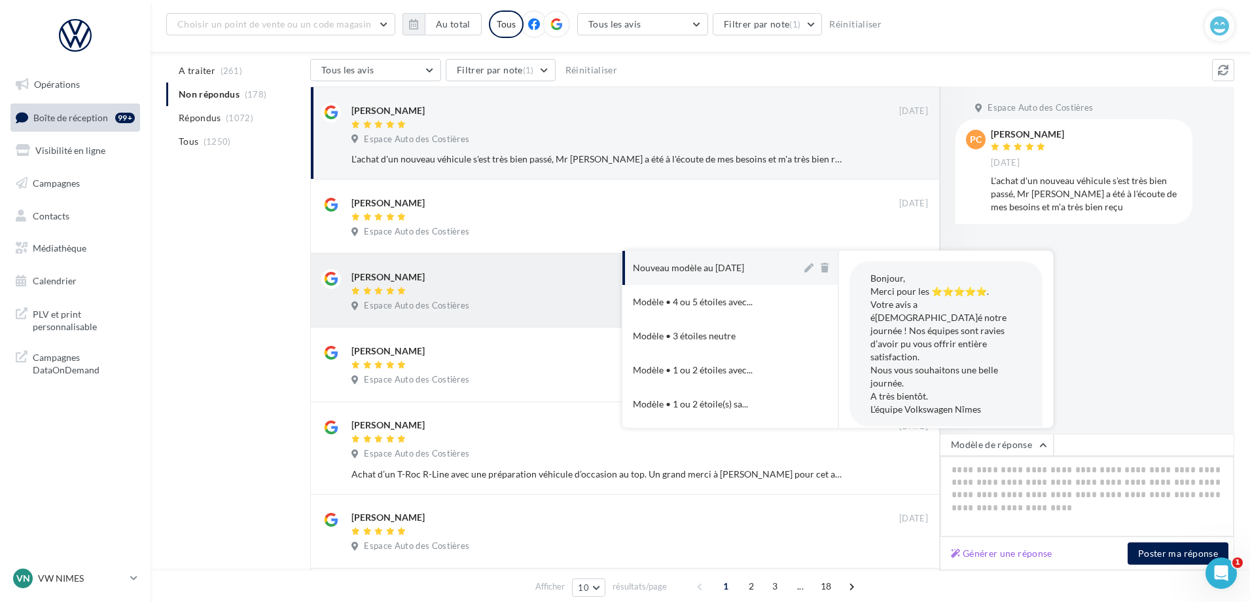
type textarea "**********"
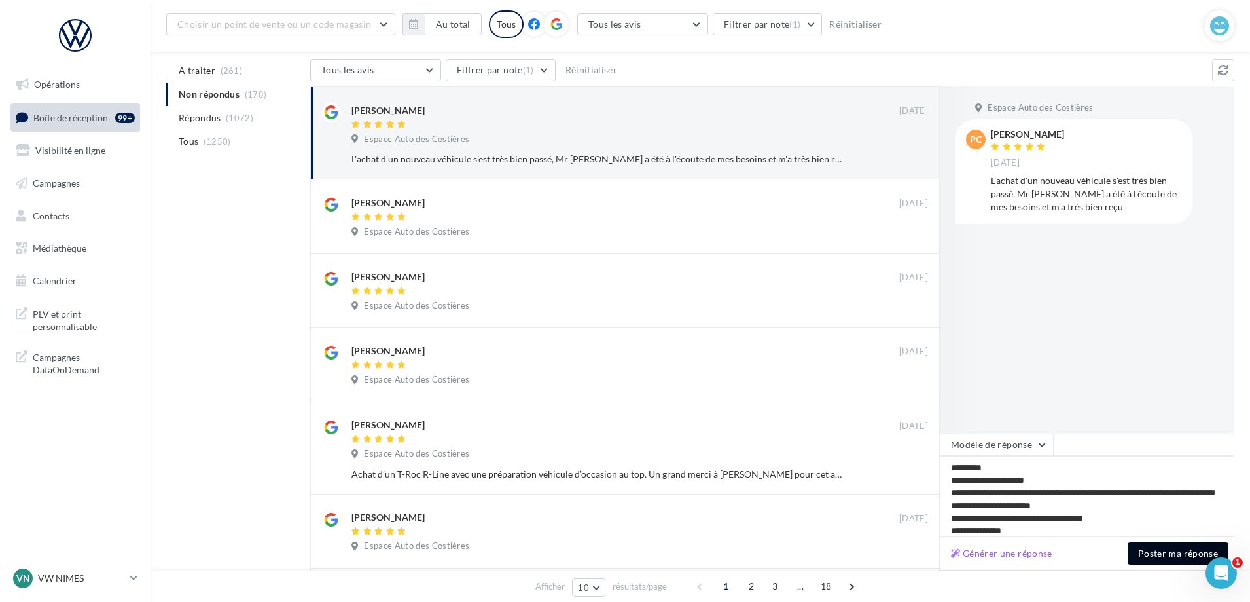
click at [1163, 556] on button "Poster ma réponse" at bounding box center [1178, 553] width 101 height 22
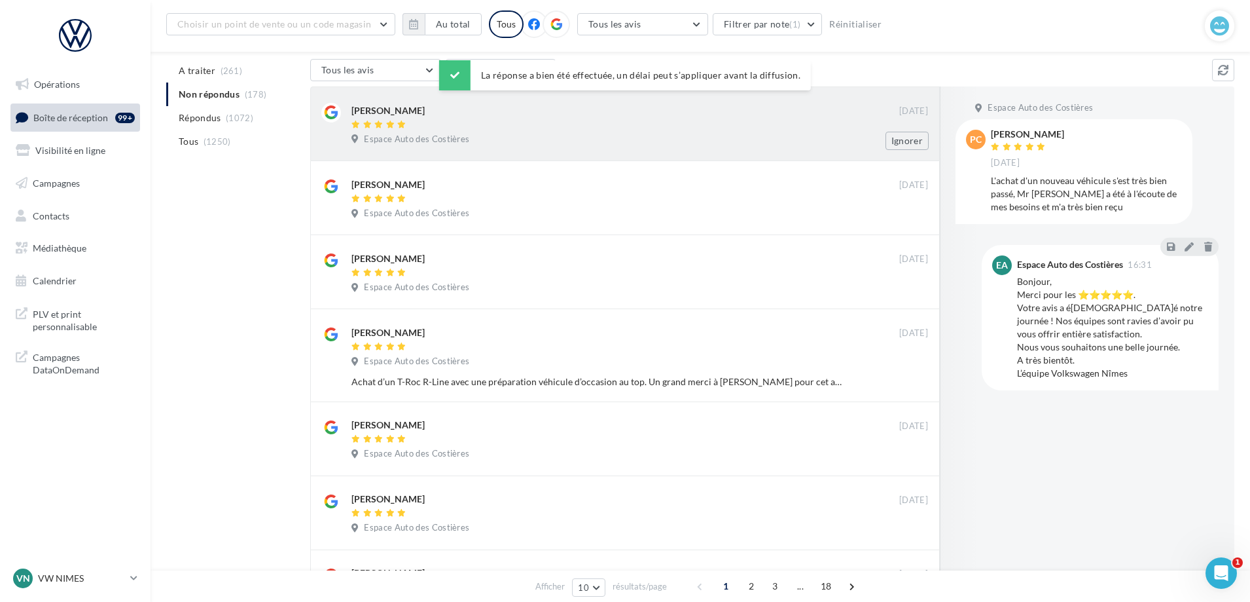
click at [517, 118] on div "[PERSON_NAME]" at bounding box center [625, 116] width 548 height 27
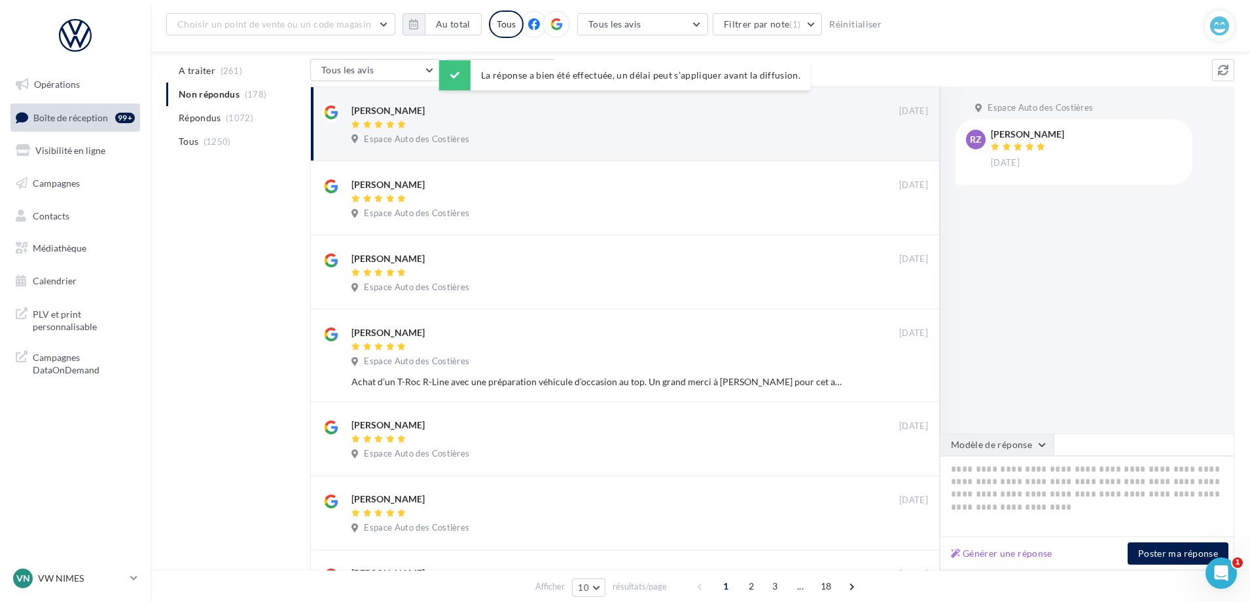
click at [1004, 435] on button "Modèle de réponse" at bounding box center [997, 444] width 114 height 22
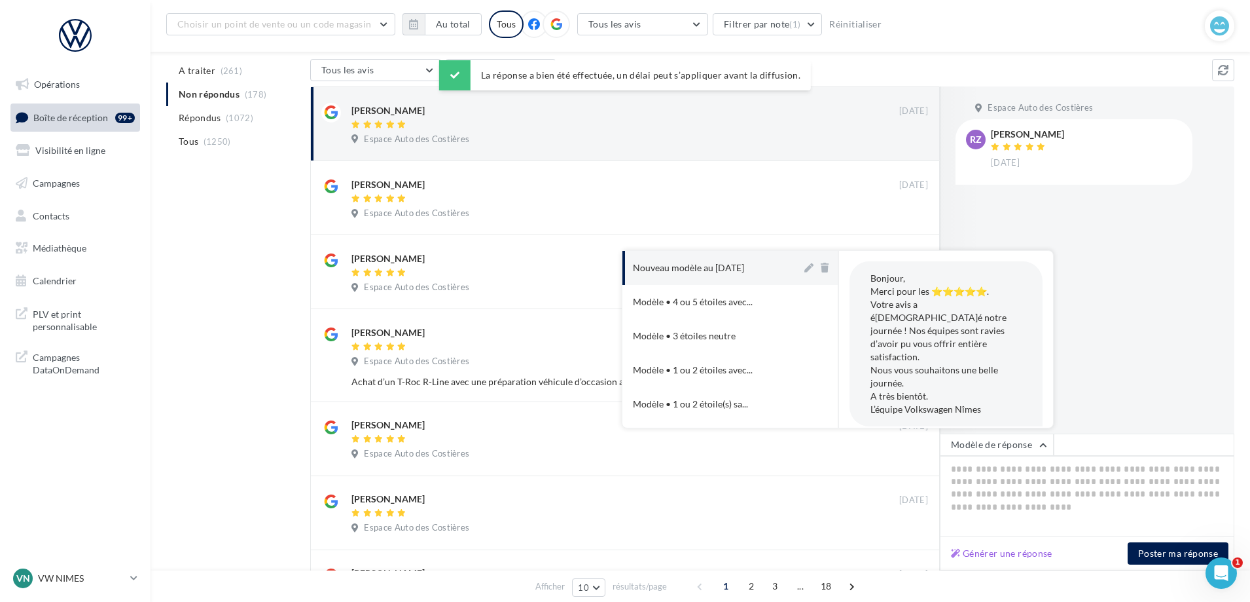
click at [755, 274] on button "Nouveau modèle au [DATE]" at bounding box center [711, 268] width 179 height 34
type textarea "**********"
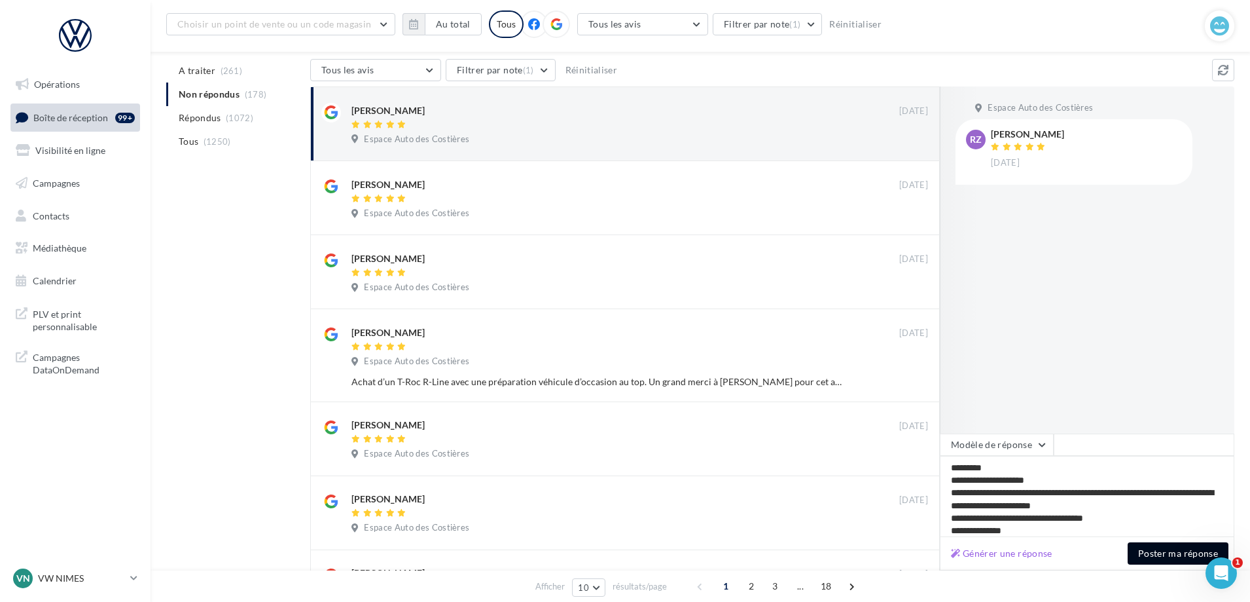
click at [1208, 492] on body "Opérations Boîte de réception 99+ Visibilité en ligne Campagnes Contacts Médiat…" at bounding box center [625, 191] width 1250 height 602
click at [1189, 550] on button "Poster ma réponse" at bounding box center [1178, 553] width 101 height 22
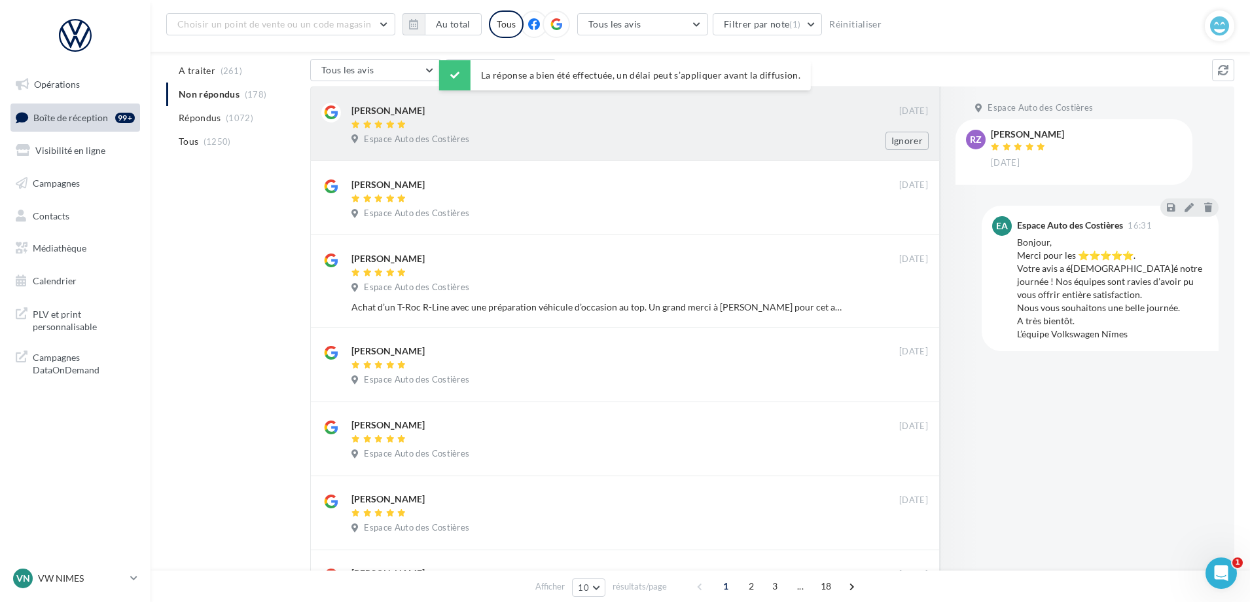
click at [442, 142] on span "Espace Auto des Costières" at bounding box center [416, 140] width 105 height 12
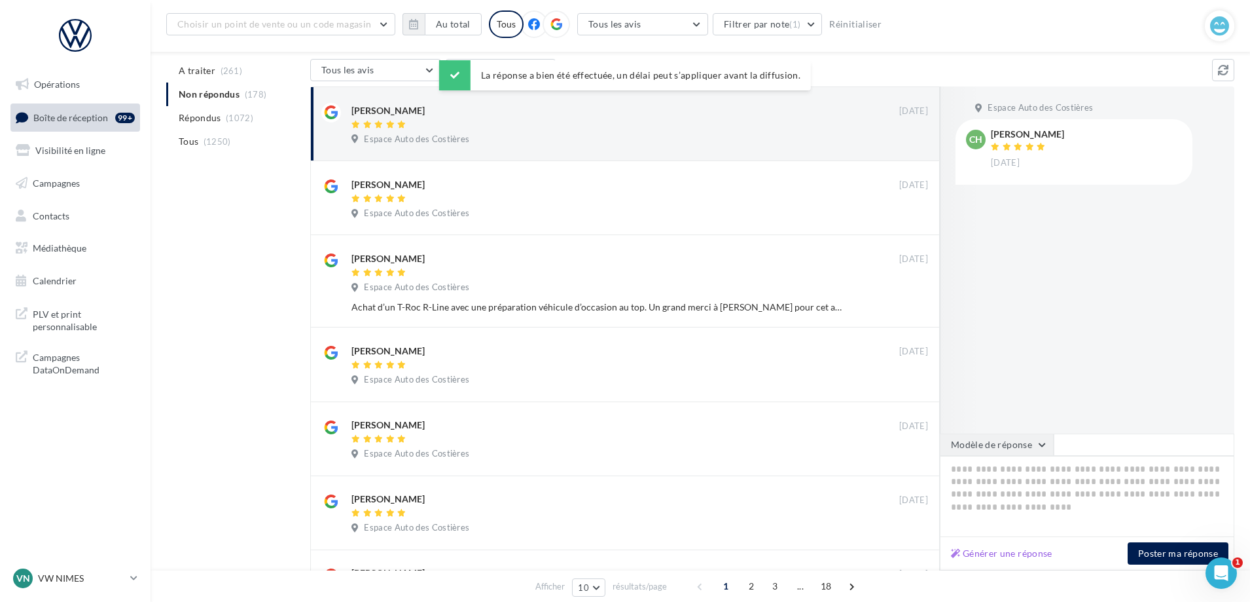
click at [999, 455] on button "Modèle de réponse" at bounding box center [997, 444] width 114 height 22
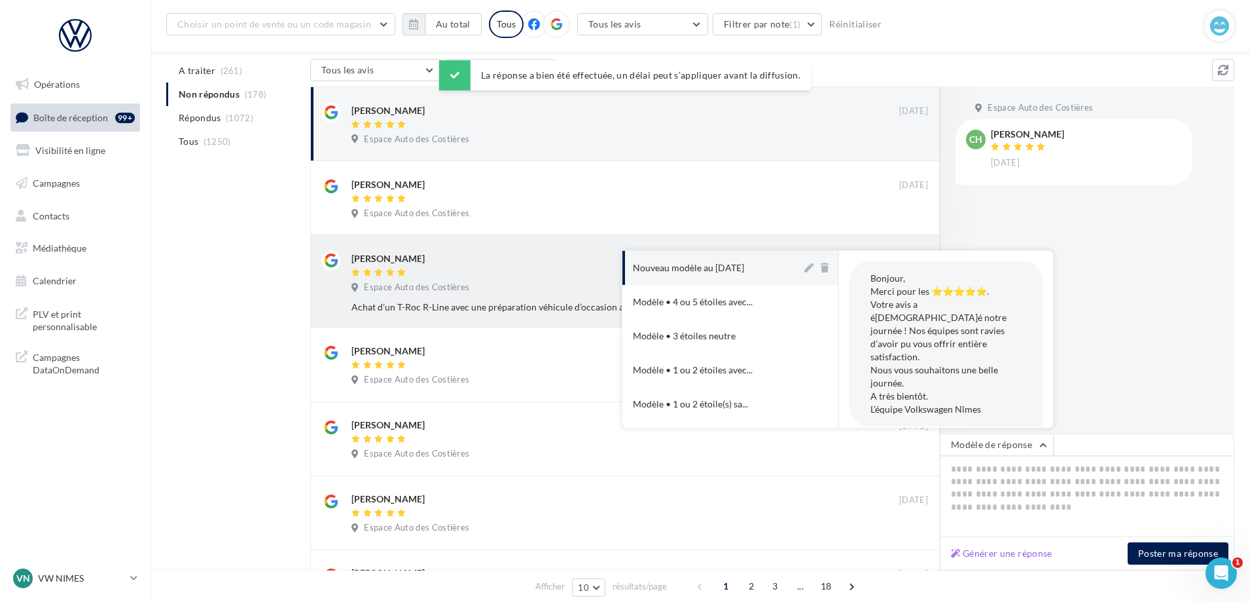
click at [699, 246] on div "[PERSON_NAME] [DATE] Espace Auto des Costières Achat d’un T-Roc R-Line avec une…" at bounding box center [624, 280] width 607 height 71
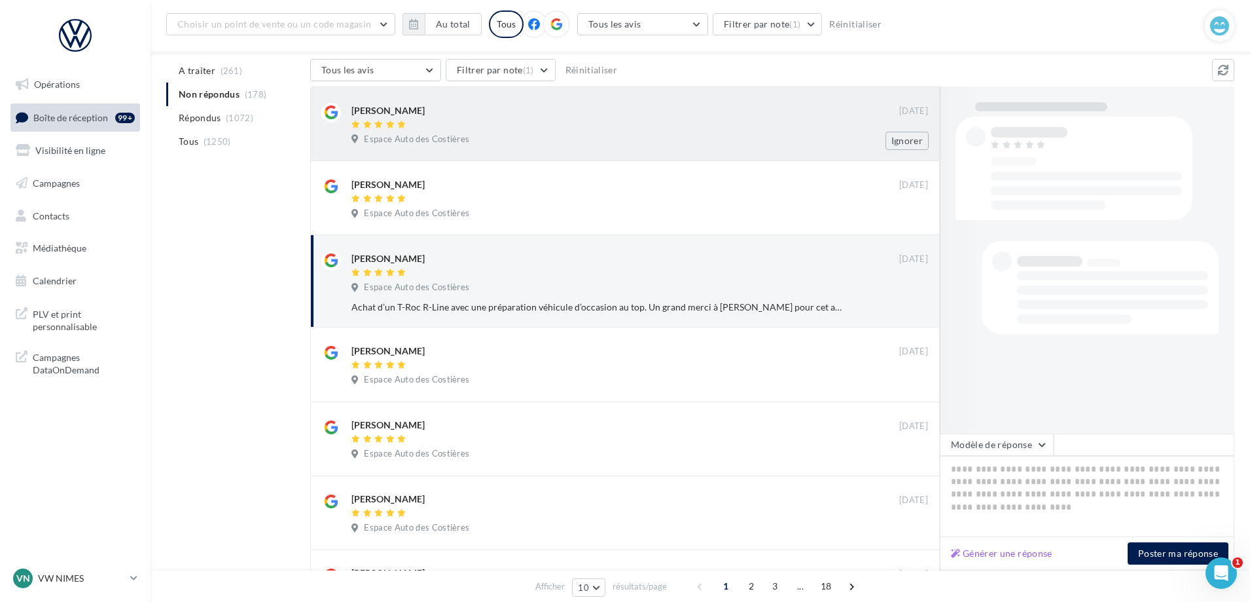
click at [461, 142] on span "Espace Auto des Costières" at bounding box center [416, 140] width 105 height 12
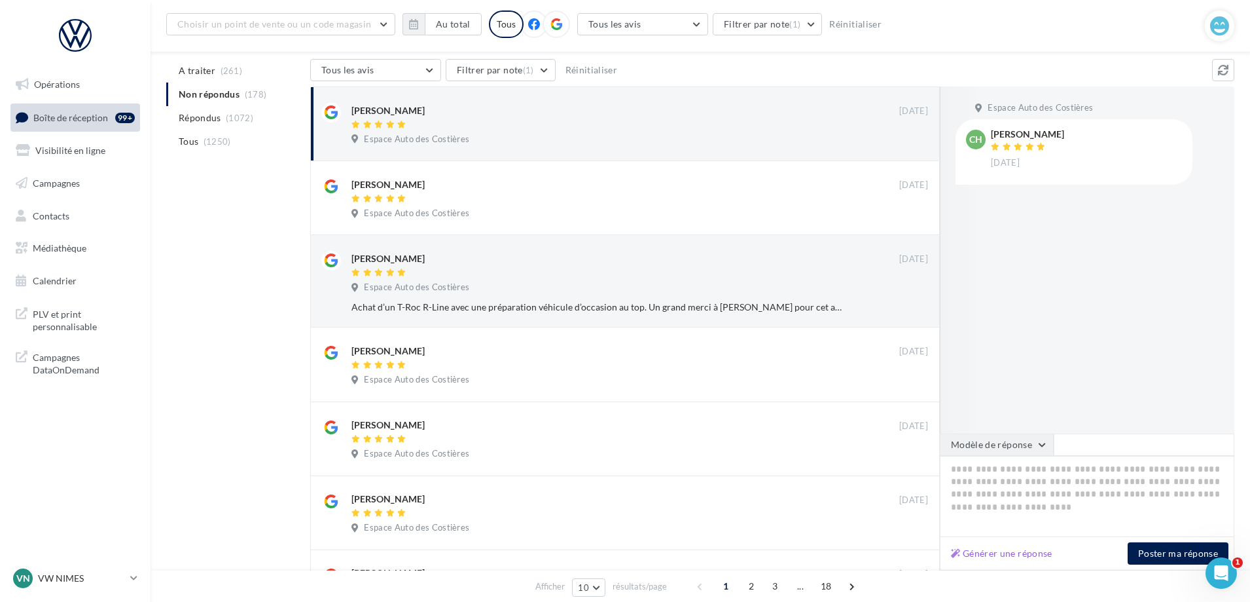
click at [981, 440] on button "Modèle de réponse" at bounding box center [997, 444] width 114 height 22
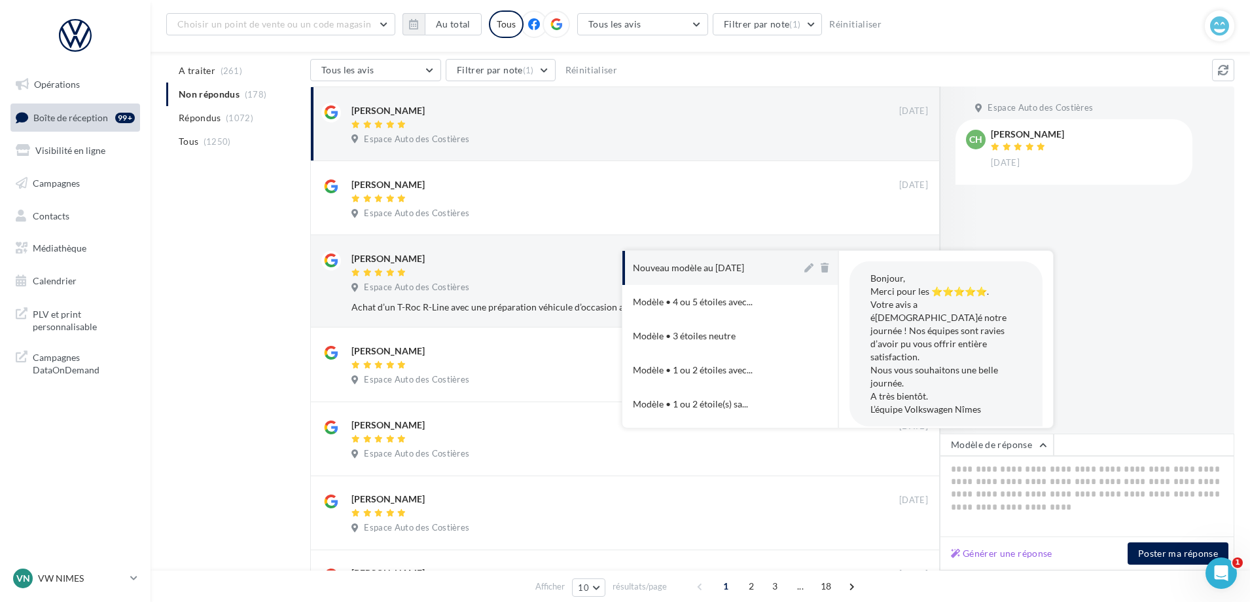
click at [744, 265] on div "Nouveau modèle au [DATE]" at bounding box center [688, 267] width 111 height 13
type textarea "**********"
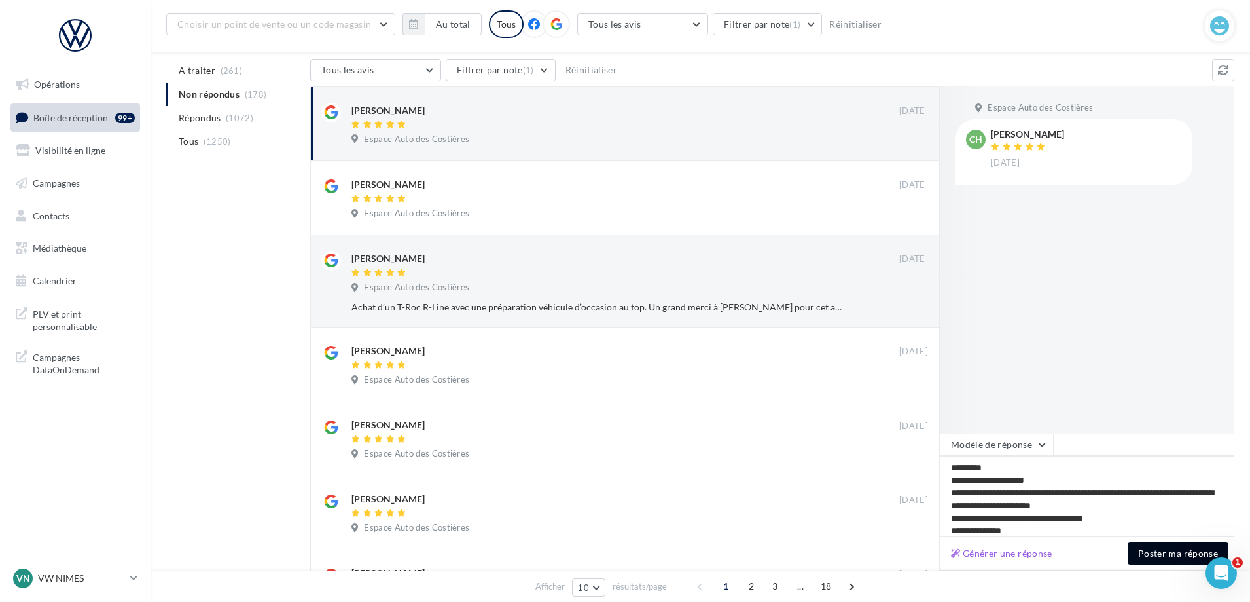
click at [1175, 554] on button "Poster ma réponse" at bounding box center [1178, 553] width 101 height 22
